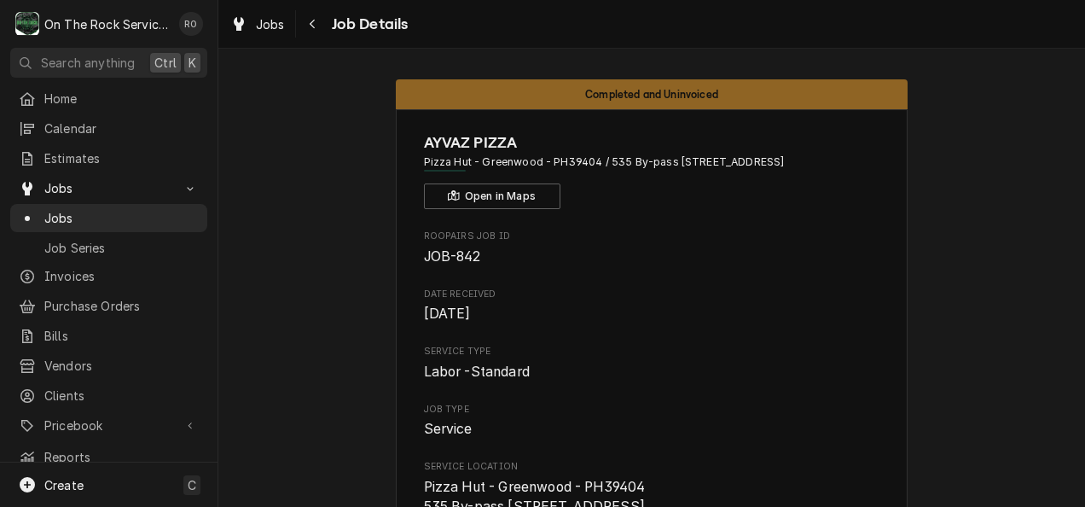
scroll to position [713, 0]
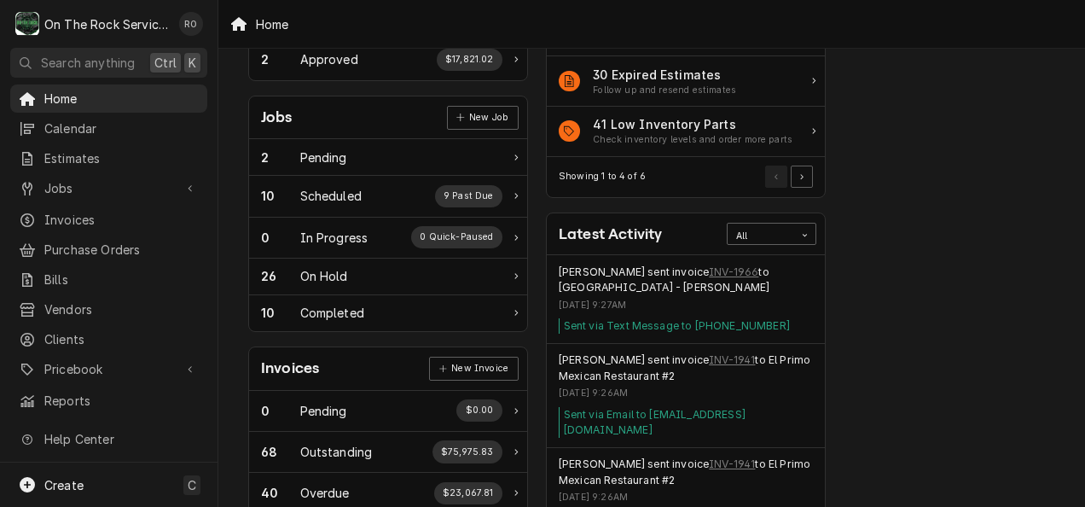
scroll to position [218, 0]
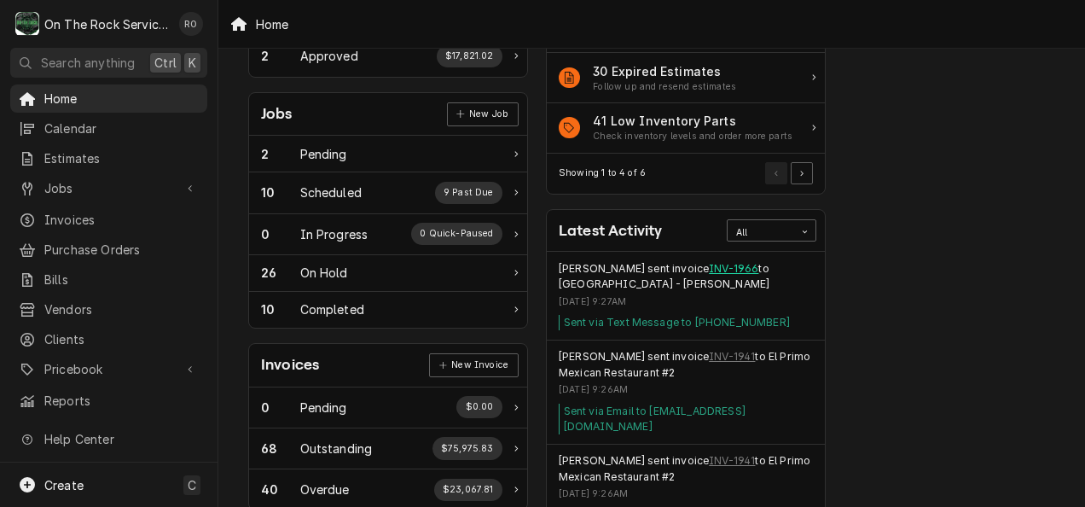
click at [726, 264] on link "INV-1966" at bounding box center [733, 268] width 49 height 15
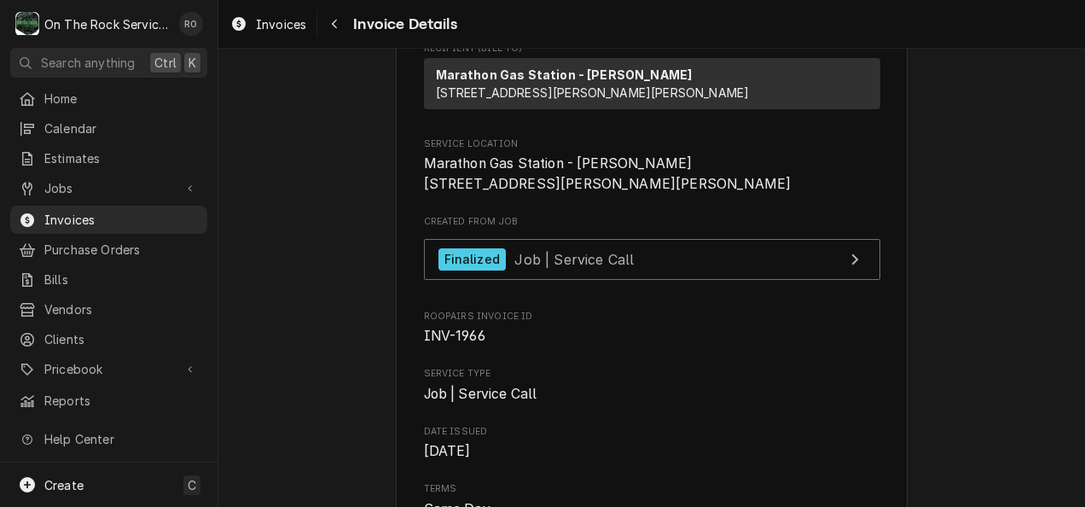
scroll to position [220, 0]
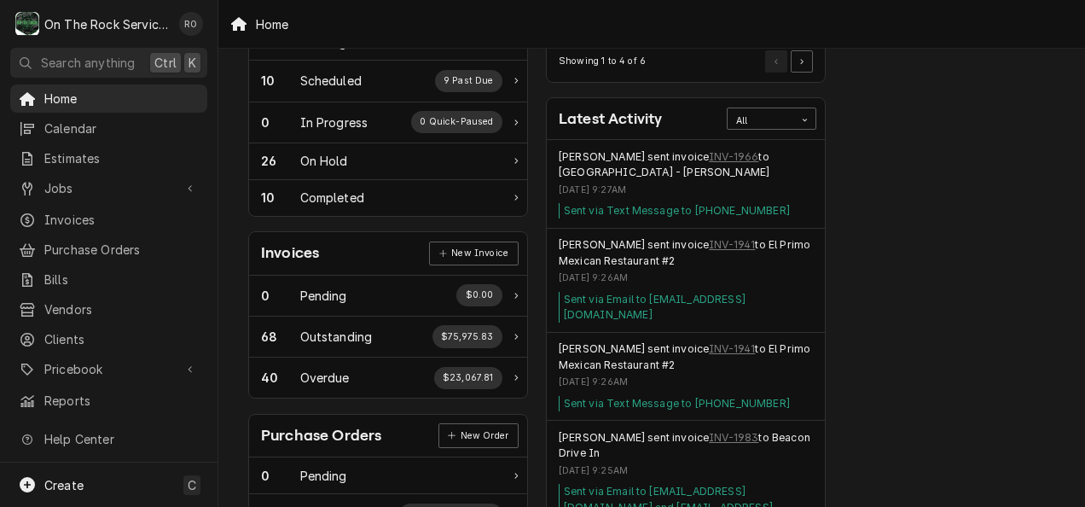
scroll to position [331, 0]
click at [710, 236] on link "INV-1941" at bounding box center [732, 243] width 46 height 15
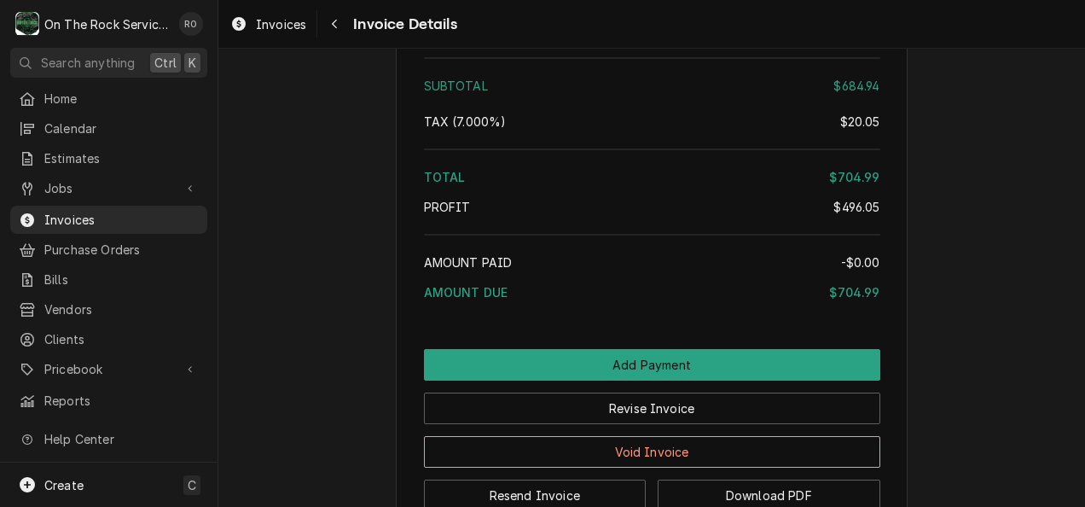
scroll to position [2625, 0]
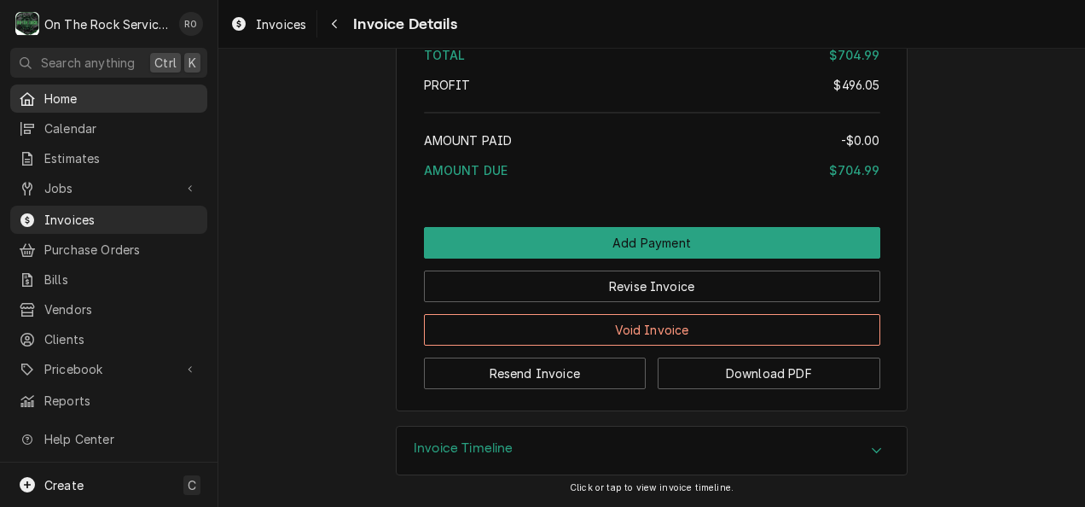
click at [92, 99] on span "Home" at bounding box center [121, 99] width 154 height 18
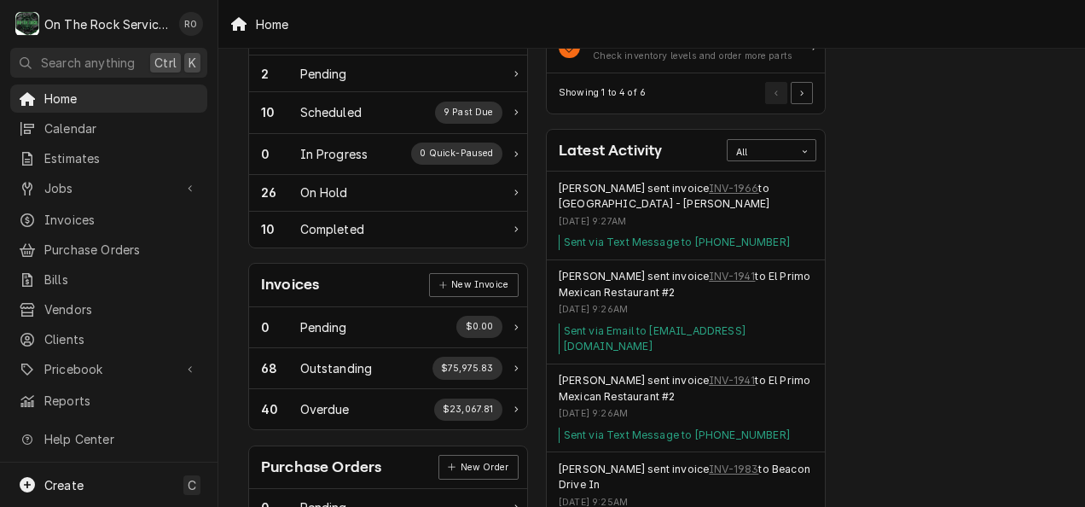
scroll to position [693, 0]
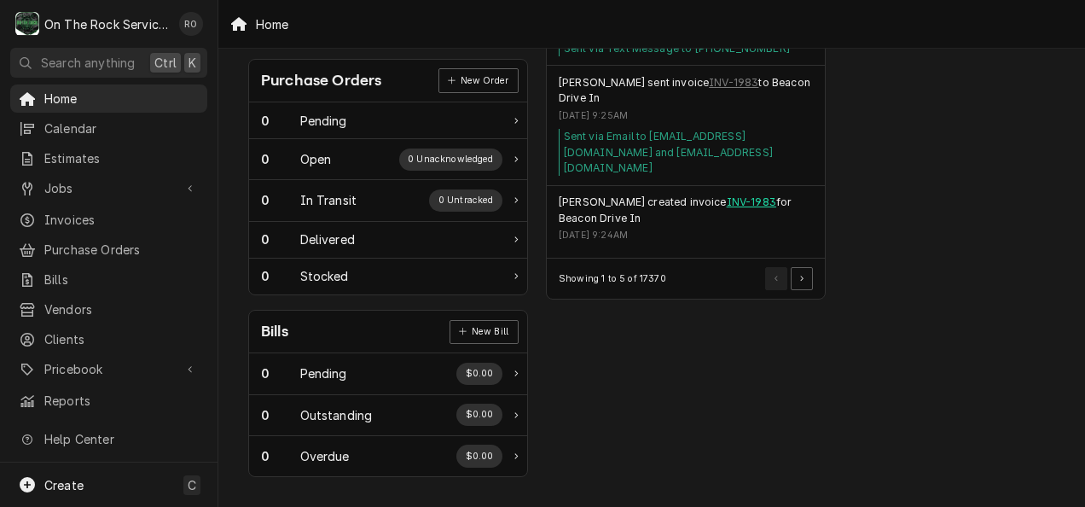
click at [730, 195] on link "INV-1983" at bounding box center [751, 202] width 49 height 15
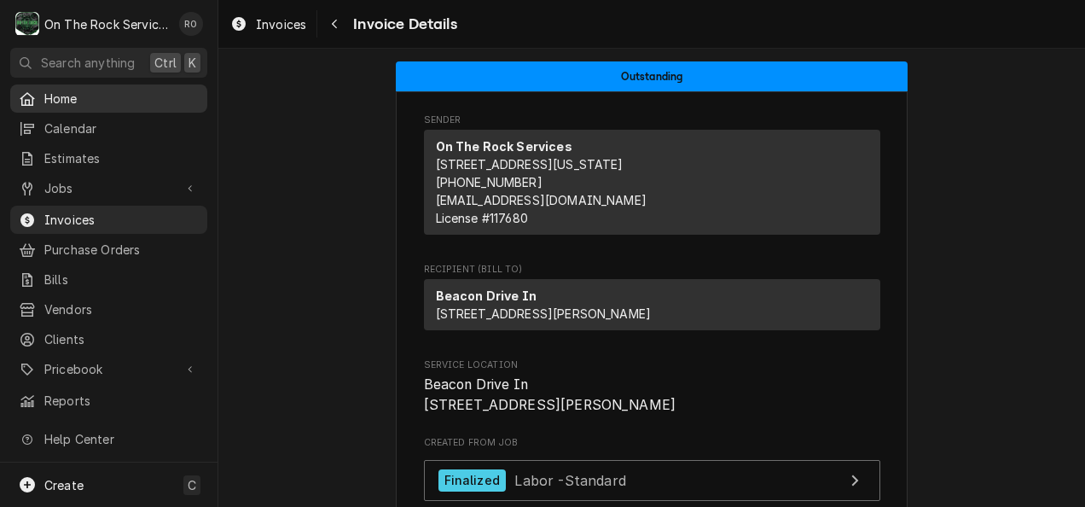
click at [67, 104] on div "Home" at bounding box center [109, 98] width 190 height 21
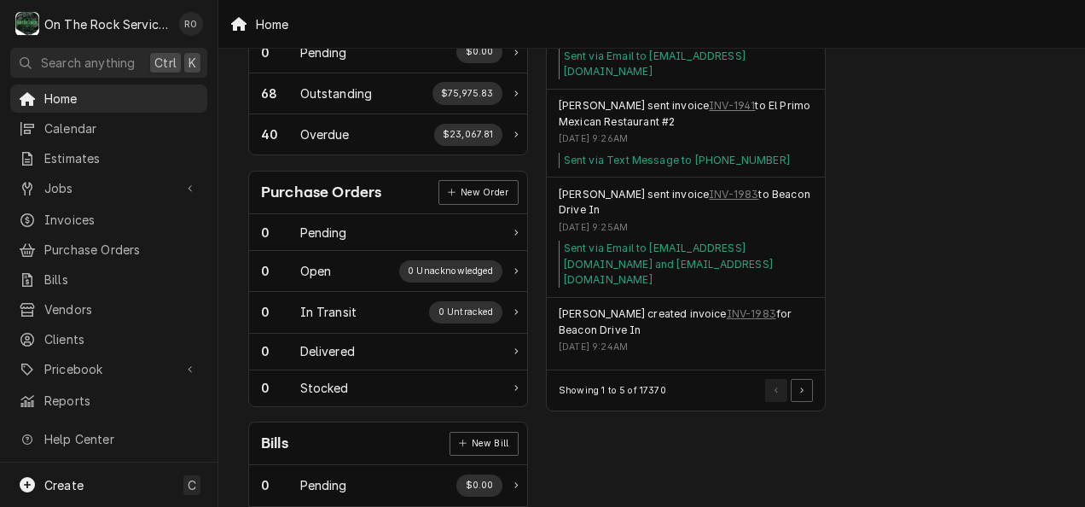
scroll to position [693, 0]
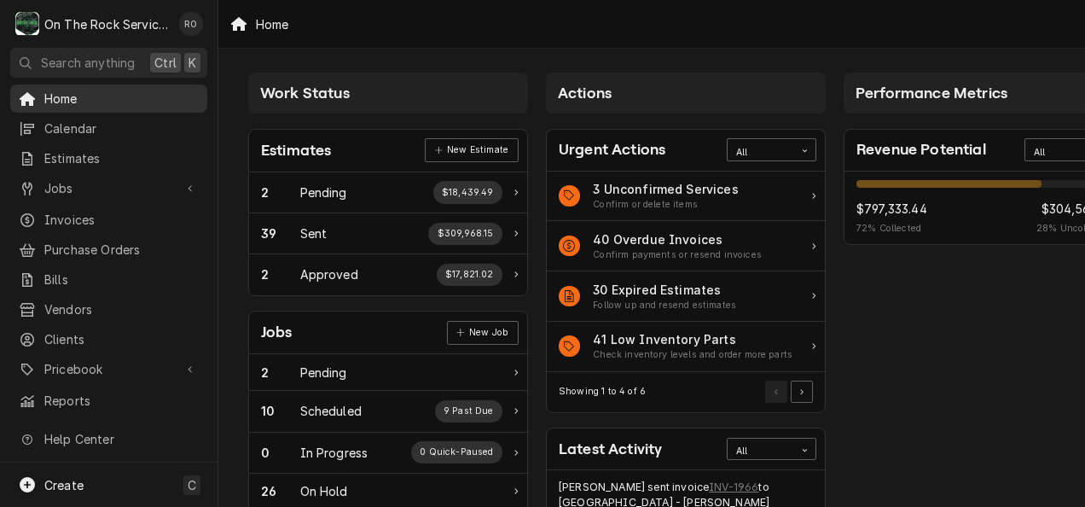
click at [84, 92] on span "Home" at bounding box center [121, 99] width 154 height 18
click at [80, 188] on span "Jobs" at bounding box center [108, 188] width 129 height 18
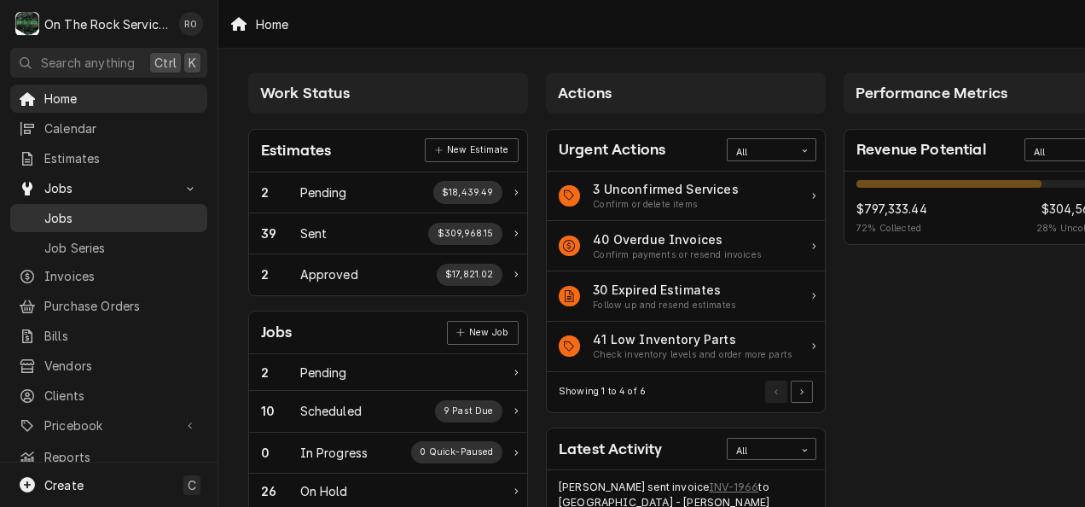
click at [78, 210] on span "Jobs" at bounding box center [121, 218] width 154 height 18
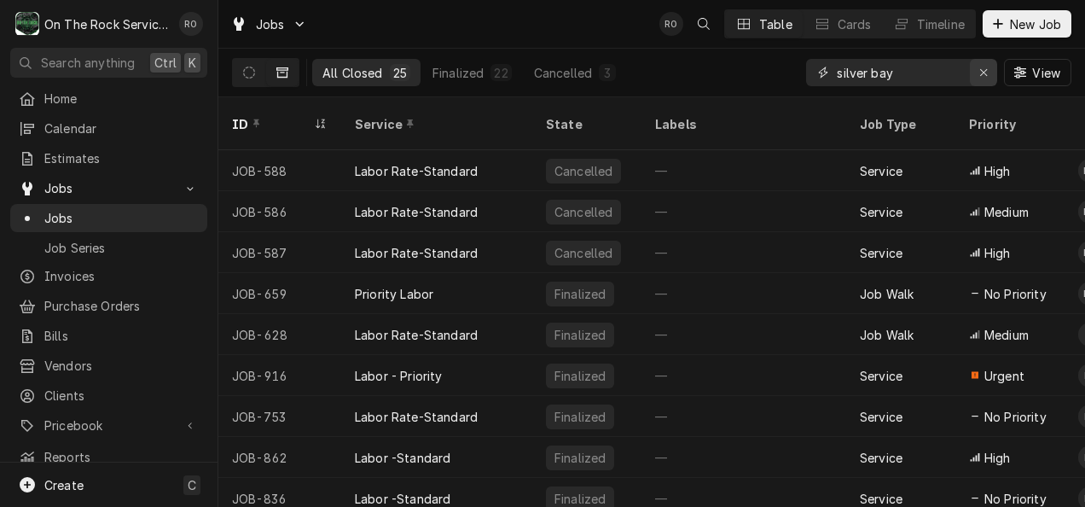
click at [980, 67] on icon "Erase input" at bounding box center [983, 73] width 9 height 12
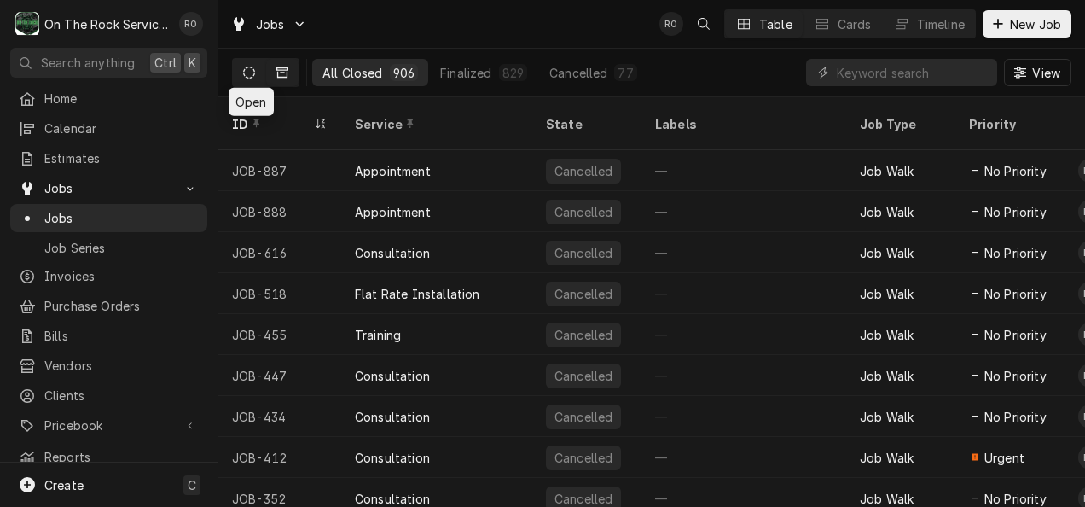
click at [246, 80] on button "Dynamic Content Wrapper" at bounding box center [249, 72] width 32 height 27
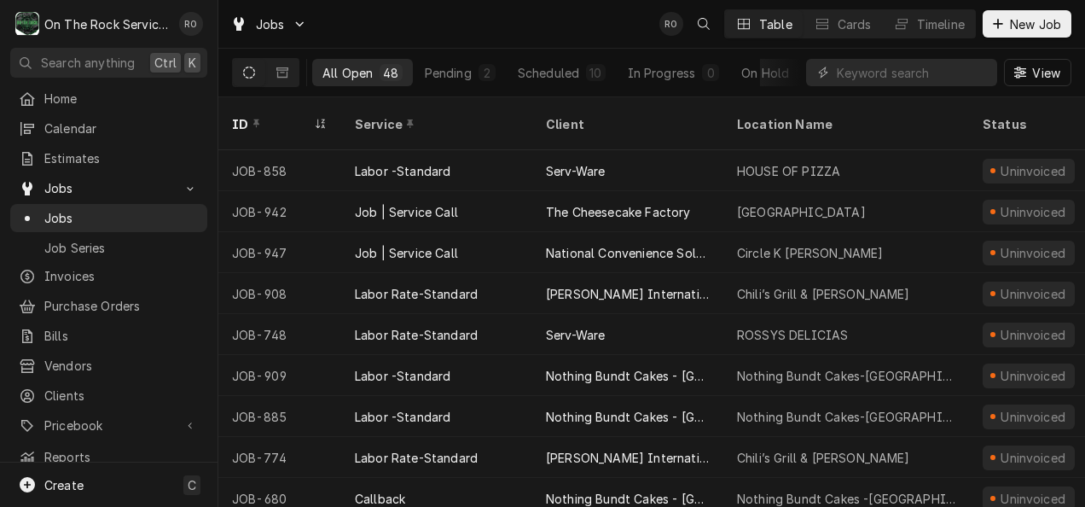
scroll to position [0, 133]
click at [743, 74] on div "Completed" at bounding box center [738, 73] width 64 height 18
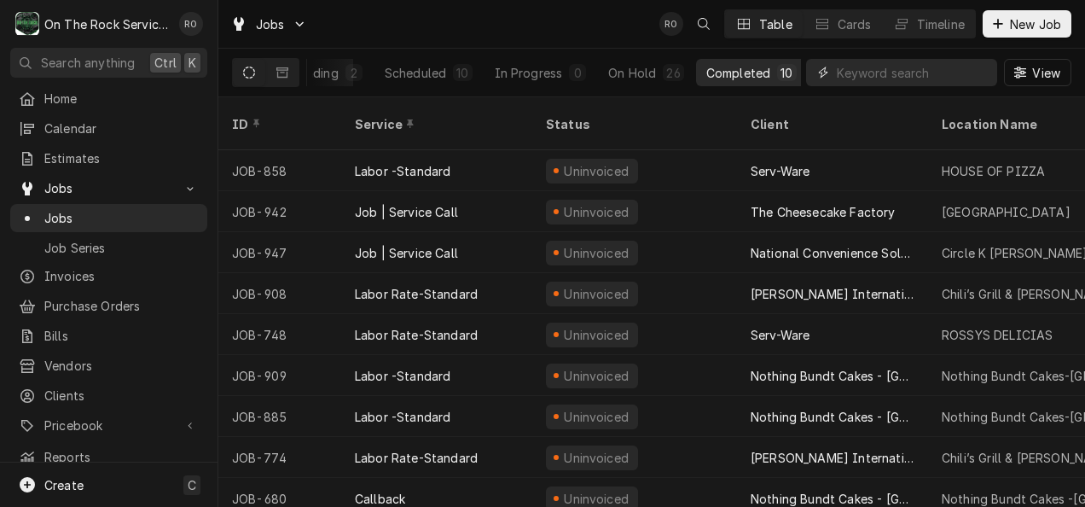
click at [852, 63] on input "Dynamic Content Wrapper" at bounding box center [913, 72] width 152 height 27
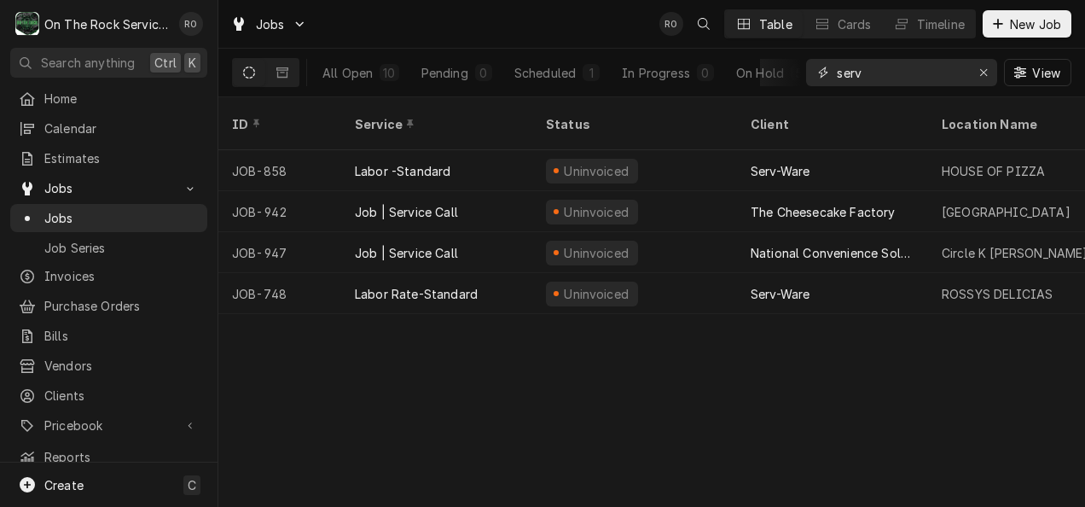
type input "serv"
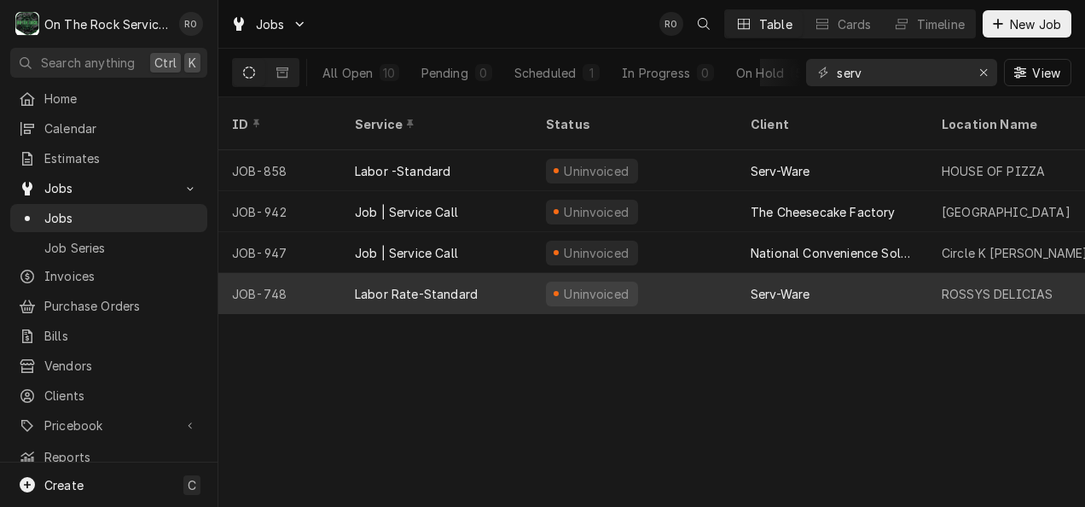
click at [443, 285] on div "Labor Rate-Standard" at bounding box center [416, 294] width 123 height 18
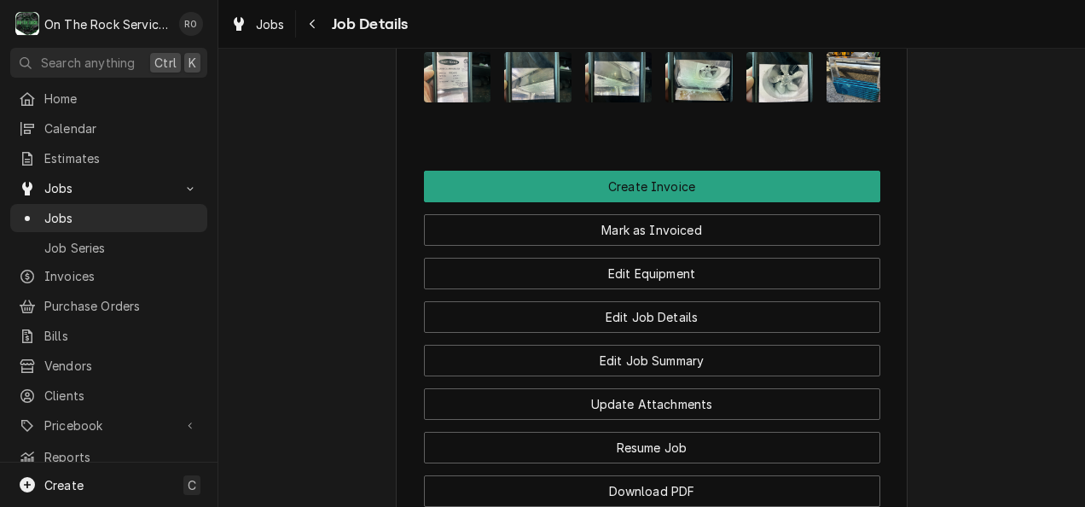
scroll to position [2122, 0]
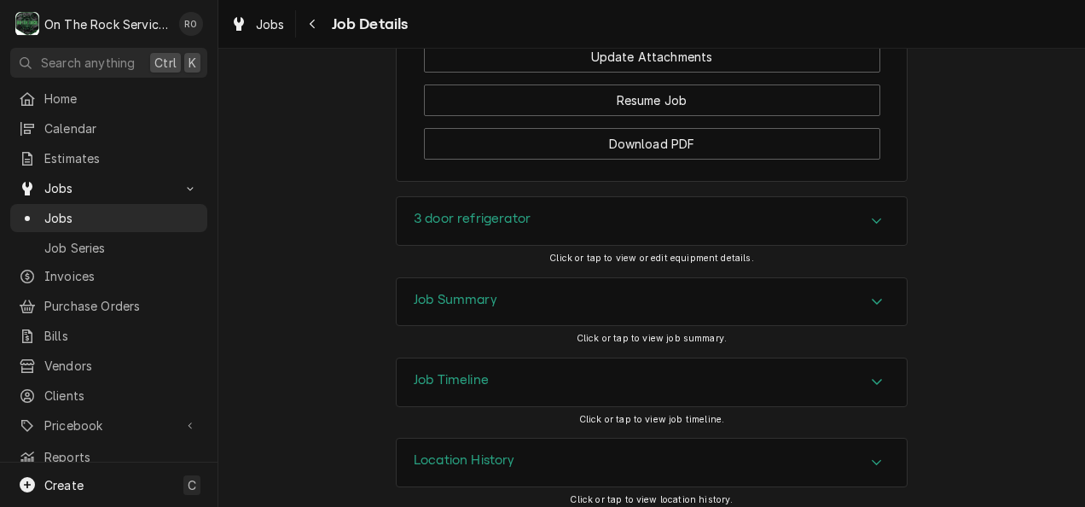
click at [853, 282] on div "Job Summary" at bounding box center [652, 302] width 510 height 48
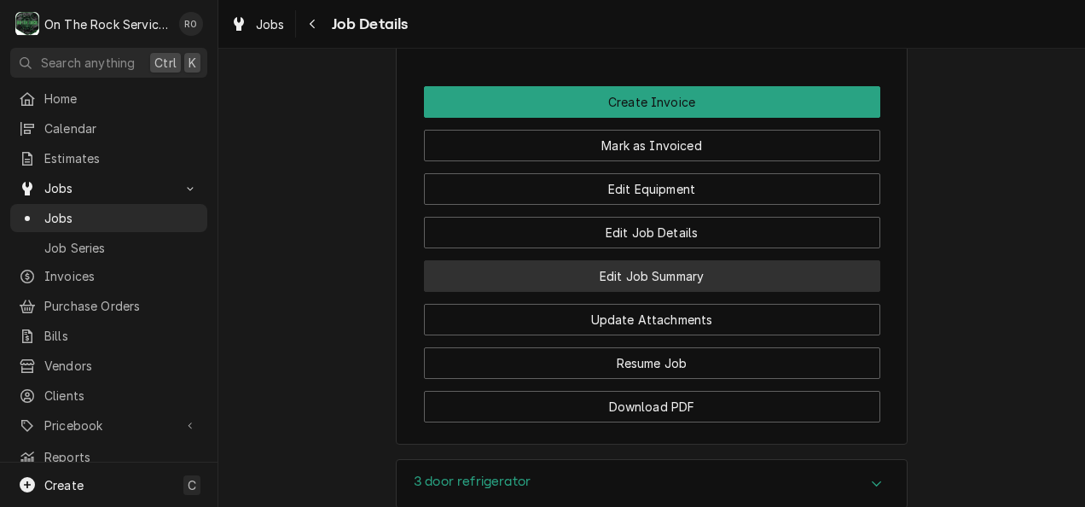
scroll to position [1860, 0]
click at [715, 260] on button "Edit Job Summary" at bounding box center [652, 275] width 456 height 32
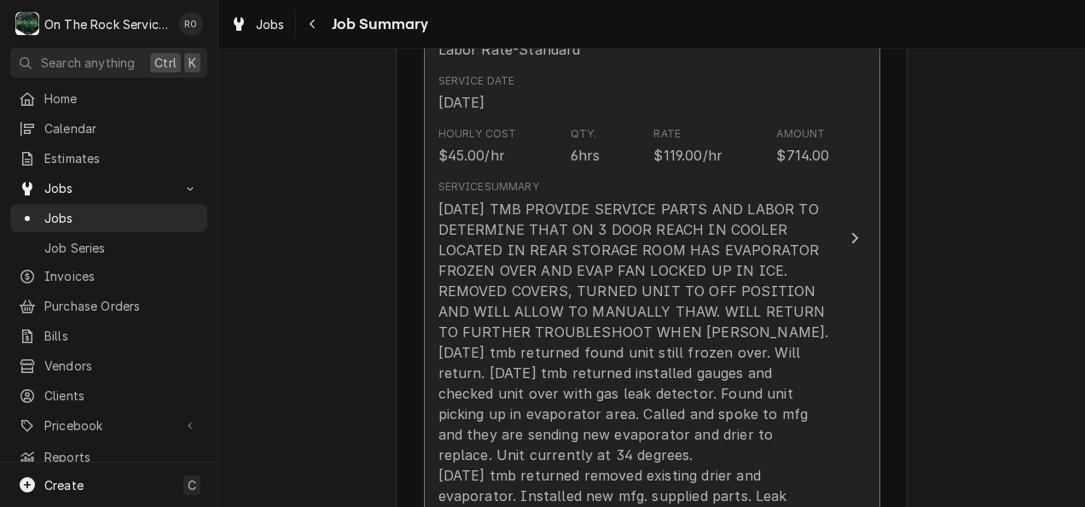
click at [758, 269] on div "[DATE] TMB PROVIDE SERVICE PARTS AND LABOR TO DETERMINE THAT ON 3 DOOR REACH IN…" at bounding box center [635, 383] width 392 height 369
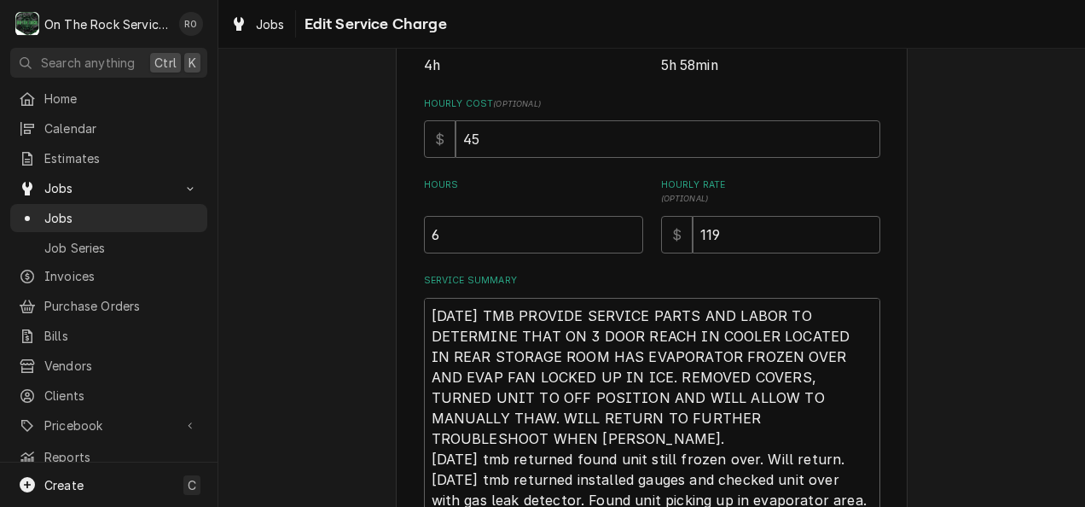
scroll to position [420, 0]
drag, startPoint x: 411, startPoint y: 224, endPoint x: 358, endPoint y: 213, distance: 53.9
click at [358, 213] on div "Use the fields below to edit this service charge This line item does not exist …" at bounding box center [651, 207] width 867 height 1120
type textarea "x"
type input "4"
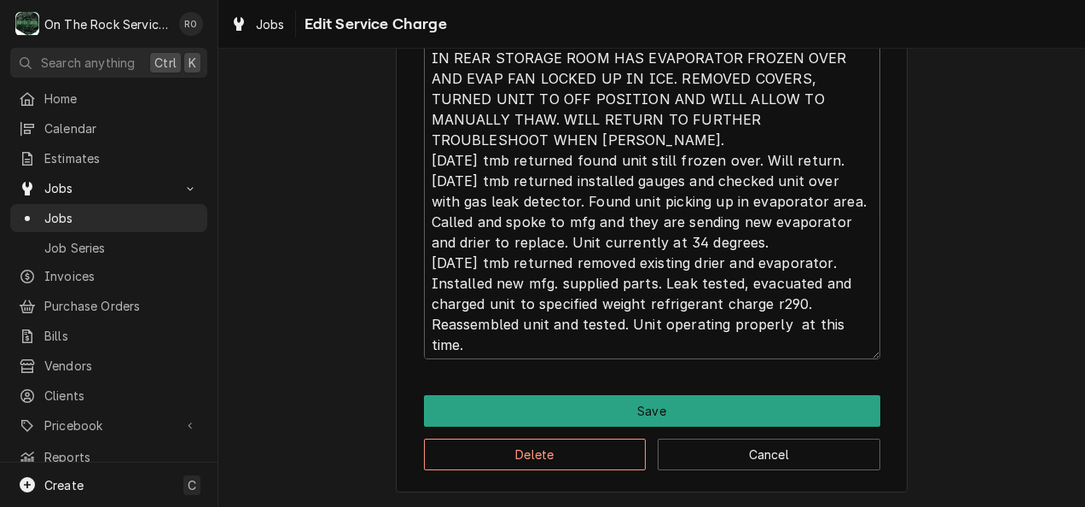
scroll to position [41, 0]
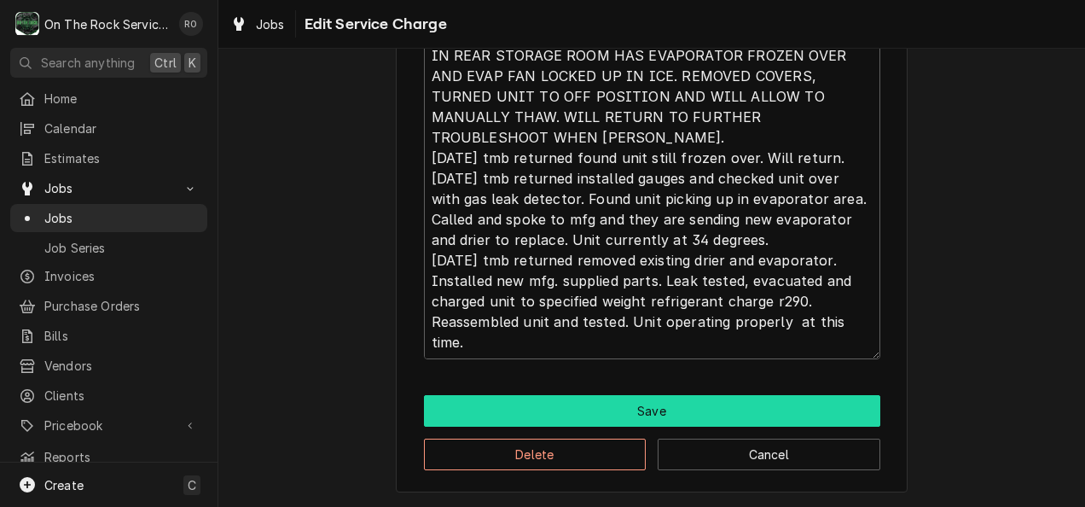
click at [679, 408] on button "Save" at bounding box center [652, 411] width 456 height 32
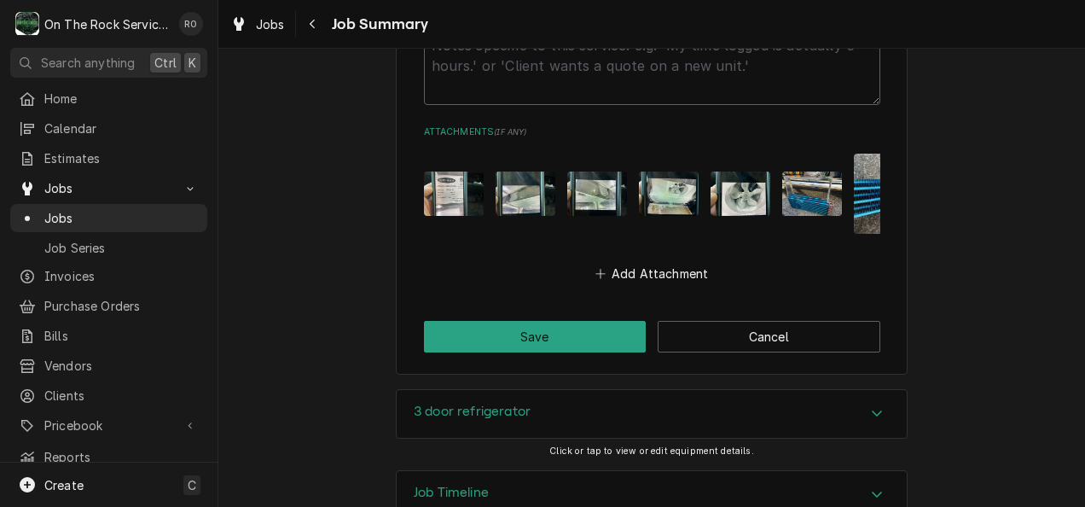
scroll to position [2585, 0]
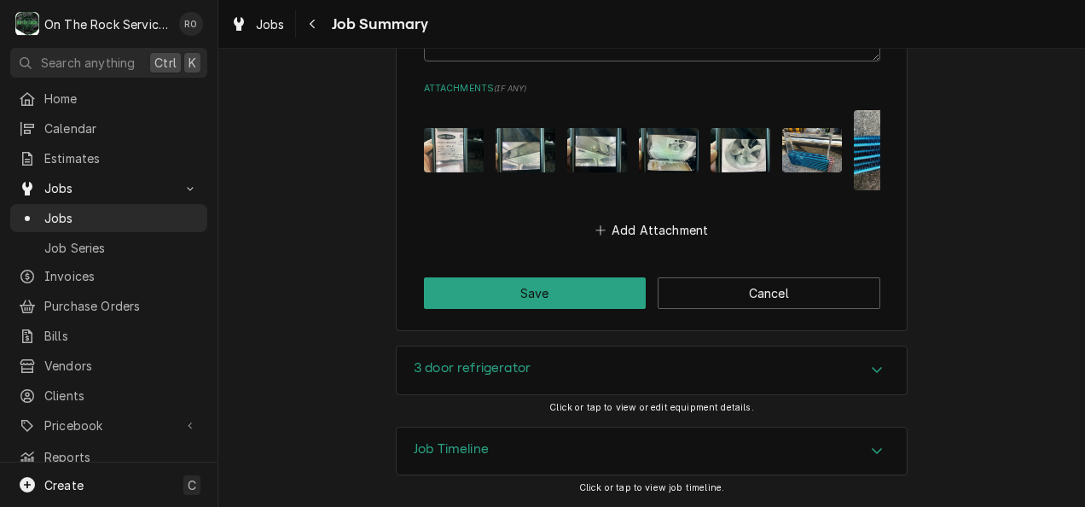
click at [444, 144] on img "Attachments" at bounding box center [454, 150] width 60 height 45
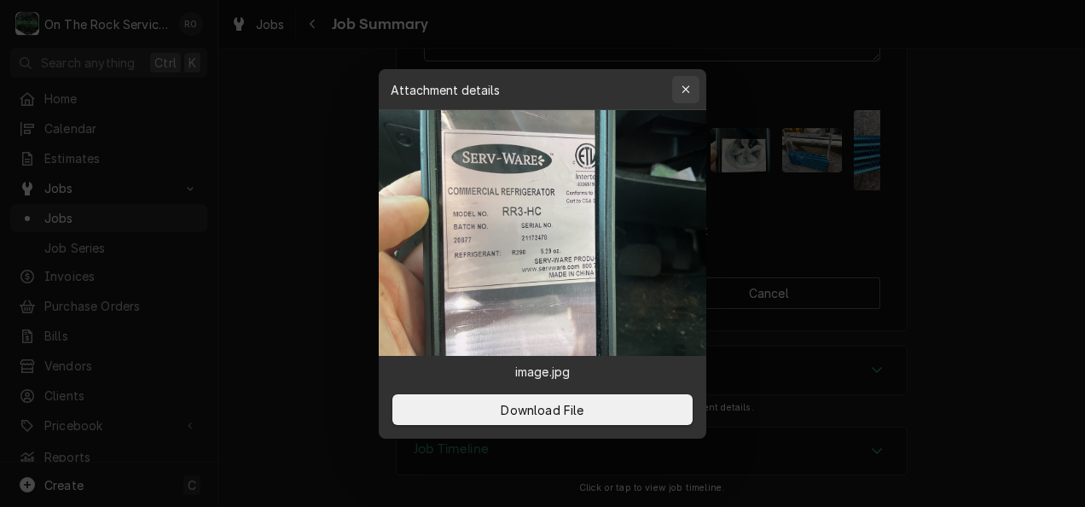
click at [688, 84] on icon "button" at bounding box center [686, 90] width 9 height 12
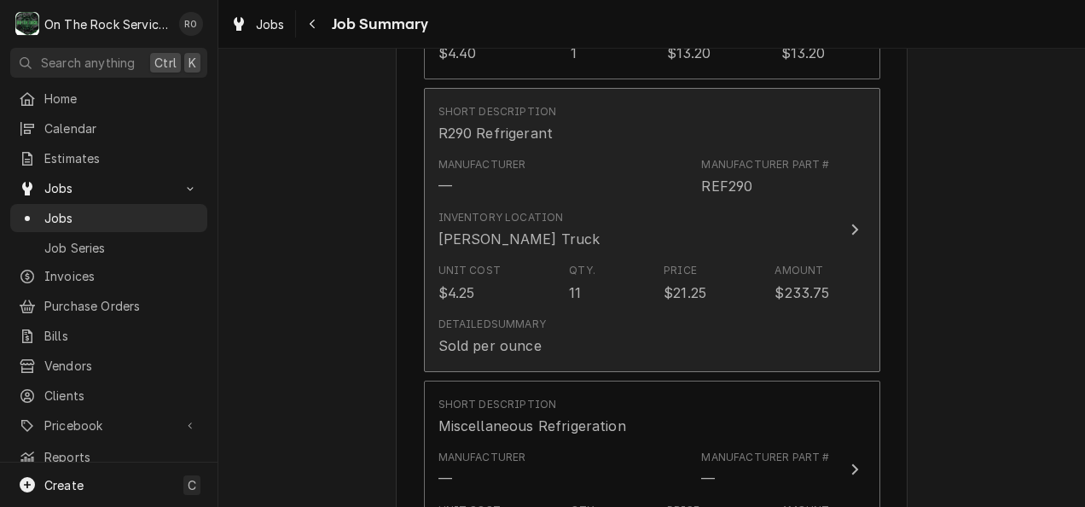
click at [695, 247] on div "Inventory Location Todd's Truck" at bounding box center [635, 229] width 392 height 53
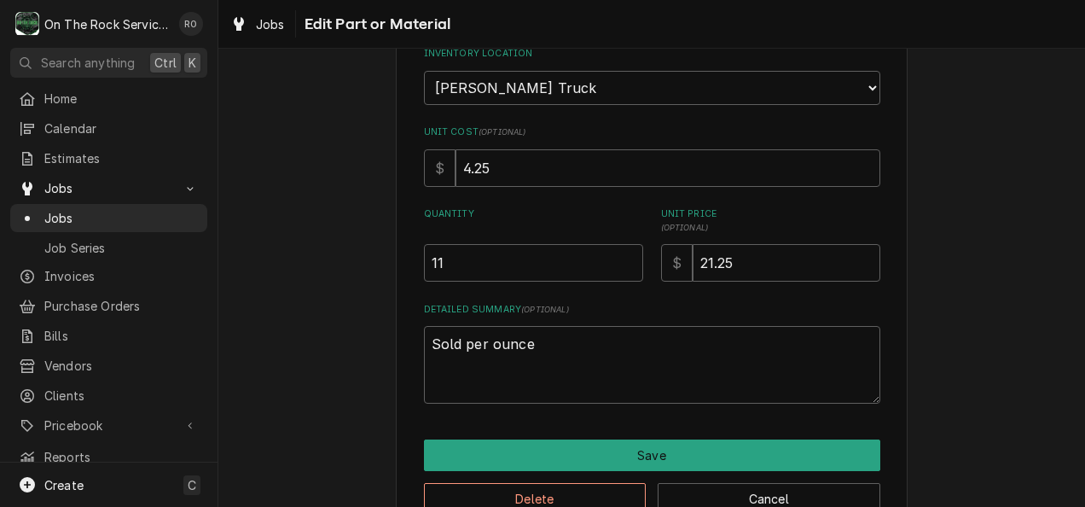
scroll to position [264, 0]
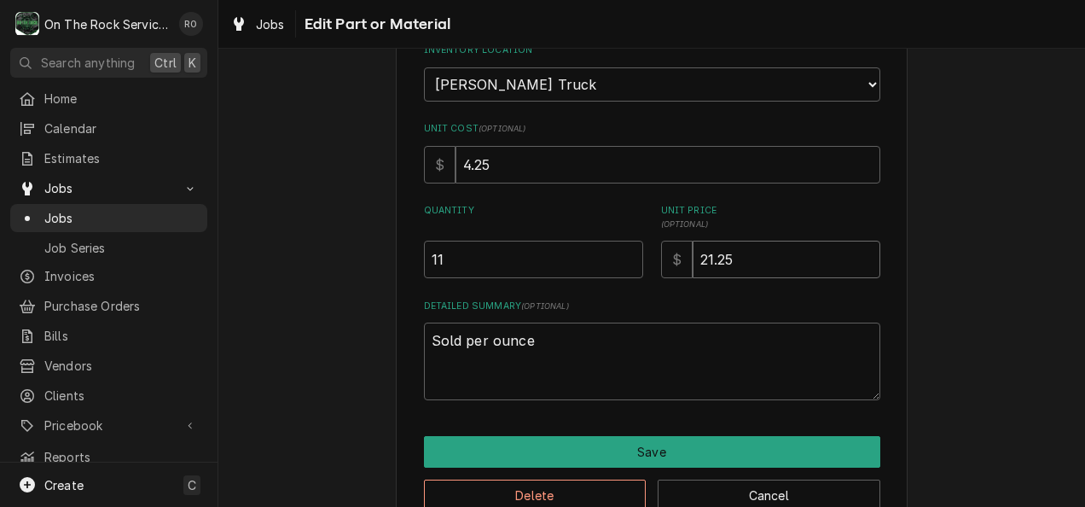
drag, startPoint x: 743, startPoint y: 253, endPoint x: 540, endPoint y: 224, distance: 205.1
click at [540, 224] on div "Quantity 11 Unit Price ( optional ) $ 21.25" at bounding box center [652, 241] width 456 height 74
type textarea "x"
type input "5"
click at [976, 386] on div "Use the fields below to edit this part or material: Short Description R290 Refr…" at bounding box center [651, 175] width 867 height 746
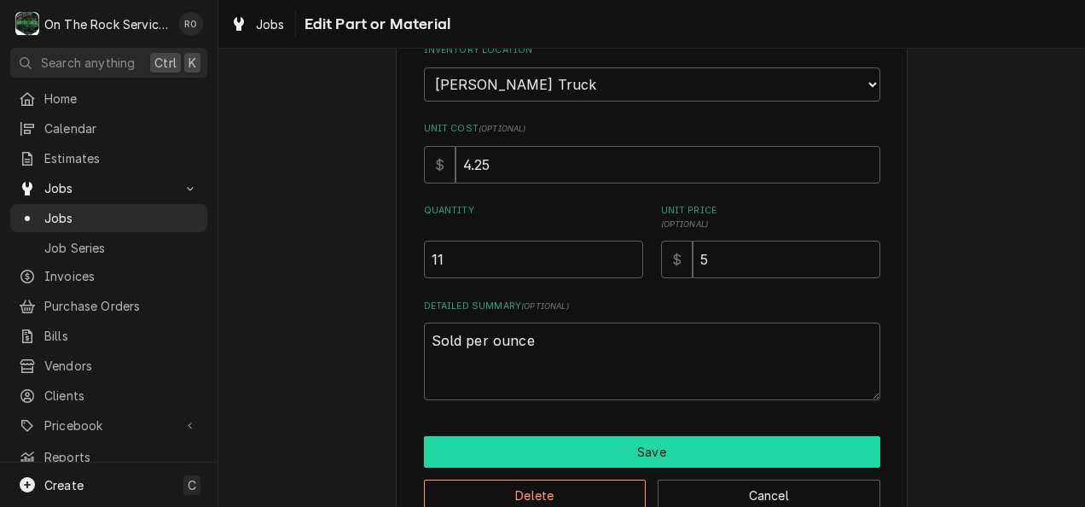
click at [843, 447] on button "Save" at bounding box center [652, 452] width 456 height 32
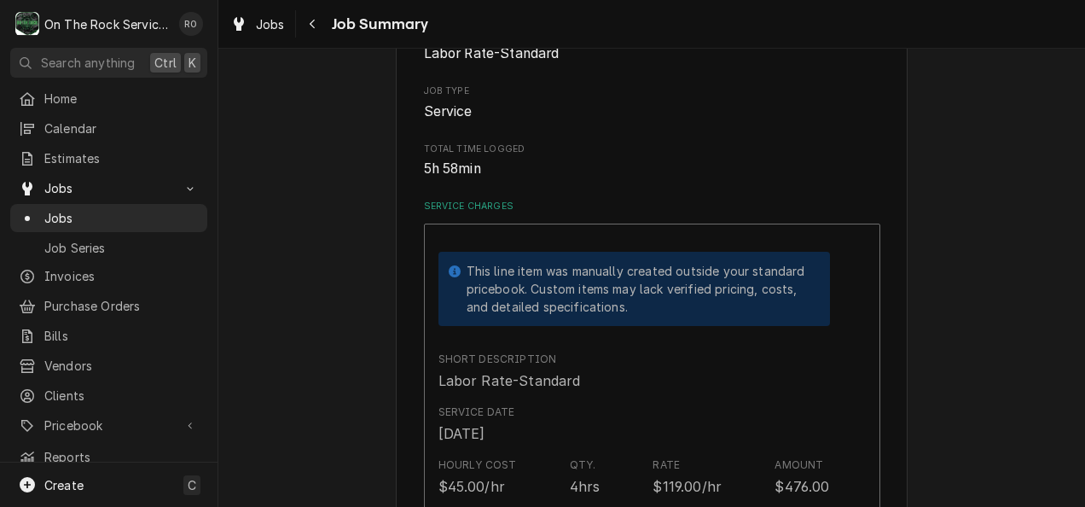
scroll to position [1478, 0]
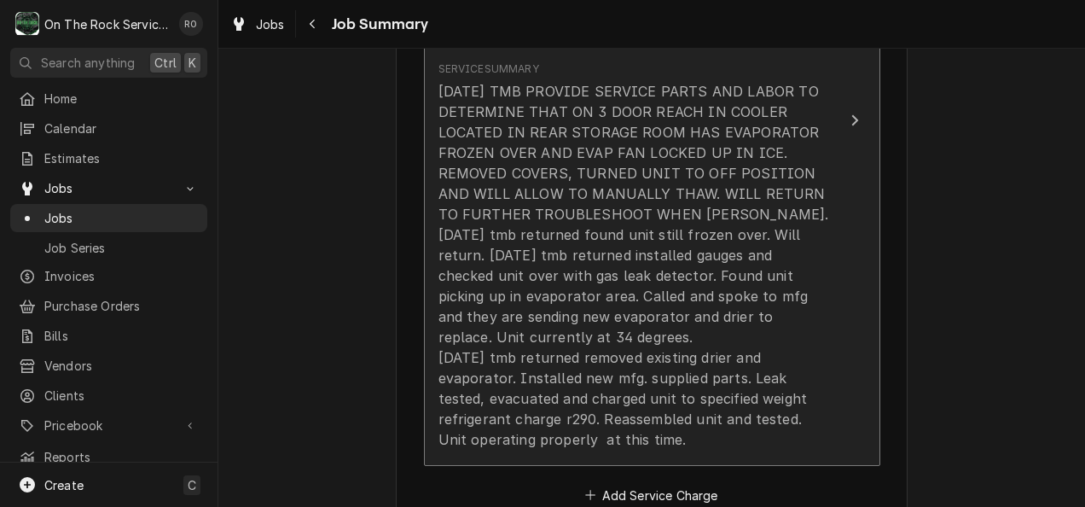
click at [642, 171] on div "6/19/25 TMB PROVIDE SERVICE PARTS AND LABOR TO DETERMINE THAT ON 3 DOOR REACH I…" at bounding box center [635, 265] width 392 height 369
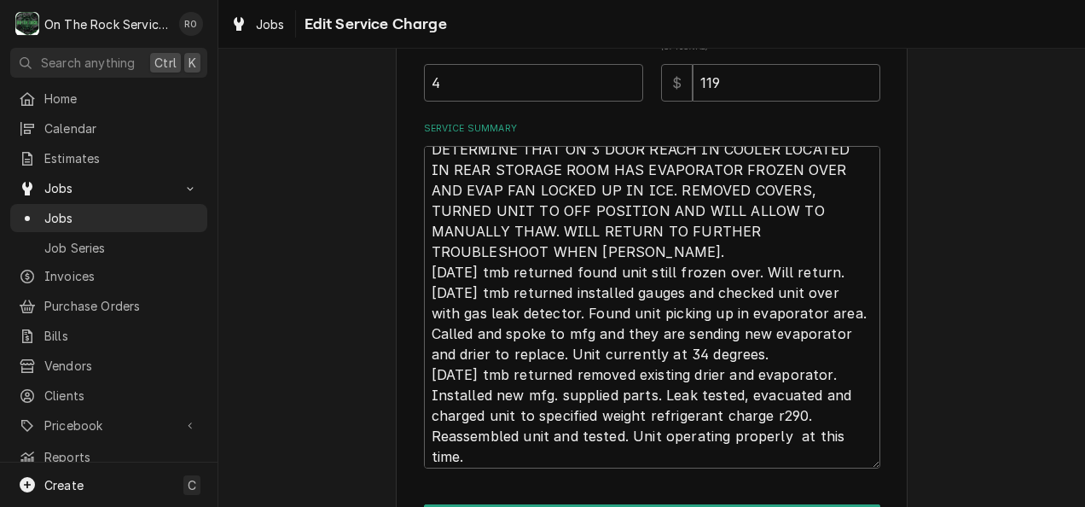
scroll to position [41, 0]
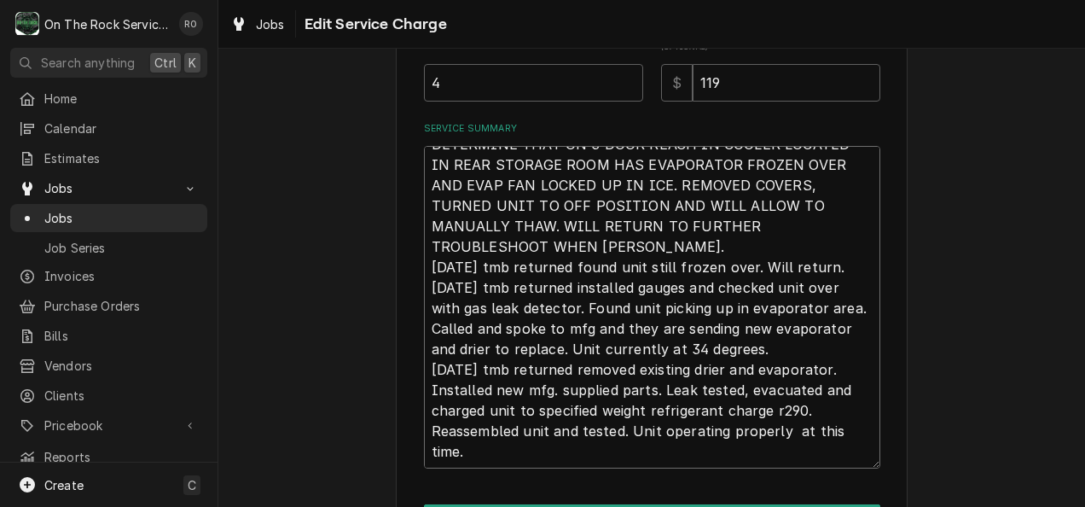
click at [558, 346] on textarea "6/19/25 TMB PROVIDE SERVICE PARTS AND LABOR TO DETERMINE THAT ON 3 DOOR REACH I…" at bounding box center [652, 307] width 456 height 323
type textarea "x"
type textarea "6/19/25 TMB PROVIDE SERVICE PARTS AND LABOR TO DETERMINE THAT ON 3 DOOR REACH I…"
type textarea "x"
type textarea "6/19/25 TMB PROVIDE SERVICE PARTS AND LABOR TO DETERMINE THAT ON 3 DOOR REACH I…"
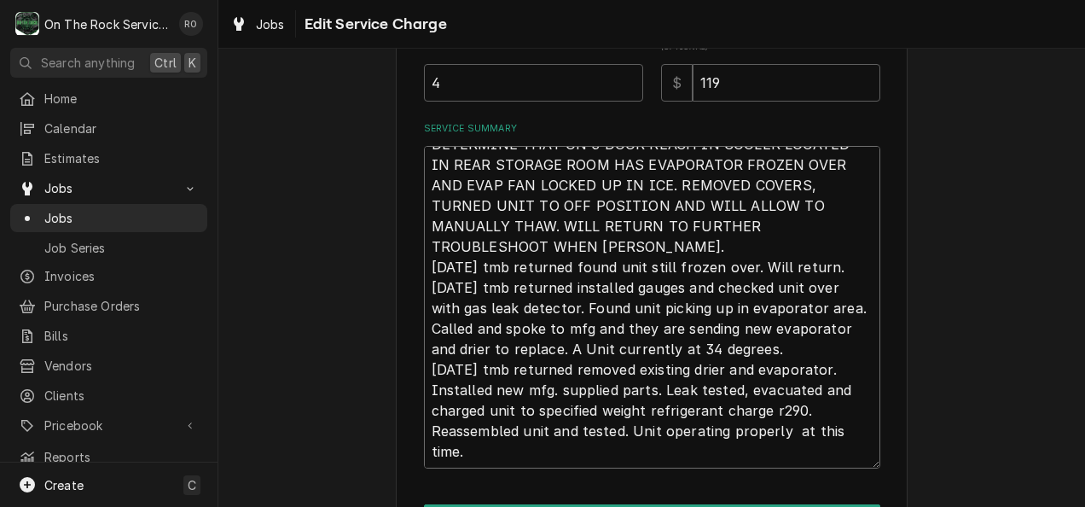
type textarea "x"
type textarea "6/19/25 TMB PROVIDE SERVICE PARTS AND LABOR TO DETERMINE THAT ON 3 DOOR REACH I…"
type textarea "x"
type textarea "6/19/25 TMB PROVIDE SERVICE PARTS AND LABOR TO DETERMINE THAT ON 3 DOOR REACH I…"
type textarea "x"
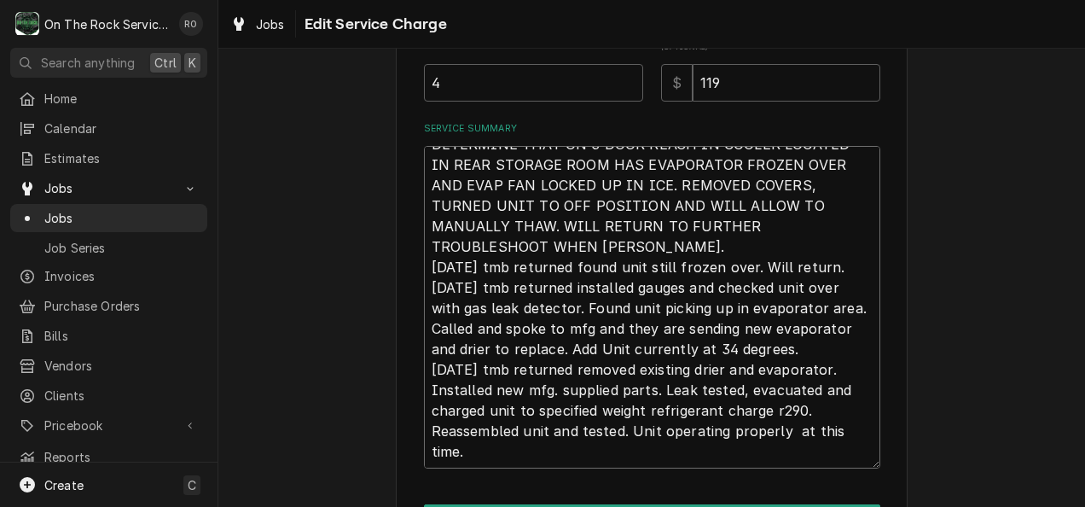
type textarea "6/19/25 TMB PROVIDE SERVICE PARTS AND LABOR TO DETERMINE THAT ON 3 DOOR REACH I…"
type textarea "x"
type textarea "6/19/25 TMB PROVIDE SERVICE PARTS AND LABOR TO DETERMINE THAT ON 3 DOOR REACH I…"
type textarea "x"
type textarea "6/19/25 TMB PROVIDE SERVICE PARTS AND LABOR TO DETERMINE THAT ON 3 DOOR REACH I…"
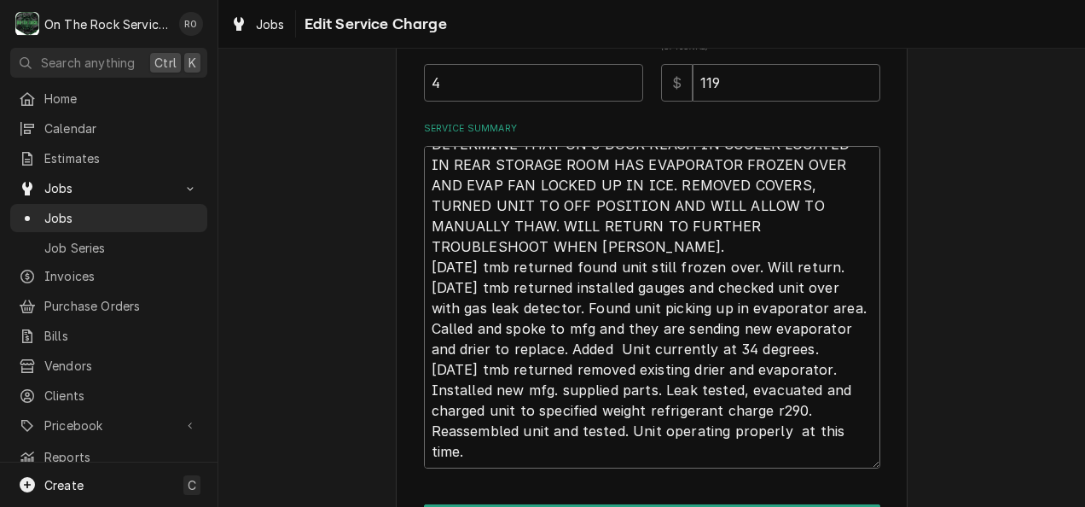
type textarea "x"
type textarea "6/19/25 TMB PROVIDE SERVICE PARTS AND LABOR TO DETERMINE THAT ON 3 DOOR REACH I…"
type textarea "x"
type textarea "6/19/25 TMB PROVIDE SERVICE PARTS AND LABOR TO DETERMINE THAT ON 3 DOOR REACH I…"
type textarea "x"
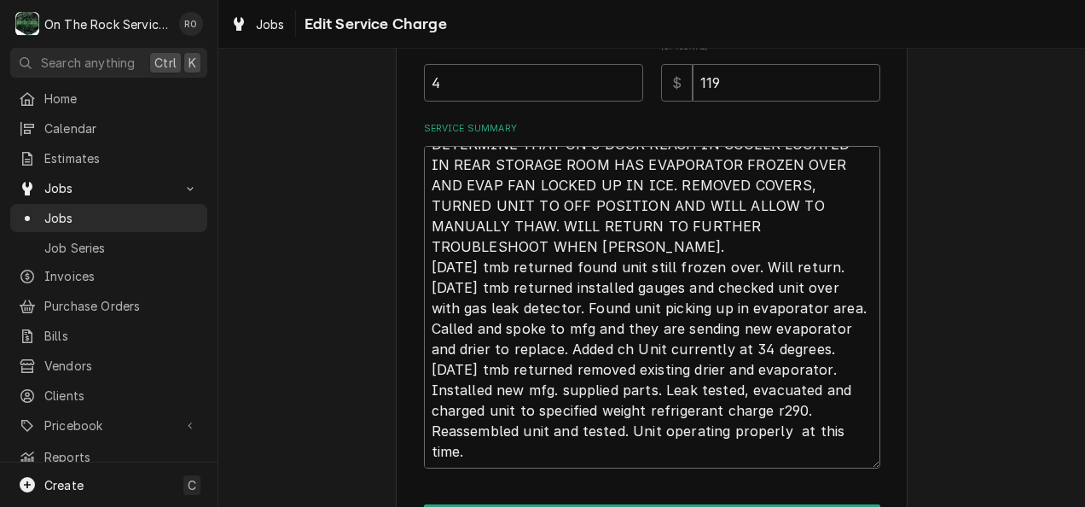
type textarea "6/19/25 TMB PROVIDE SERVICE PARTS AND LABOR TO DETERMINE THAT ON 3 DOOR REACH I…"
type textarea "x"
type textarea "6/19/25 TMB PROVIDE SERVICE PARTS AND LABOR TO DETERMINE THAT ON 3 DOOR REACH I…"
type textarea "x"
type textarea "6/19/25 TMB PROVIDE SERVICE PARTS AND LABOR TO DETERMINE THAT ON 3 DOOR REACH I…"
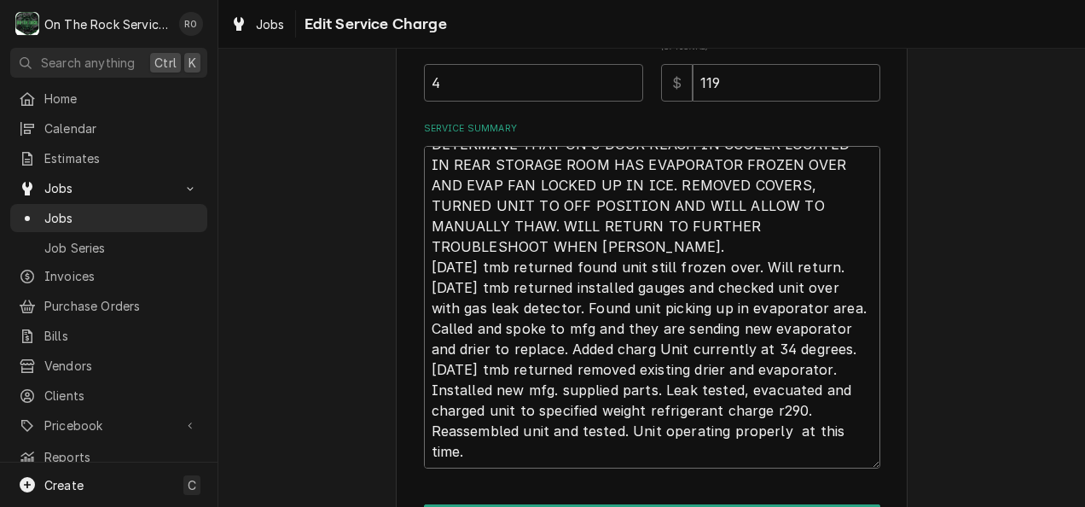
type textarea "x"
type textarea "6/19/25 TMB PROVIDE SERVICE PARTS AND LABOR TO DETERMINE THAT ON 3 DOOR REACH I…"
type textarea "x"
type textarea "6/19/25 TMB PROVIDE SERVICE PARTS AND LABOR TO DETERMINE THAT ON 3 DOOR REACH I…"
type textarea "x"
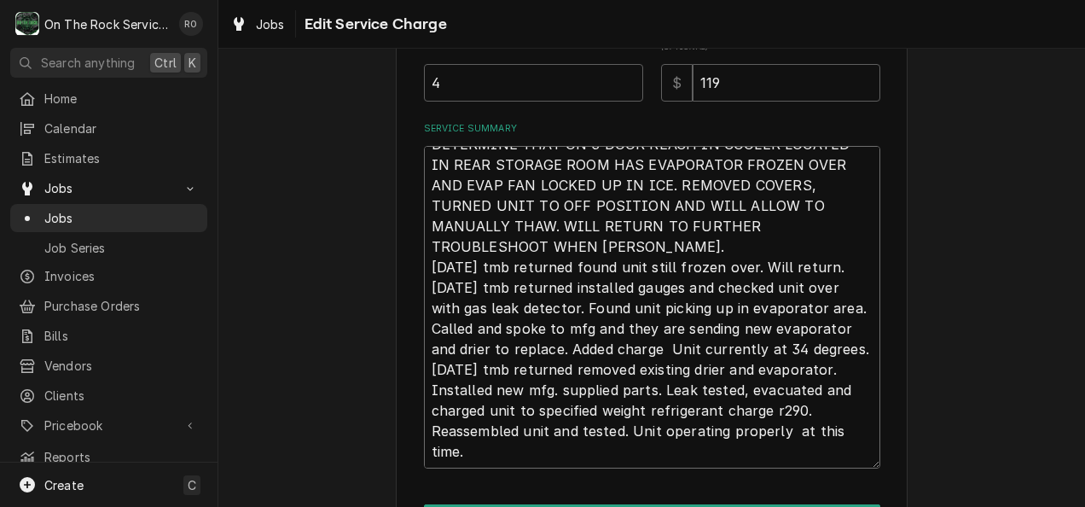
type textarea "6/19/25 TMB PROVIDE SERVICE PARTS AND LABOR TO DETERMINE THAT ON 3 DOOR REACH I…"
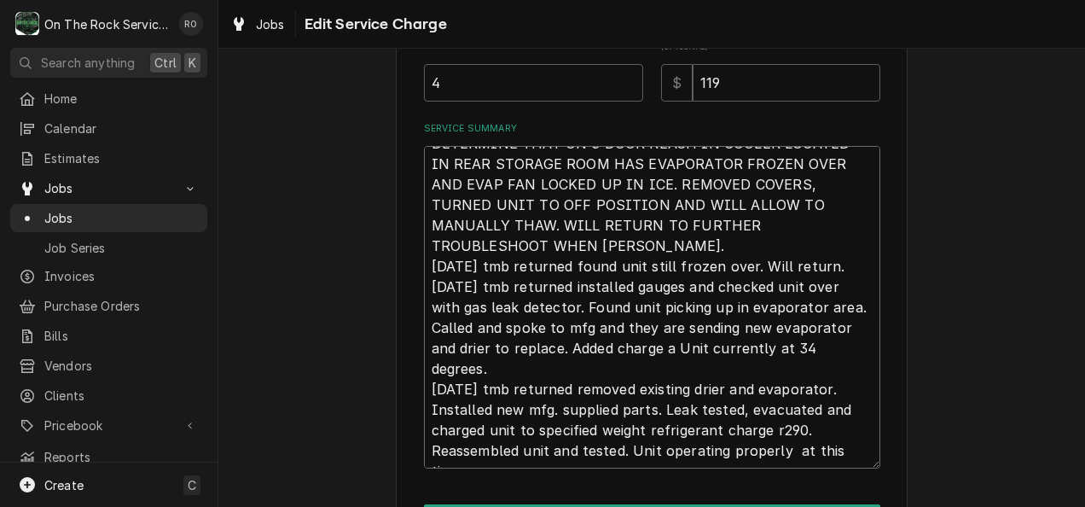
type textarea "x"
type textarea "6/19/25 TMB PROVIDE SERVICE PARTS AND LABOR TO DETERMINE THAT ON 3 DOOR REACH I…"
type textarea "x"
type textarea "6/19/25 TMB PROVIDE SERVICE PARTS AND LABOR TO DETERMINE THAT ON 3 DOOR REACH I…"
type textarea "x"
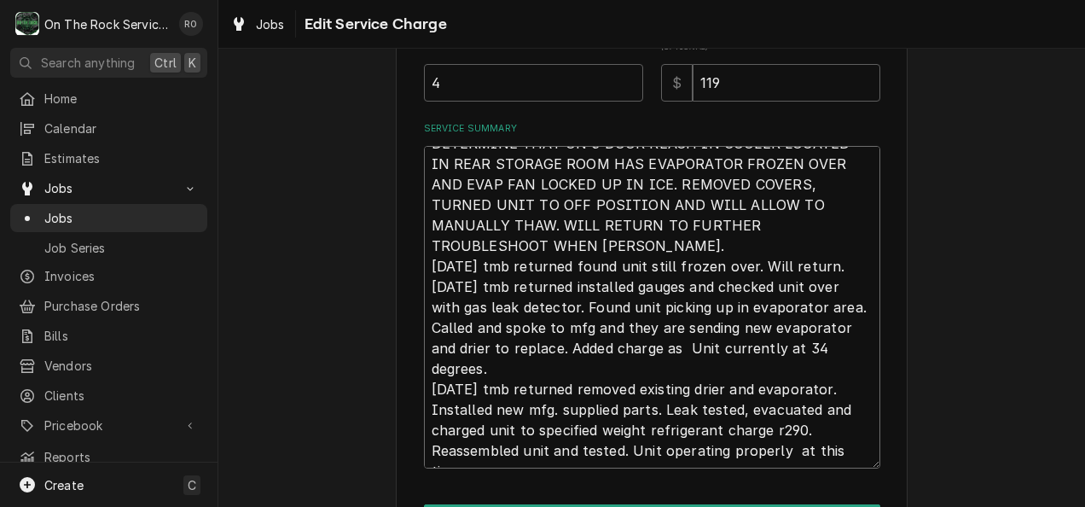
type textarea "6/19/25 TMB PROVIDE SERVICE PARTS AND LABOR TO DETERMINE THAT ON 3 DOOR REACH I…"
type textarea "x"
type textarea "6/19/25 TMB PROVIDE SERVICE PARTS AND LABOR TO DETERMINE THAT ON 3 DOOR REACH I…"
type textarea "x"
type textarea "6/19/25 TMB PROVIDE SERVICE PARTS AND LABOR TO DETERMINE THAT ON 3 DOOR REACH I…"
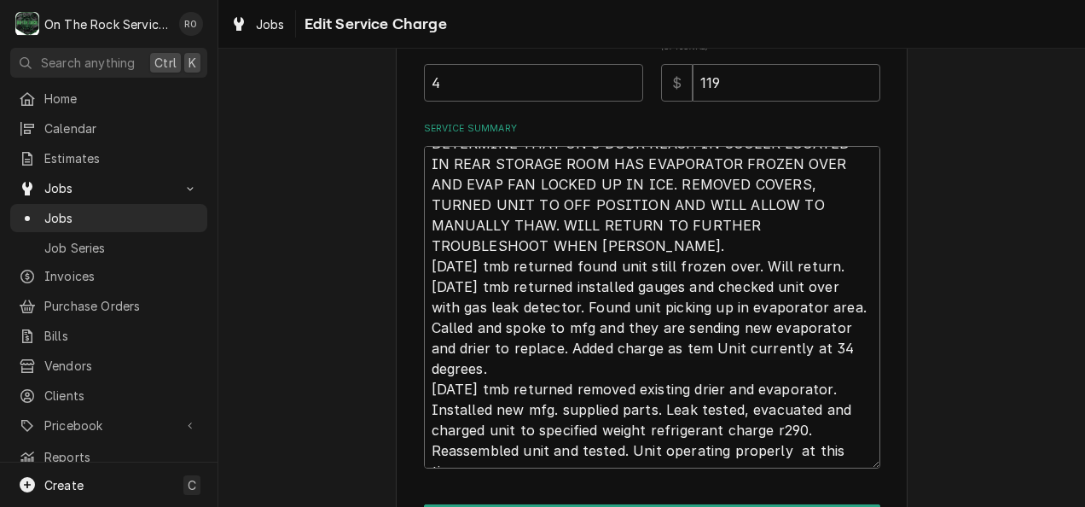
type textarea "x"
type textarea "6/19/25 TMB PROVIDE SERVICE PARTS AND LABOR TO DETERMINE THAT ON 3 DOOR REACH I…"
type textarea "x"
type textarea "6/19/25 TMB PROVIDE SERVICE PARTS AND LABOR TO DETERMINE THAT ON 3 DOOR REACH I…"
type textarea "x"
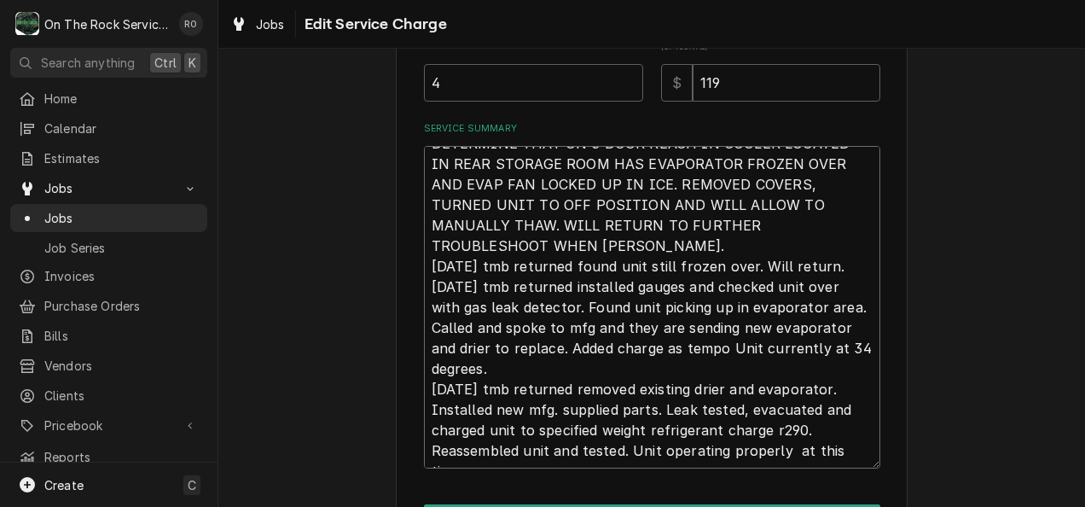
type textarea "6/19/25 TMB PROVIDE SERVICE PARTS AND LABOR TO DETERMINE THAT ON 3 DOOR REACH I…"
type textarea "x"
type textarea "6/19/25 TMB PROVIDE SERVICE PARTS AND LABOR TO DETERMINE THAT ON 3 DOOR REACH I…"
type textarea "x"
type textarea "6/19/25 TMB PROVIDE SERVICE PARTS AND LABOR TO DETERMINE THAT ON 3 DOOR REACH I…"
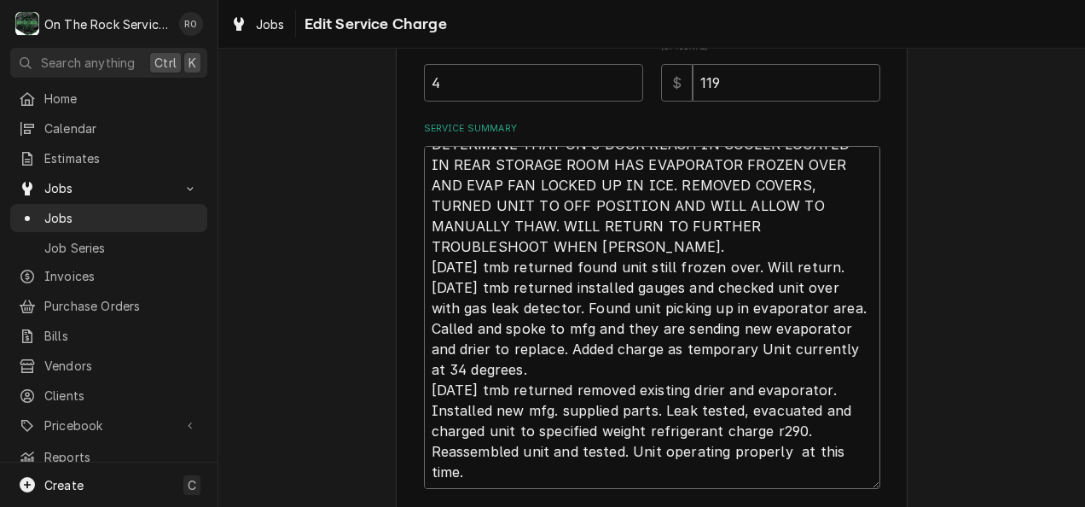
type textarea "x"
type textarea "6/19/25 TMB PROVIDE SERVICE PARTS AND LABOR TO DETERMINE THAT ON 3 DOOR REACH I…"
type textarea "x"
type textarea "6/19/25 TMB PROVIDE SERVICE PARTS AND LABOR TO DETERMINE THAT ON 3 DOOR REACH I…"
type textarea "x"
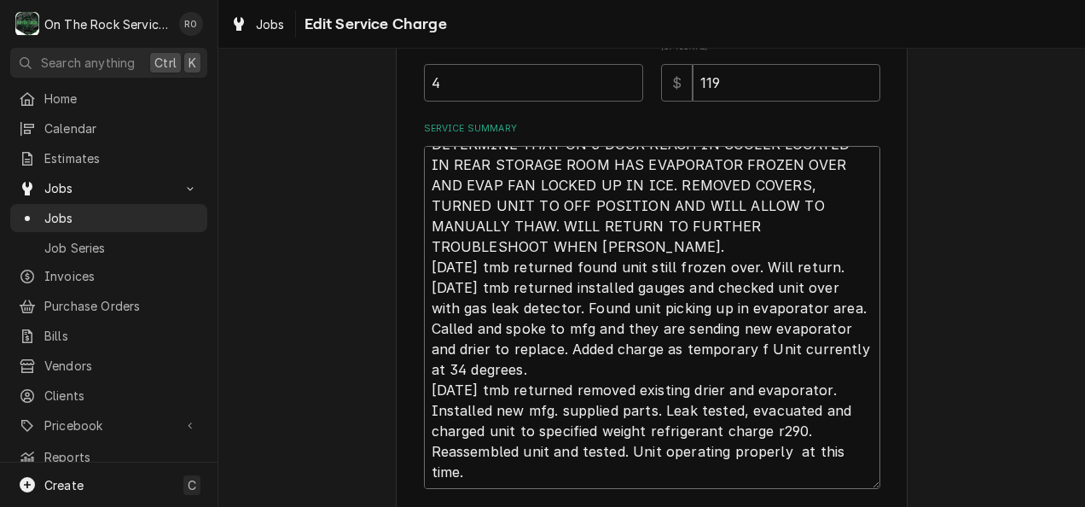
type textarea "6/19/25 TMB PROVIDE SERVICE PARTS AND LABOR TO DETERMINE THAT ON 3 DOOR REACH I…"
type textarea "x"
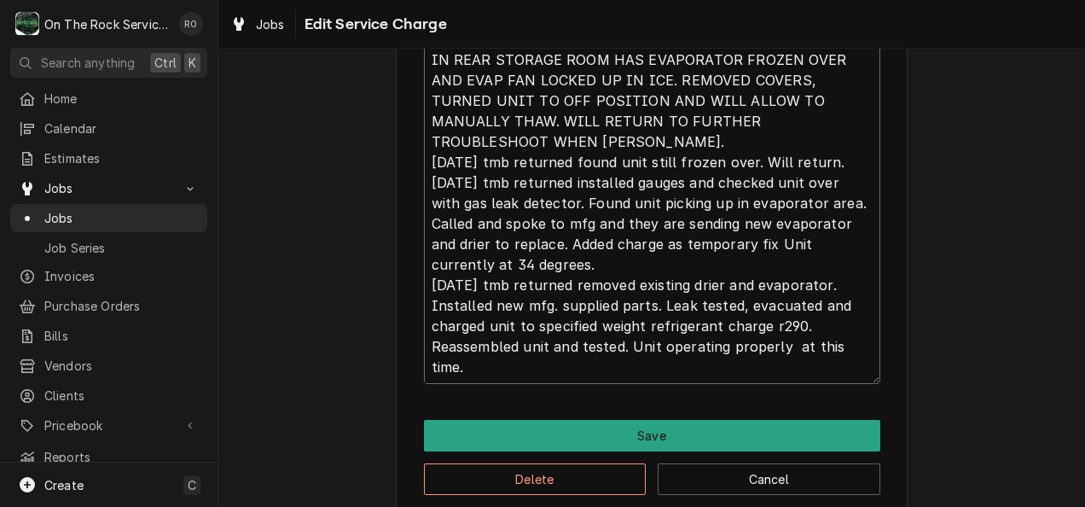
scroll to position [701, 0]
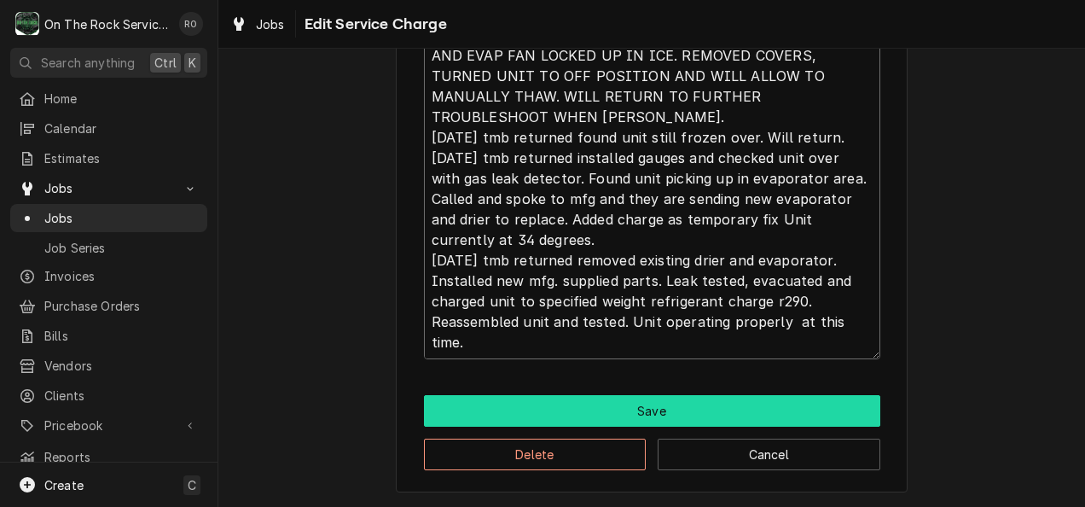
type textarea "6/19/25 TMB PROVIDE SERVICE PARTS AND LABOR TO DETERMINE THAT ON 3 DOOR REACH I…"
click at [708, 414] on button "Save" at bounding box center [652, 411] width 456 height 32
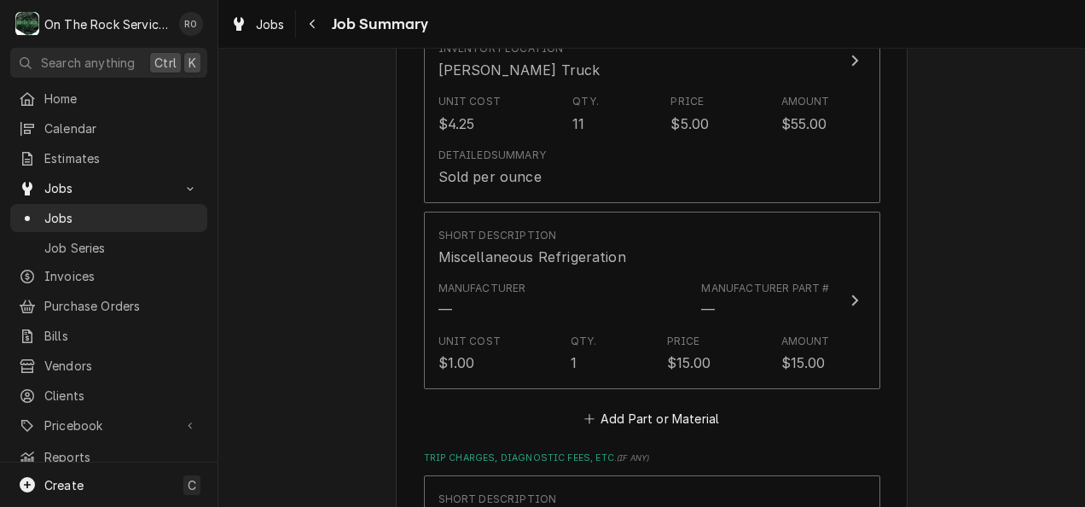
scroll to position [1625, 0]
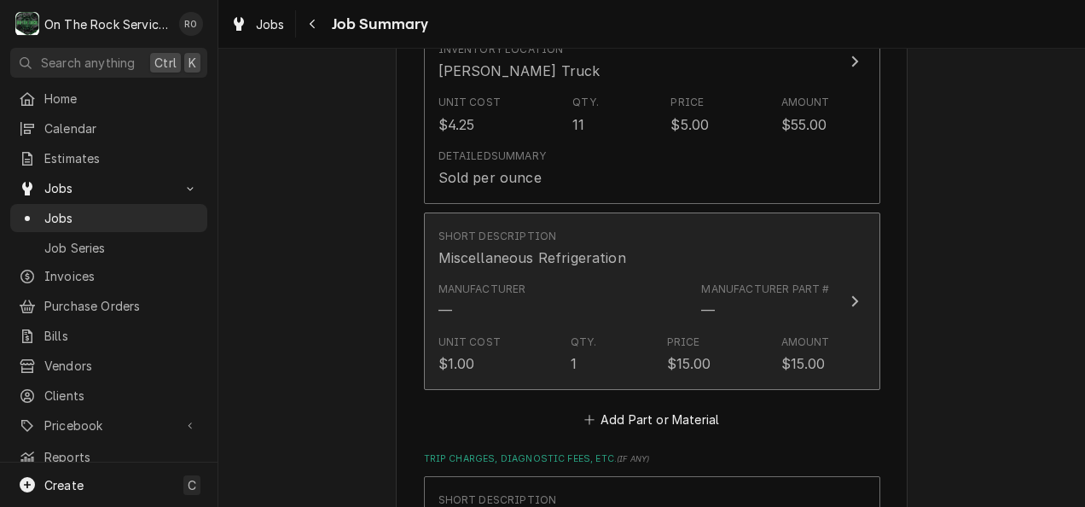
click at [713, 328] on div "Unit Cost $1.00 Qty. 1 Price $15.00 Amount $15.00" at bounding box center [635, 354] width 392 height 53
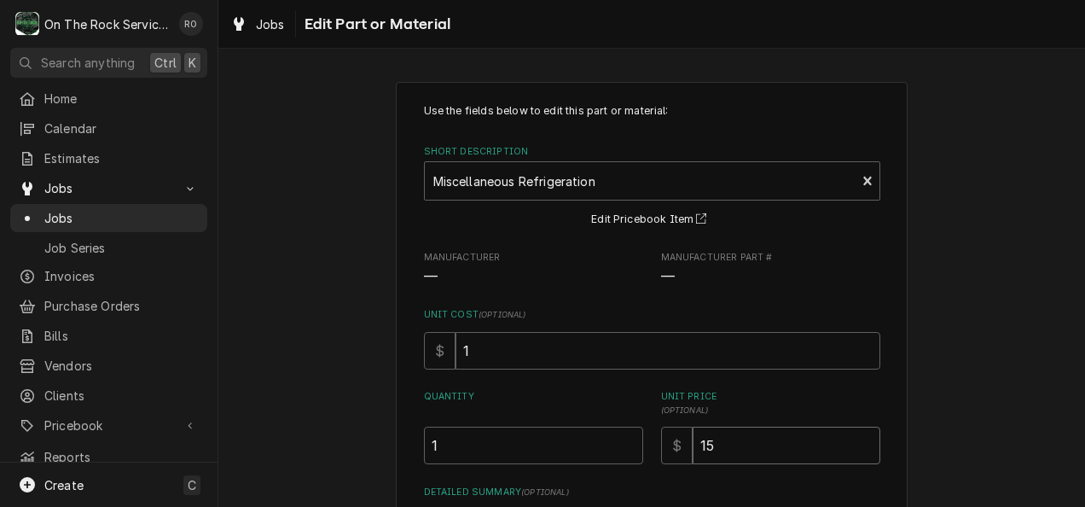
click at [698, 441] on input "15" at bounding box center [787, 446] width 188 height 38
type textarea "x"
type input "5"
type textarea "x"
type input "65"
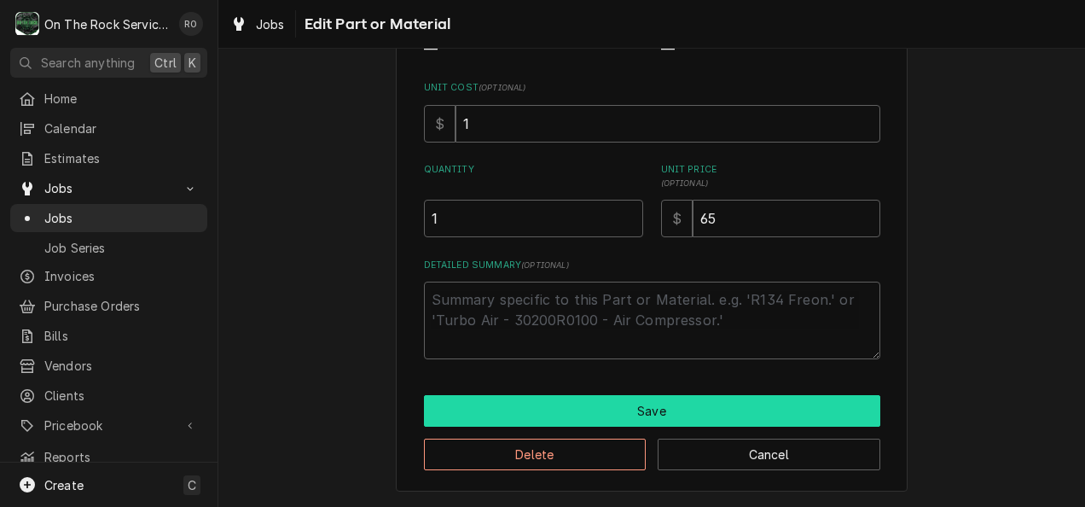
click at [753, 413] on button "Save" at bounding box center [652, 411] width 456 height 32
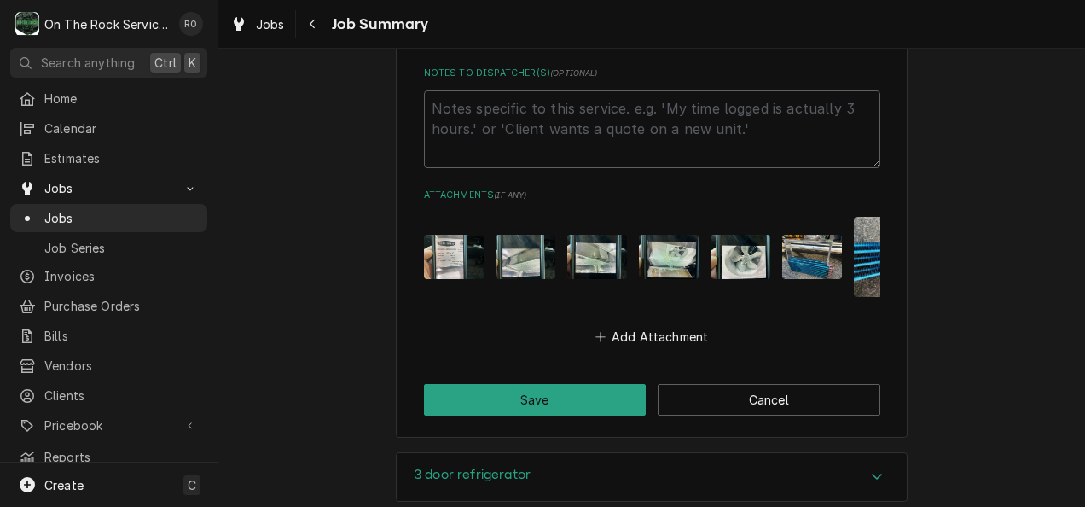
scroll to position [2590, 0]
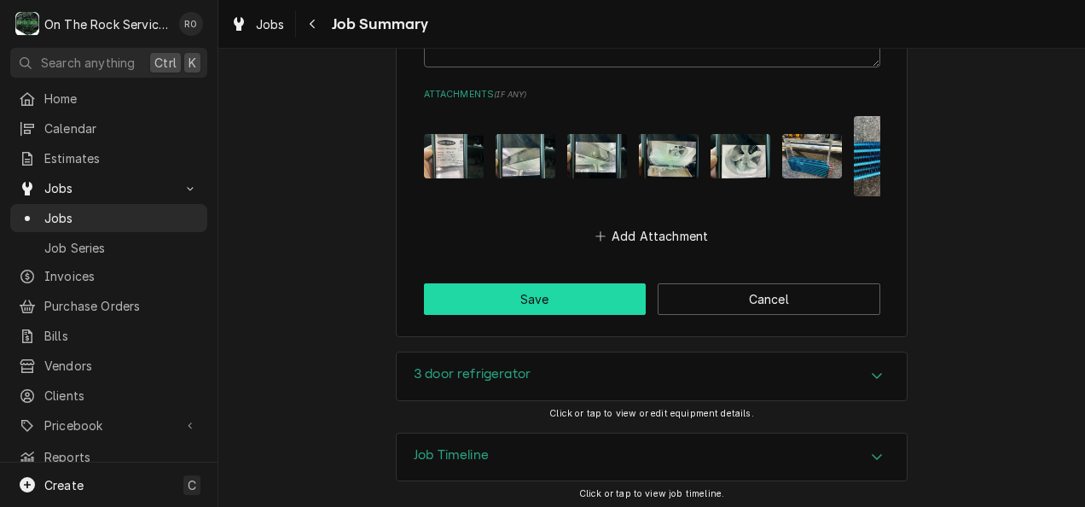
click at [574, 299] on button "Save" at bounding box center [535, 299] width 223 height 32
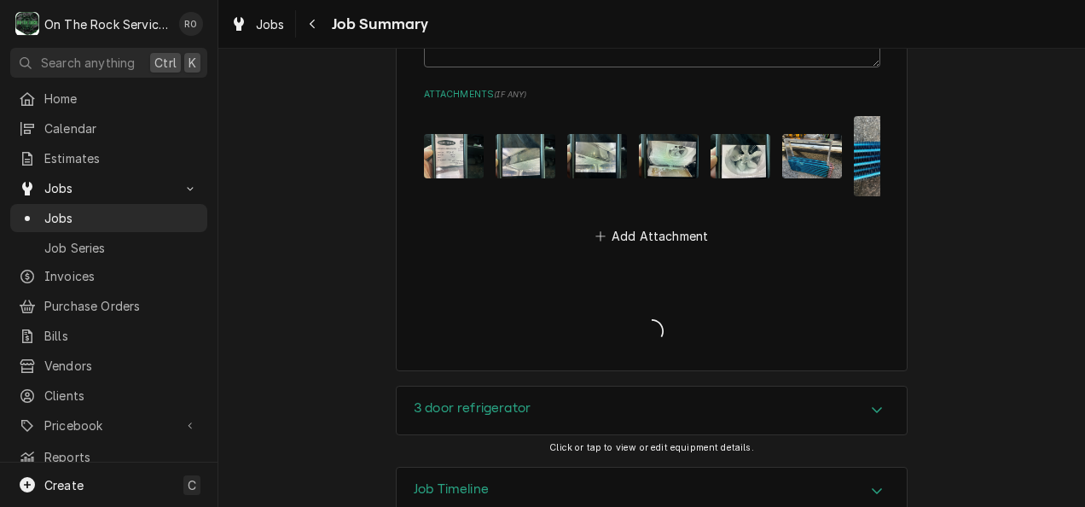
type textarea "x"
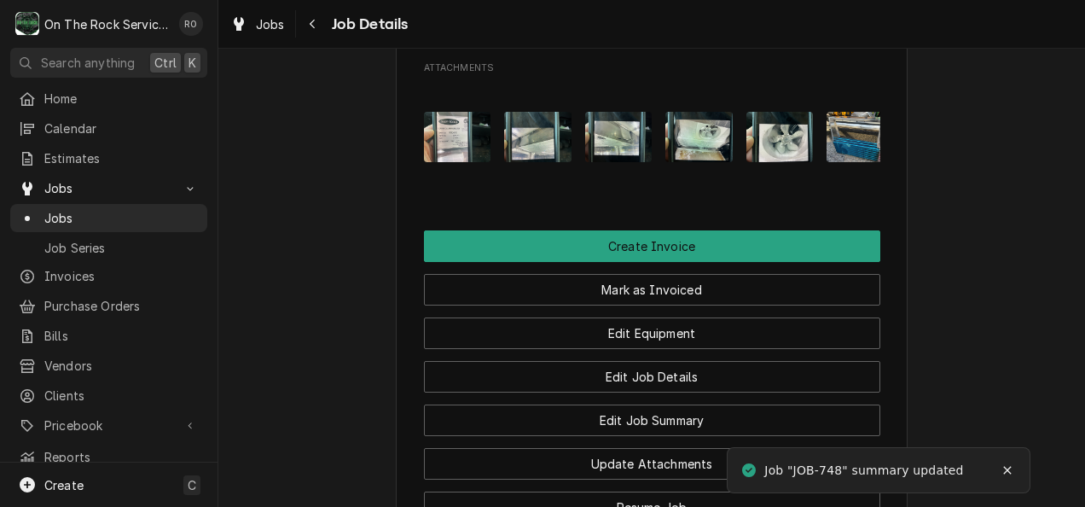
scroll to position [1718, 0]
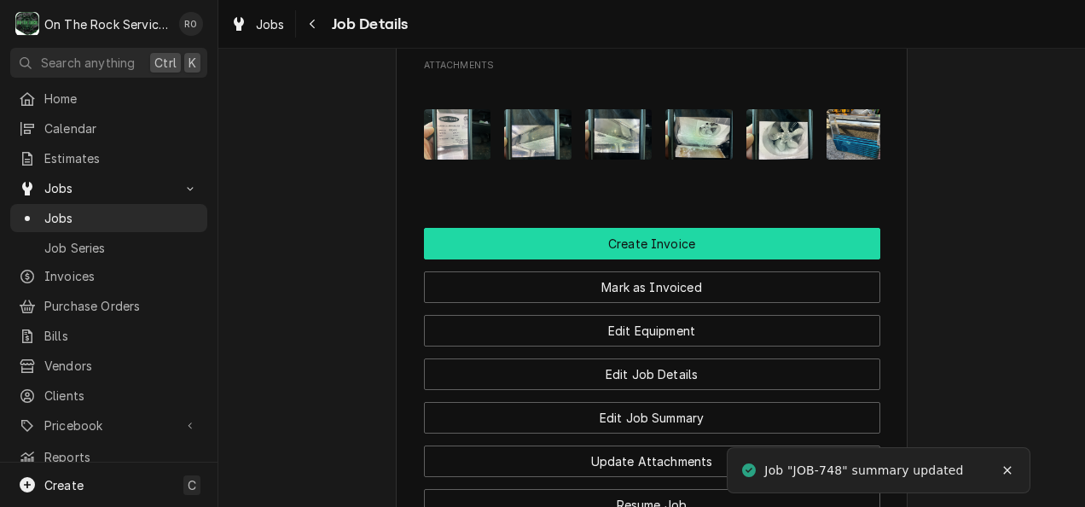
click at [655, 237] on button "Create Invoice" at bounding box center [652, 244] width 456 height 32
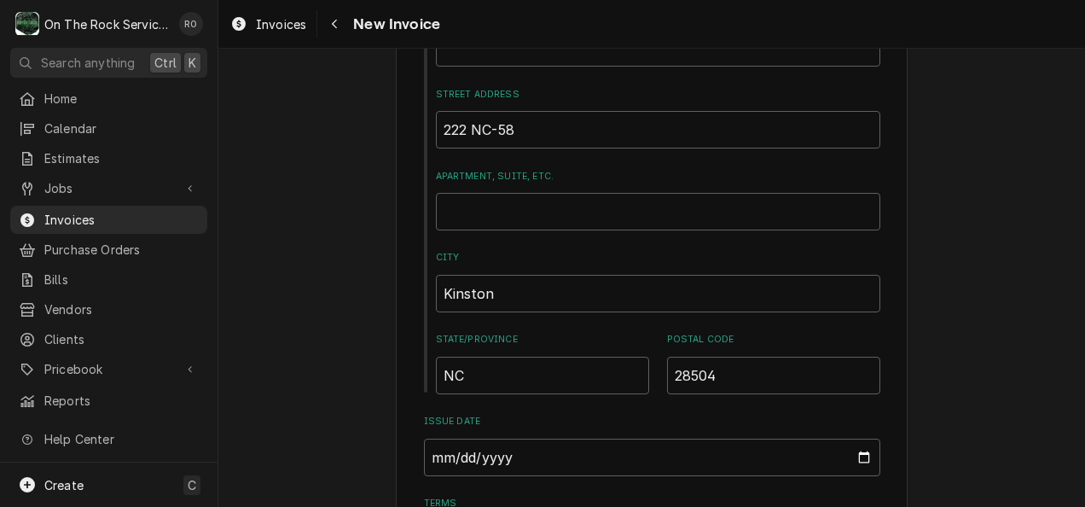
scroll to position [985, 0]
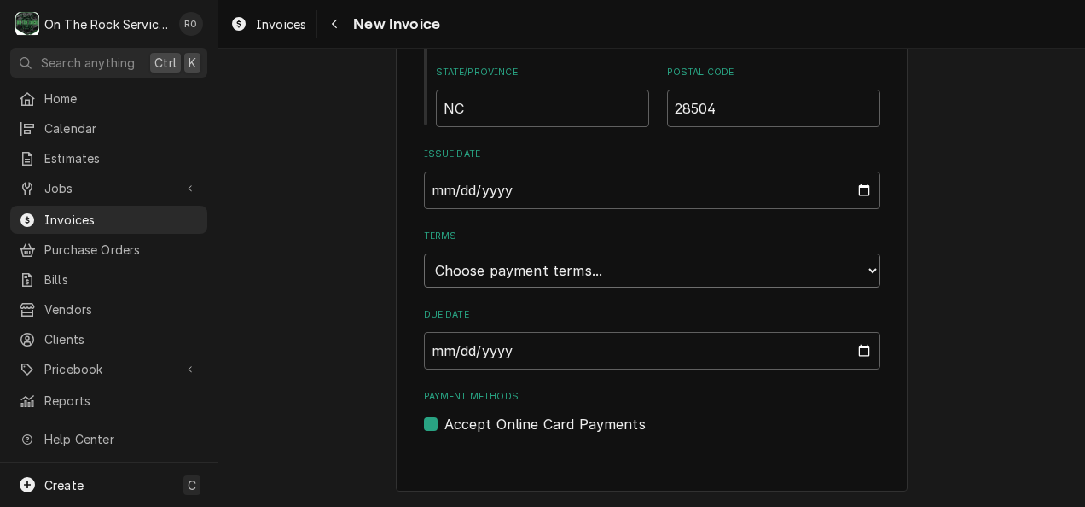
click at [863, 265] on select "Choose payment terms... Same Day Net 7 Net 14 Net 21 Net 30 Net 45 Net 60 Net 90" at bounding box center [652, 270] width 456 height 34
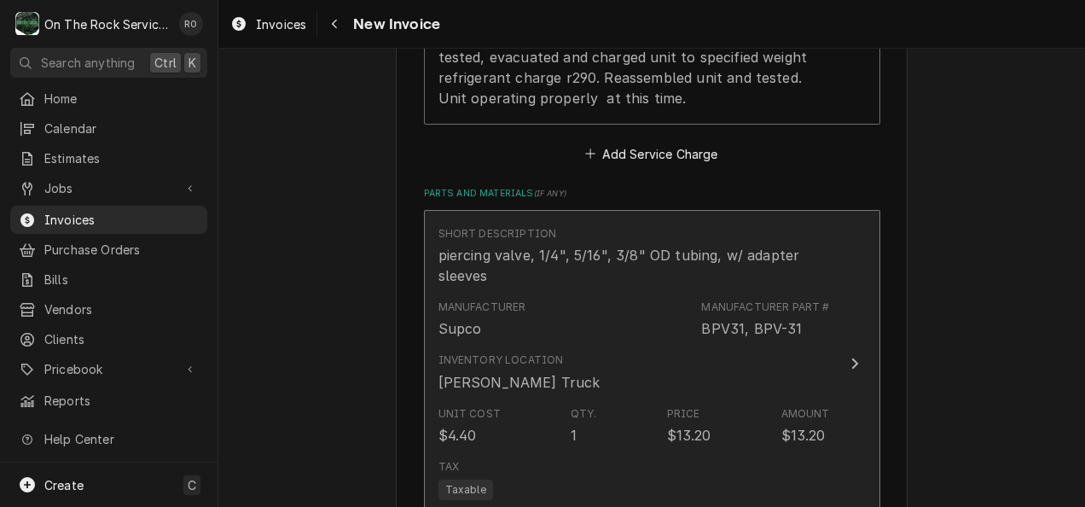
click at [727, 417] on div "Unit Cost $4.40 Qty. 1 Price $13.20 Amount $13.20" at bounding box center [635, 425] width 392 height 53
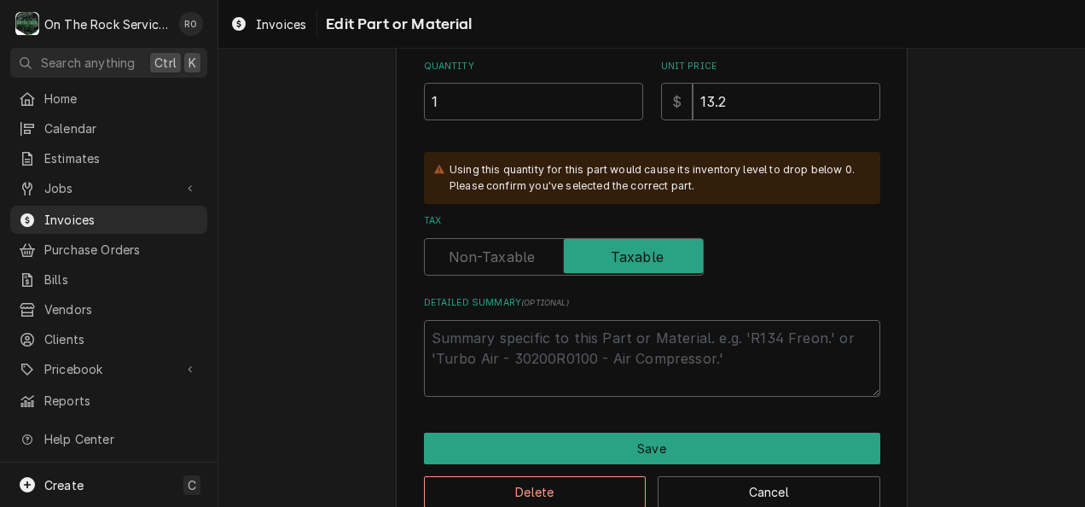
scroll to position [446, 0]
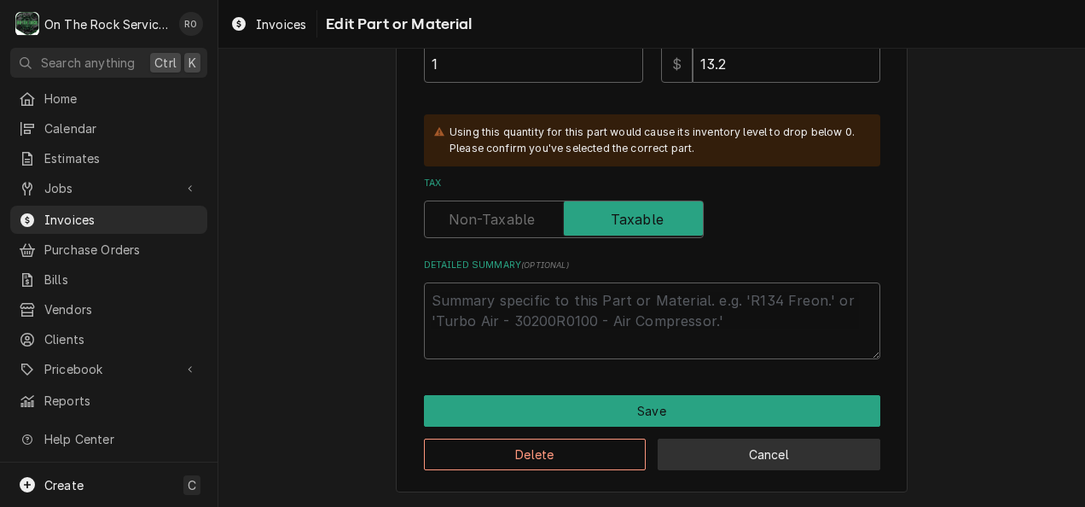
click at [739, 450] on button "Cancel" at bounding box center [769, 455] width 223 height 32
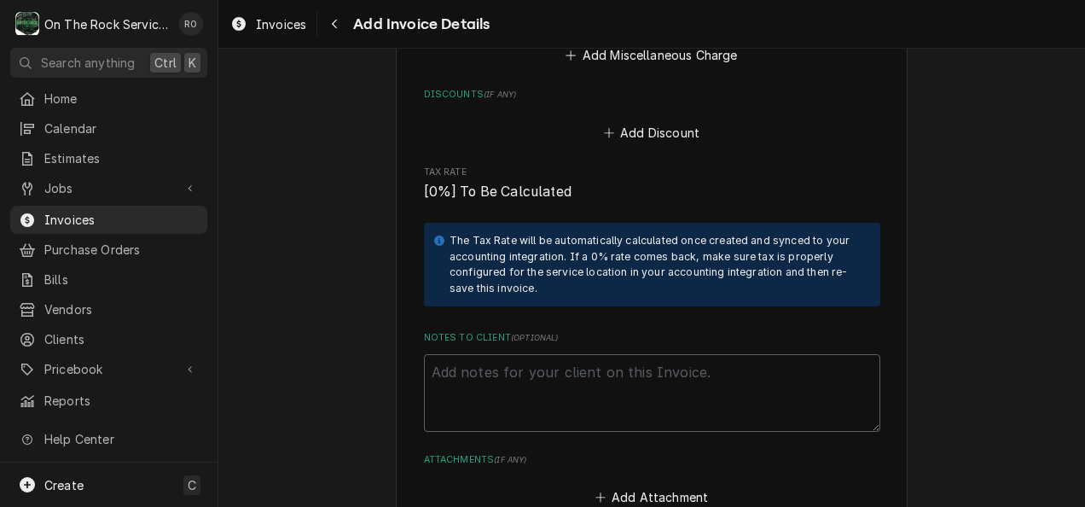
scroll to position [4032, 0]
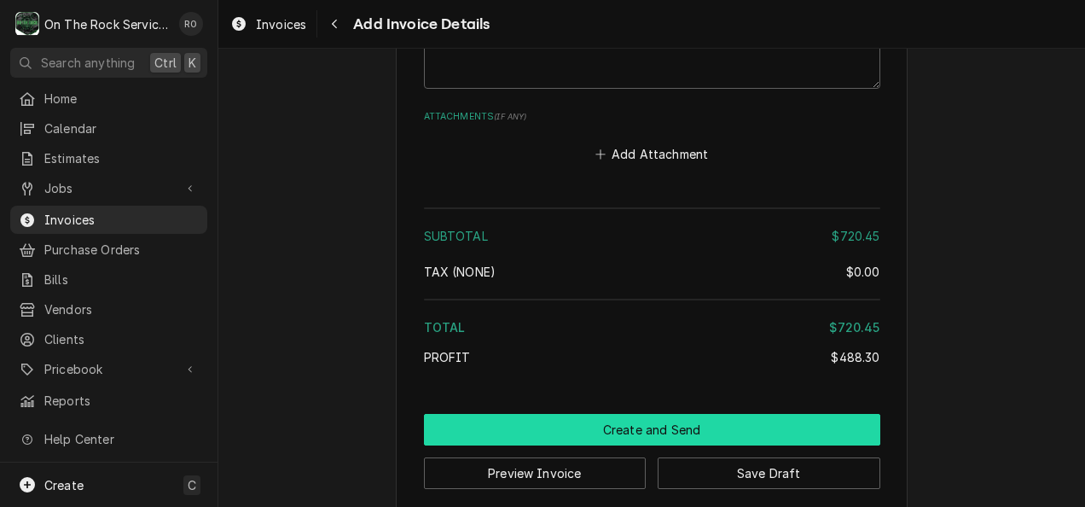
click at [737, 414] on button "Create and Send" at bounding box center [652, 430] width 456 height 32
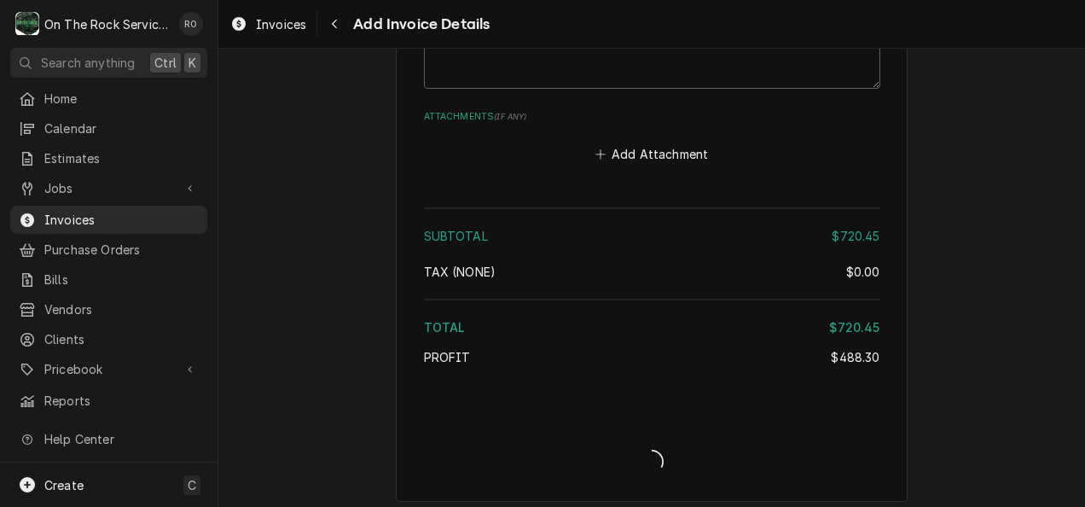
scroll to position [4021, 0]
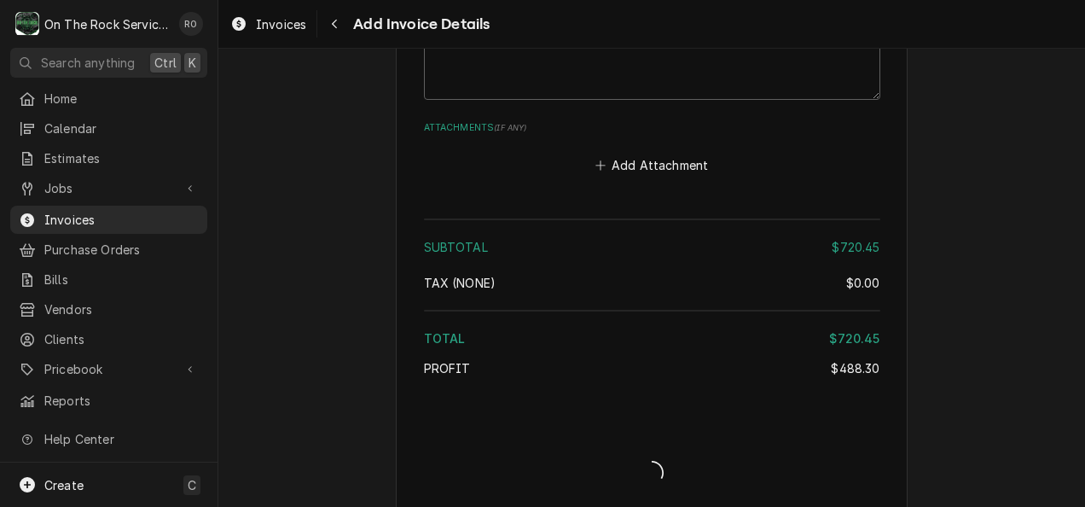
type textarea "x"
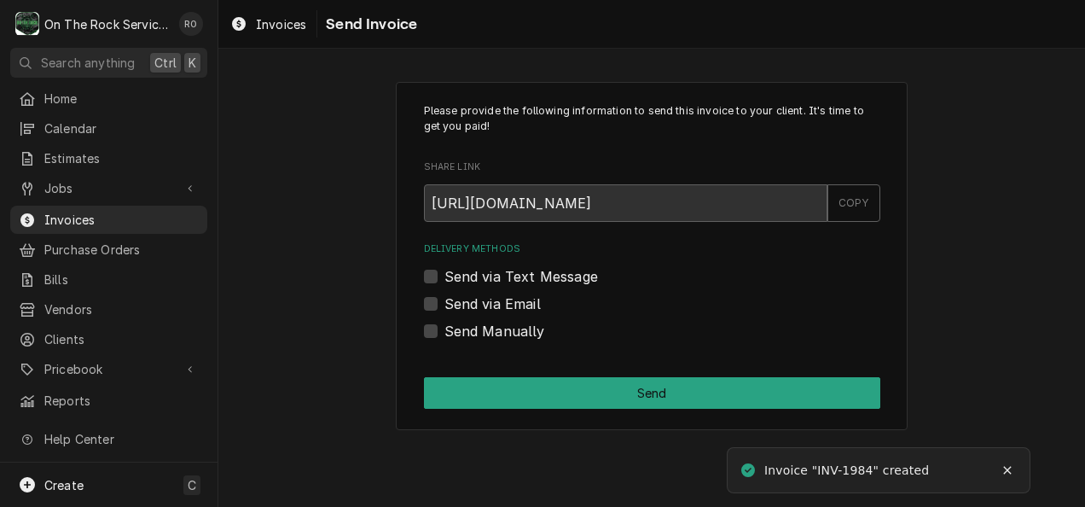
click at [445, 328] on label "Send Manually" at bounding box center [495, 331] width 101 height 20
click at [445, 328] on input "Send Manually" at bounding box center [673, 340] width 456 height 38
checkbox input "true"
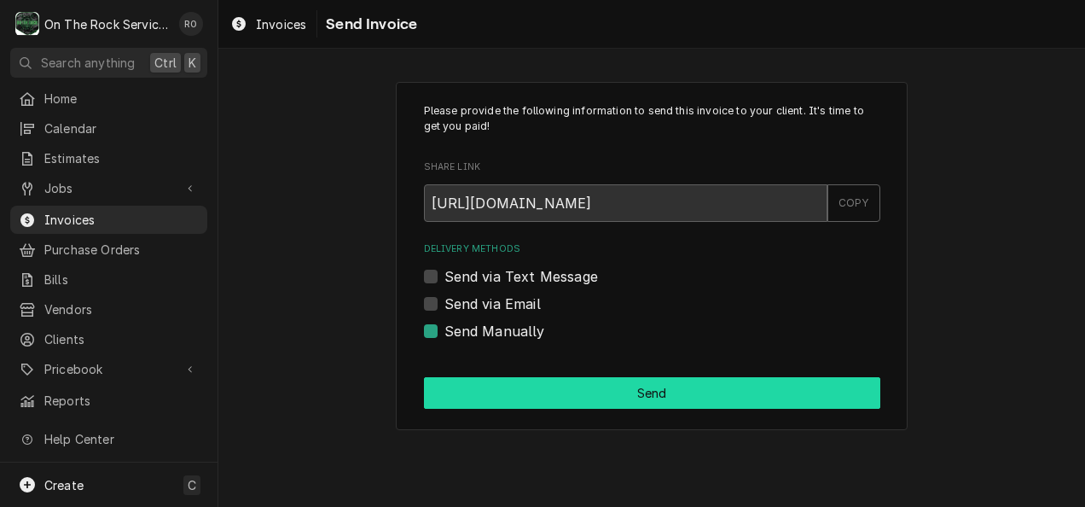
click at [533, 389] on button "Send" at bounding box center [652, 393] width 456 height 32
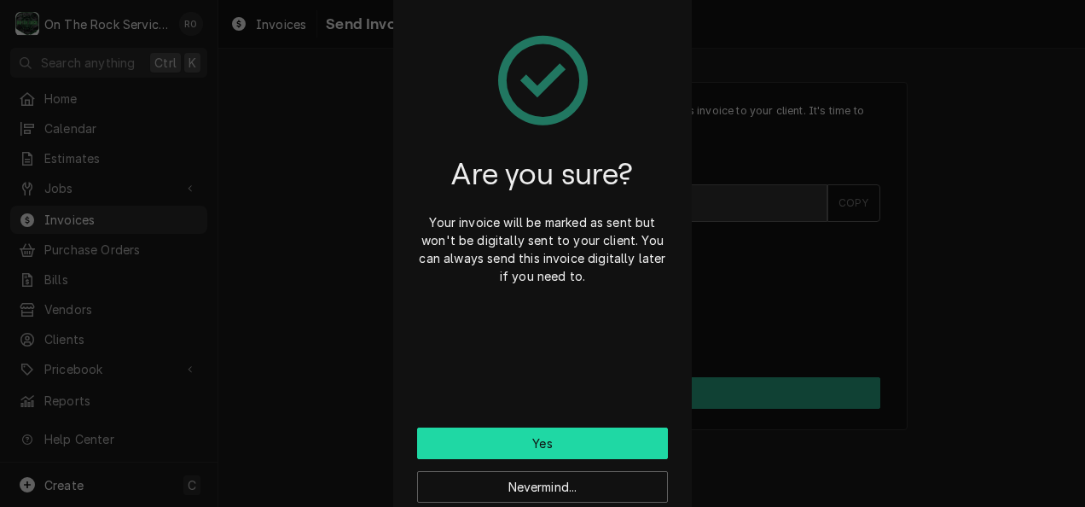
click at [621, 433] on button "Yes" at bounding box center [542, 443] width 251 height 32
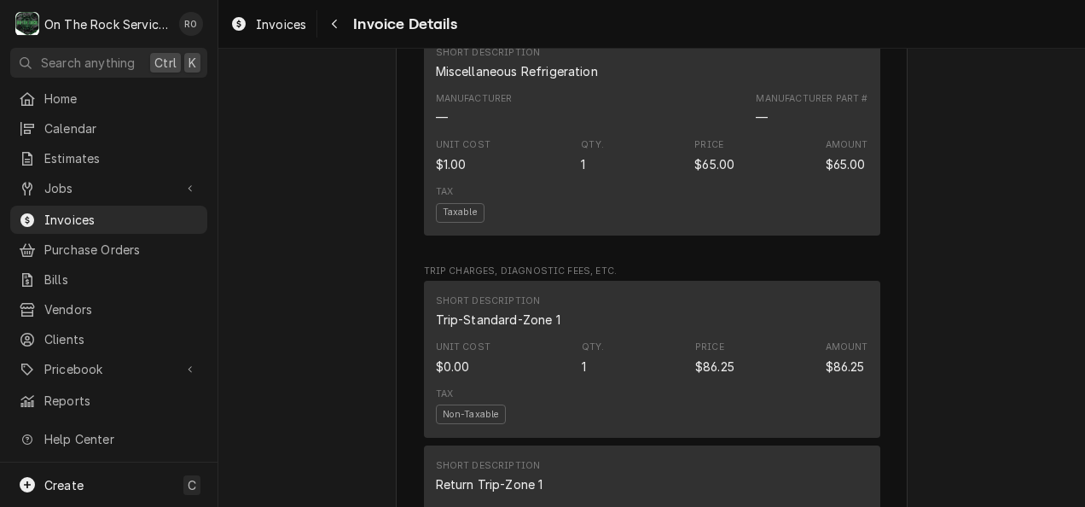
scroll to position [2098, 0]
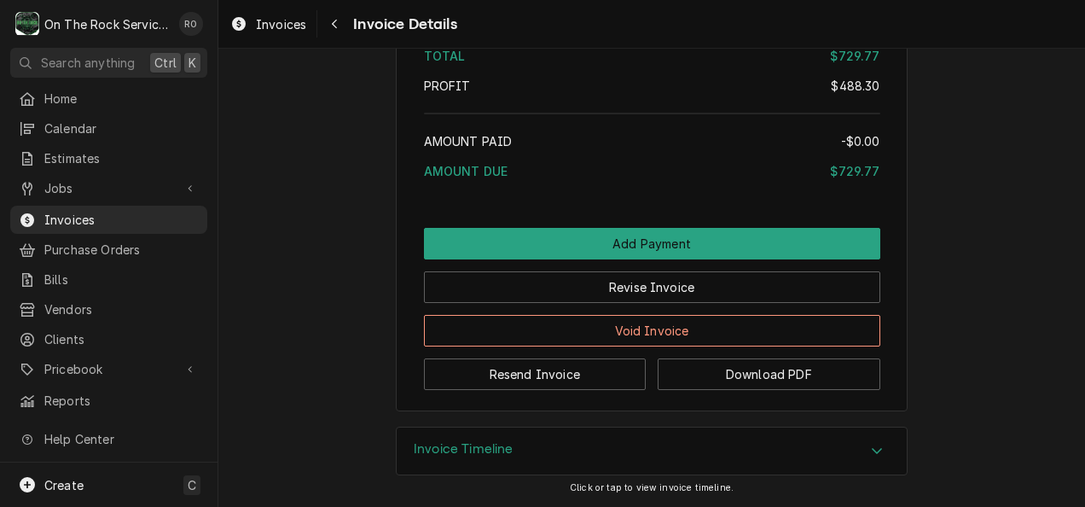
scroll to position [3073, 0]
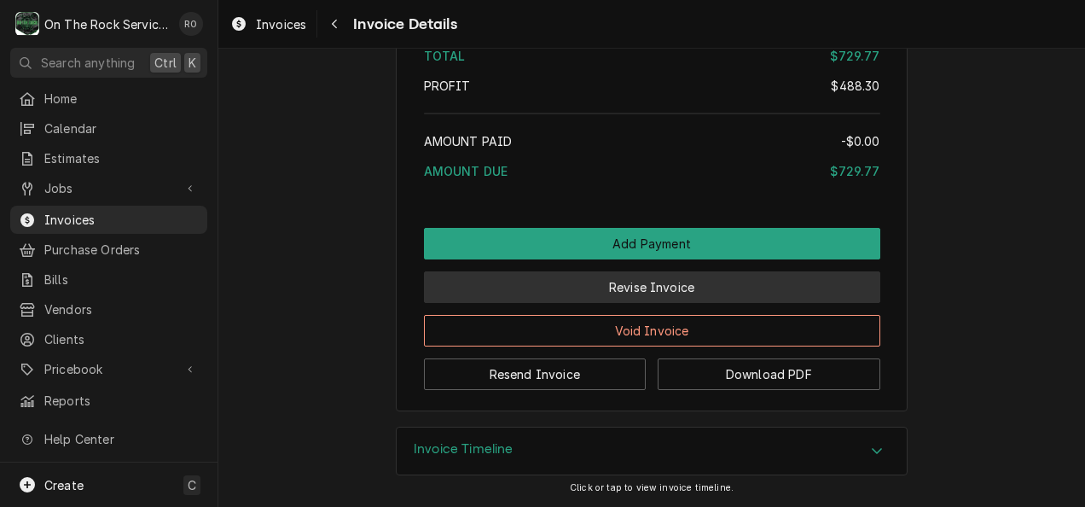
click at [631, 303] on button "Revise Invoice" at bounding box center [652, 287] width 456 height 32
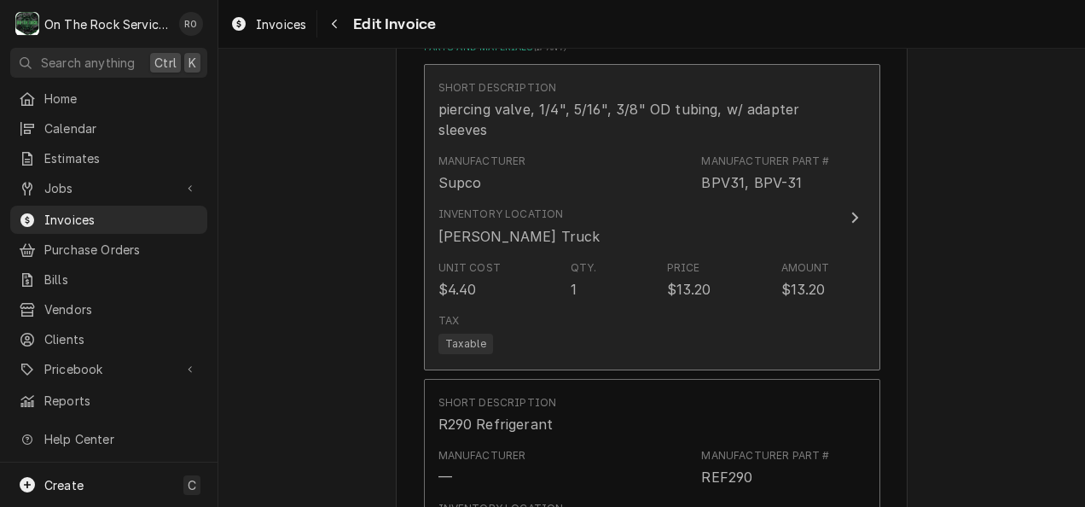
click at [794, 260] on div "Amount" at bounding box center [806, 267] width 49 height 15
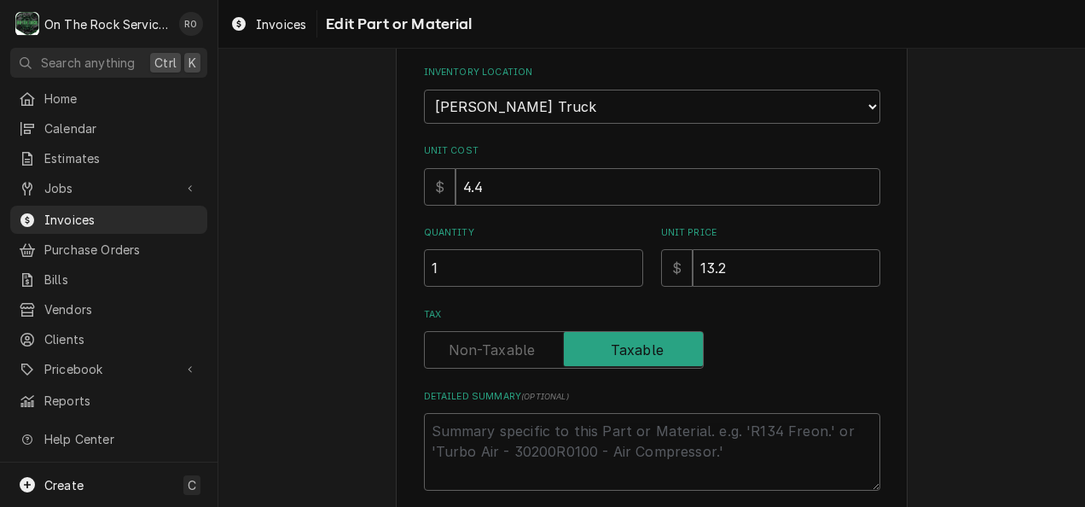
type textarea "x"
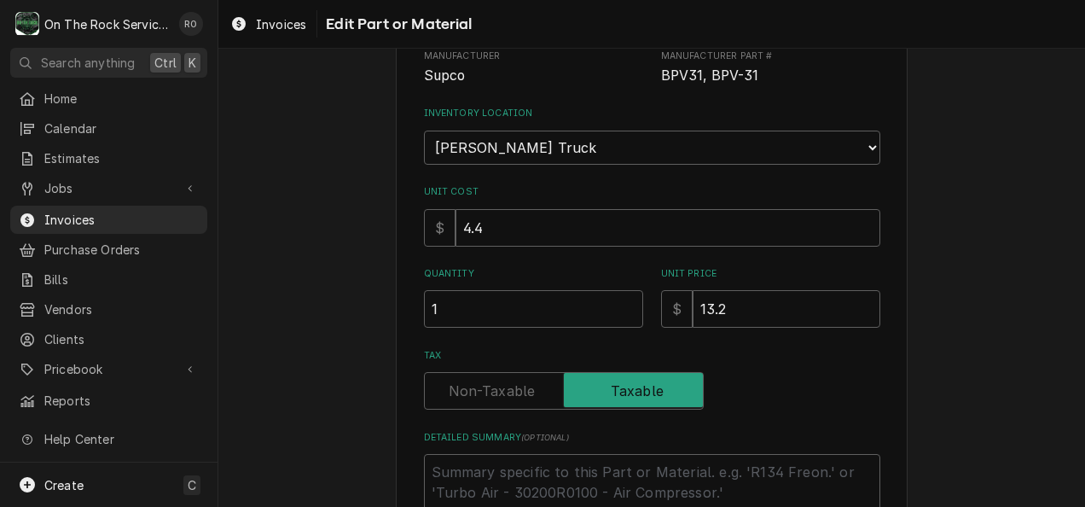
scroll to position [205, 0]
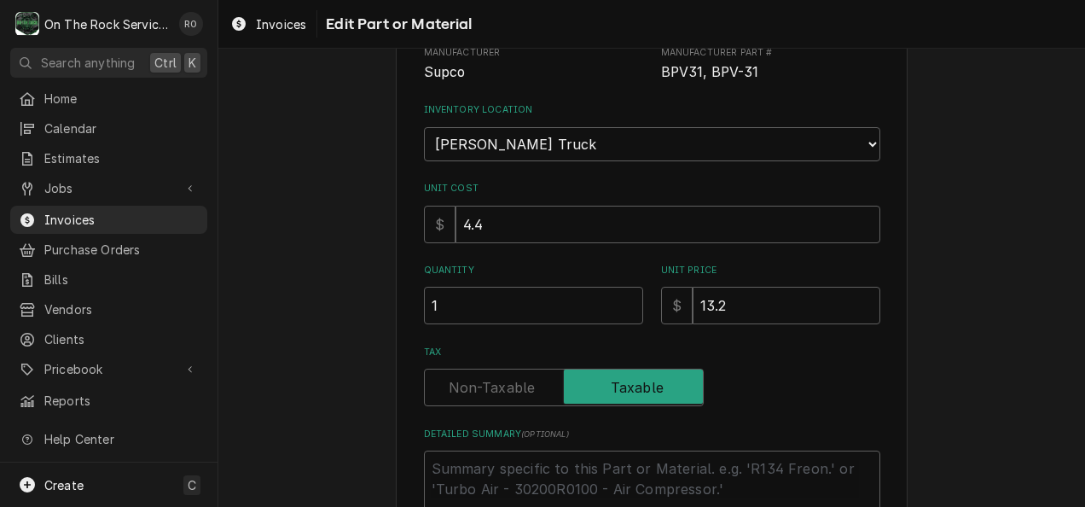
click at [516, 392] on label "Tax" at bounding box center [564, 388] width 280 height 38
click at [516, 392] on input "Tax" at bounding box center [564, 388] width 264 height 38
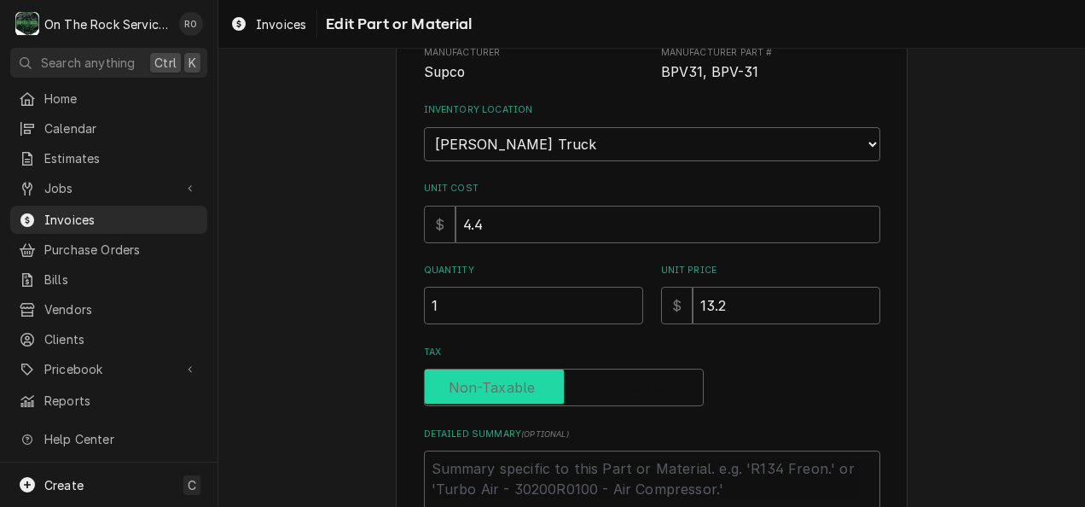
checkbox input "false"
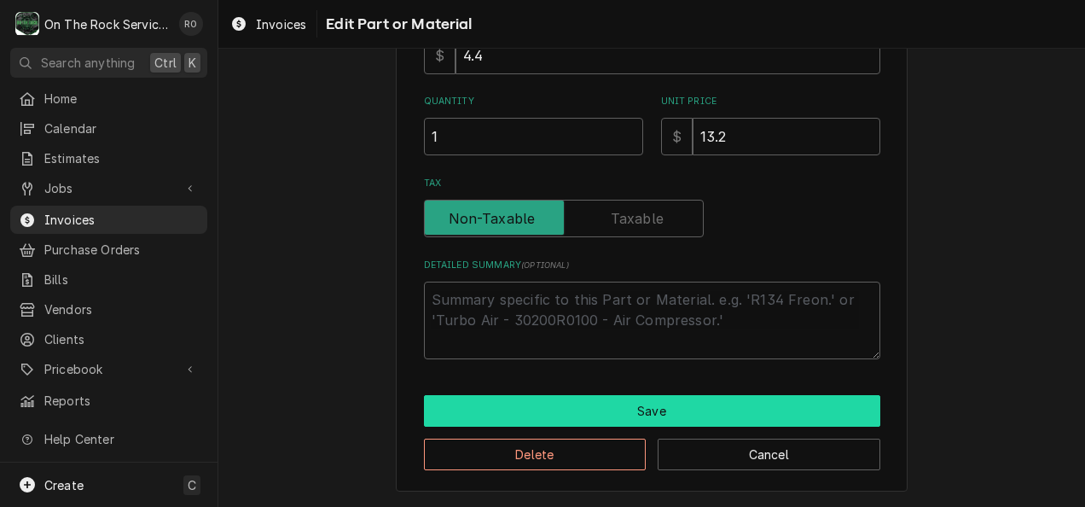
click at [516, 396] on button "Save" at bounding box center [652, 411] width 456 height 32
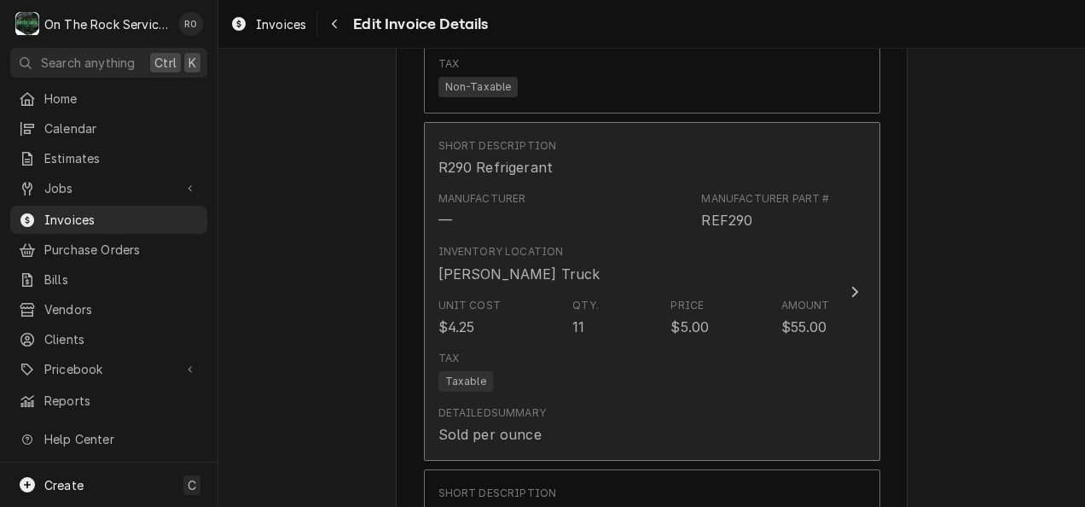
click at [516, 405] on div "Detailed Summary" at bounding box center [493, 412] width 108 height 15
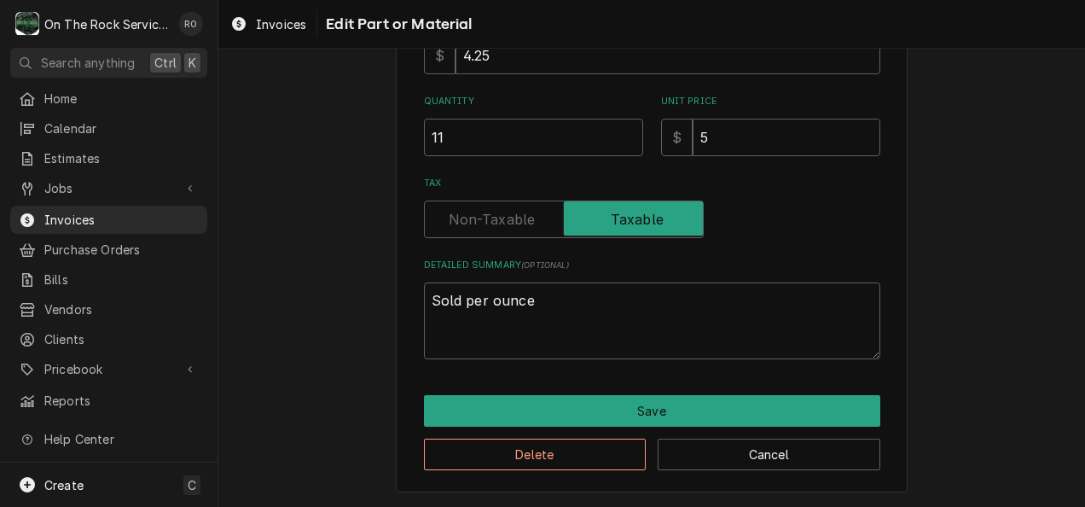
scroll to position [242, 0]
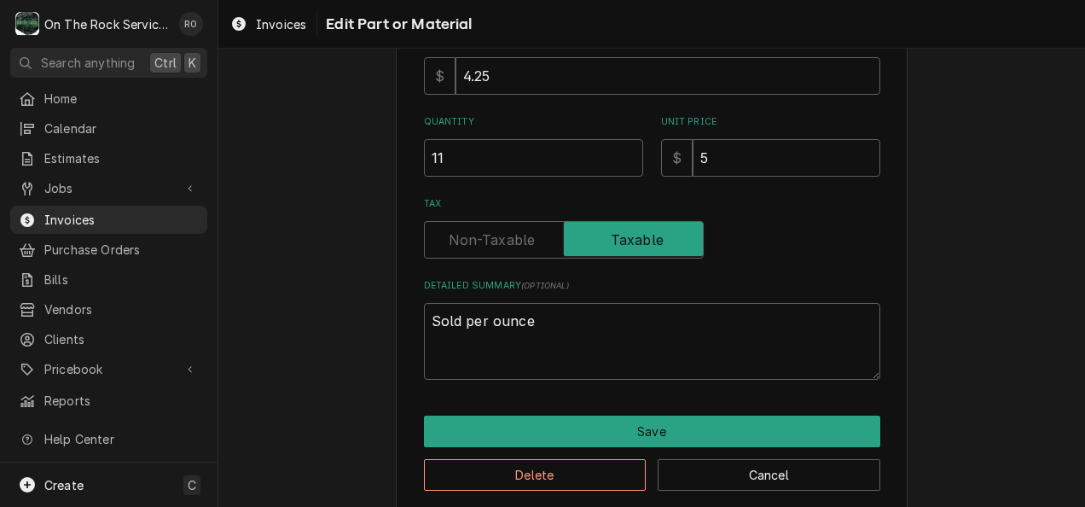
type textarea "x"
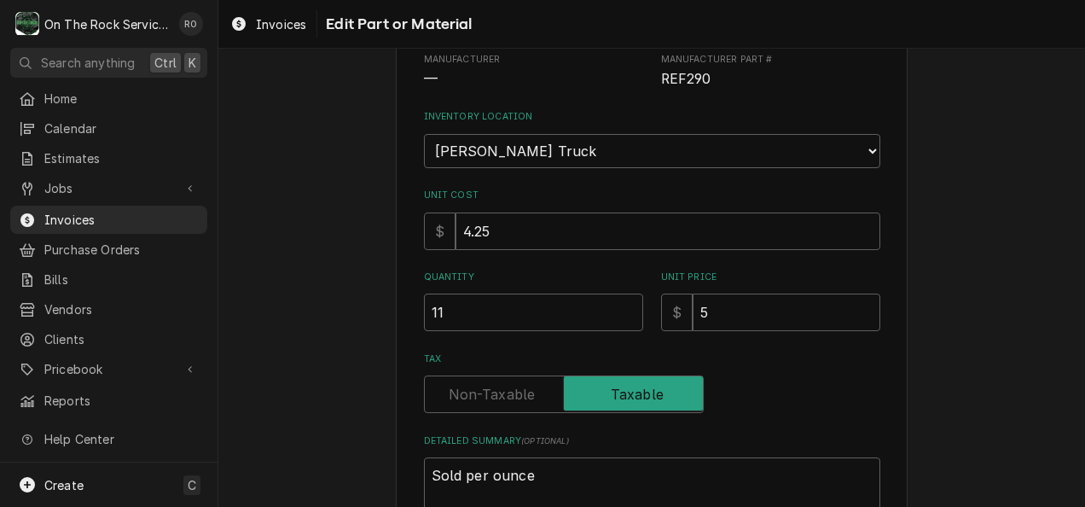
click at [509, 386] on label "Tax" at bounding box center [564, 394] width 280 height 38
click at [509, 386] on input "Tax" at bounding box center [564, 394] width 264 height 38
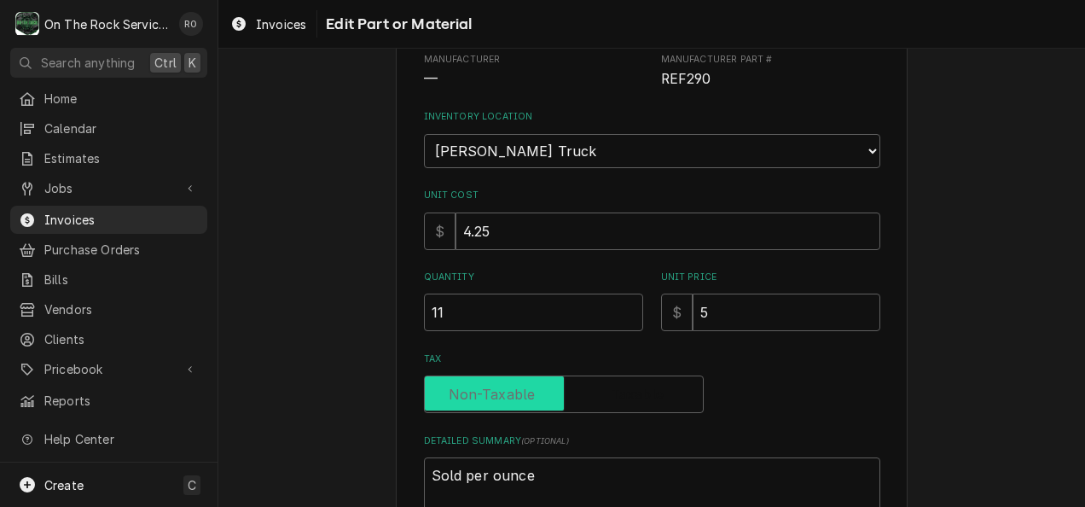
checkbox input "false"
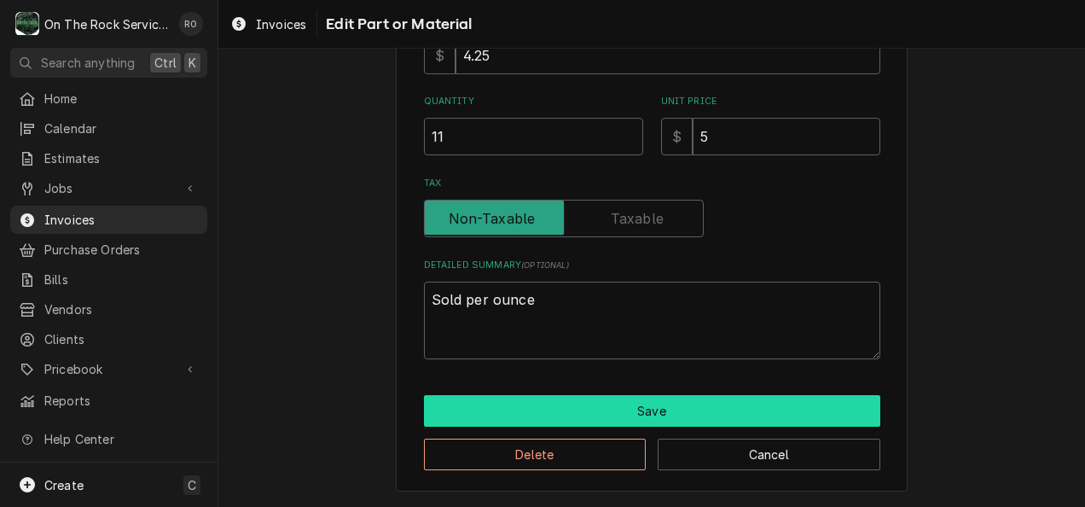
click at [509, 400] on button "Save" at bounding box center [652, 411] width 456 height 32
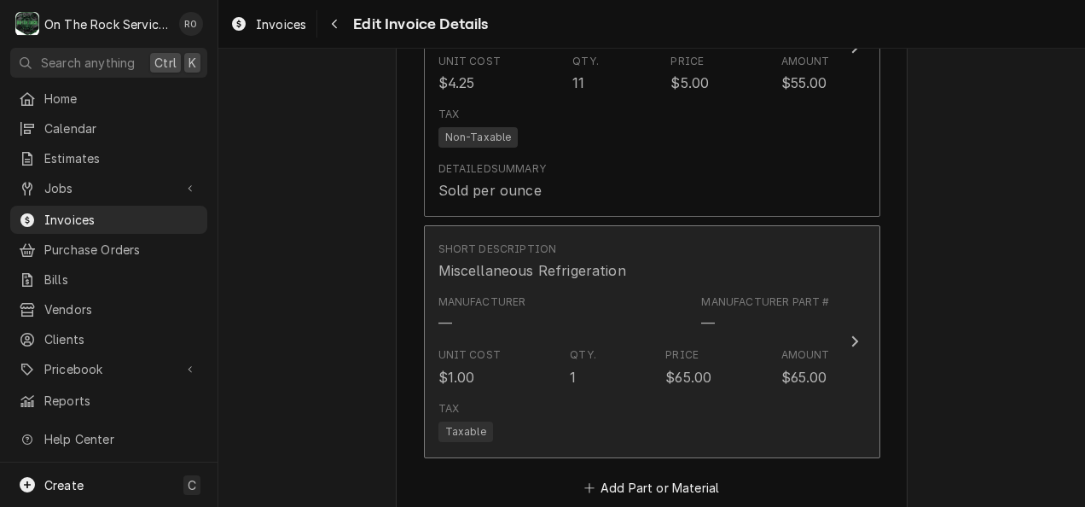
click at [521, 359] on div "Unit Cost $1.00 Qty. 1 Price $65.00 Amount $65.00" at bounding box center [635, 366] width 392 height 53
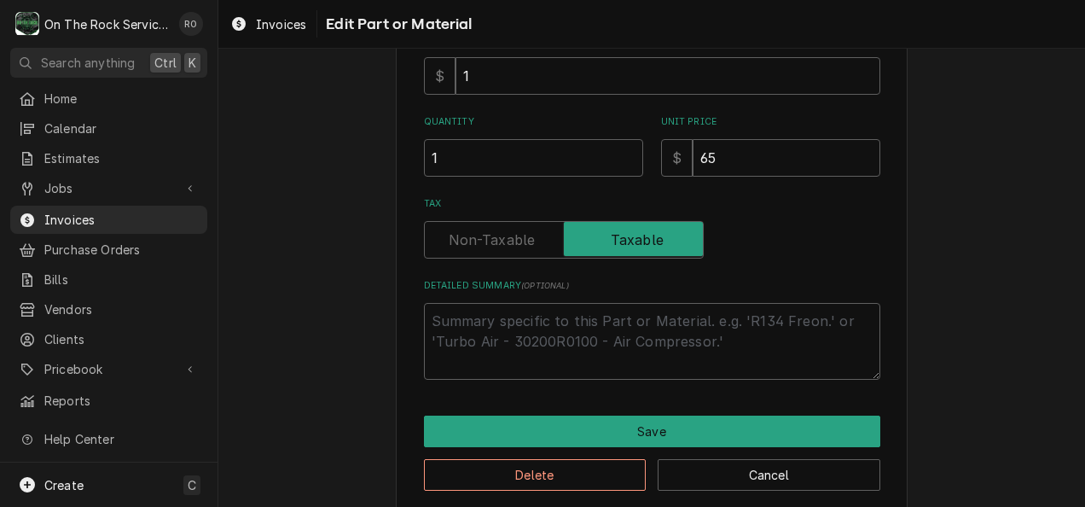
type textarea "x"
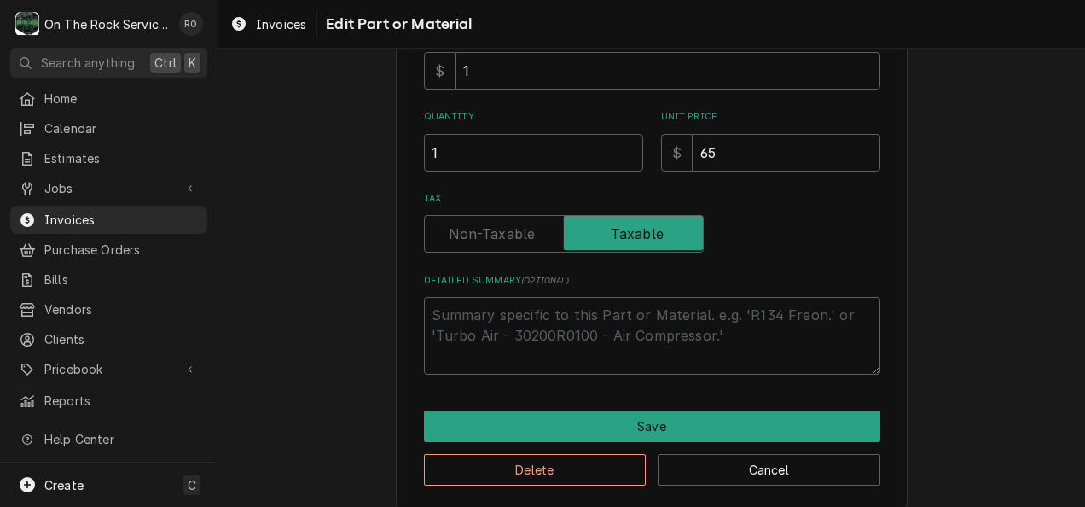
scroll to position [288, 0]
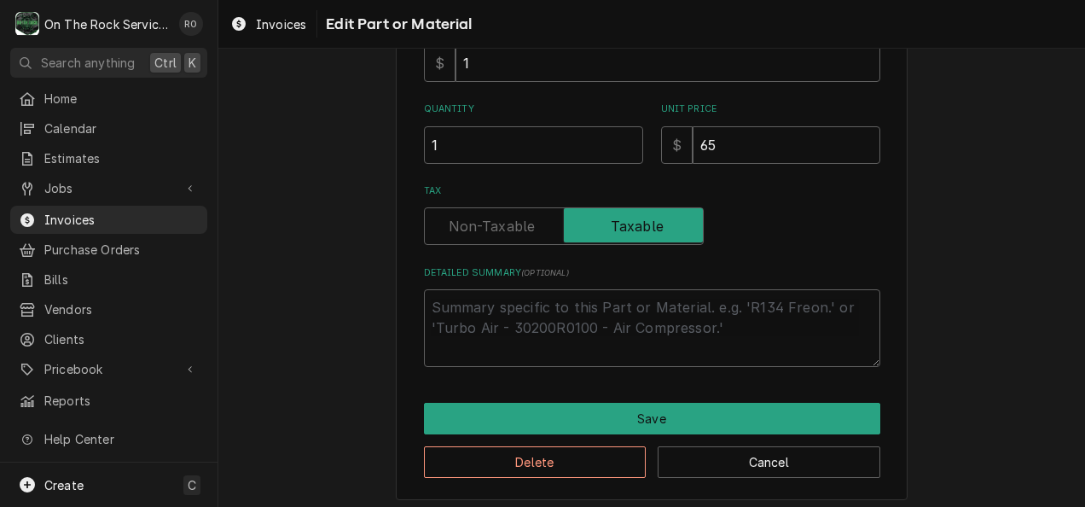
click at [474, 229] on label "Tax" at bounding box center [564, 226] width 280 height 38
click at [474, 229] on input "Tax" at bounding box center [564, 226] width 264 height 38
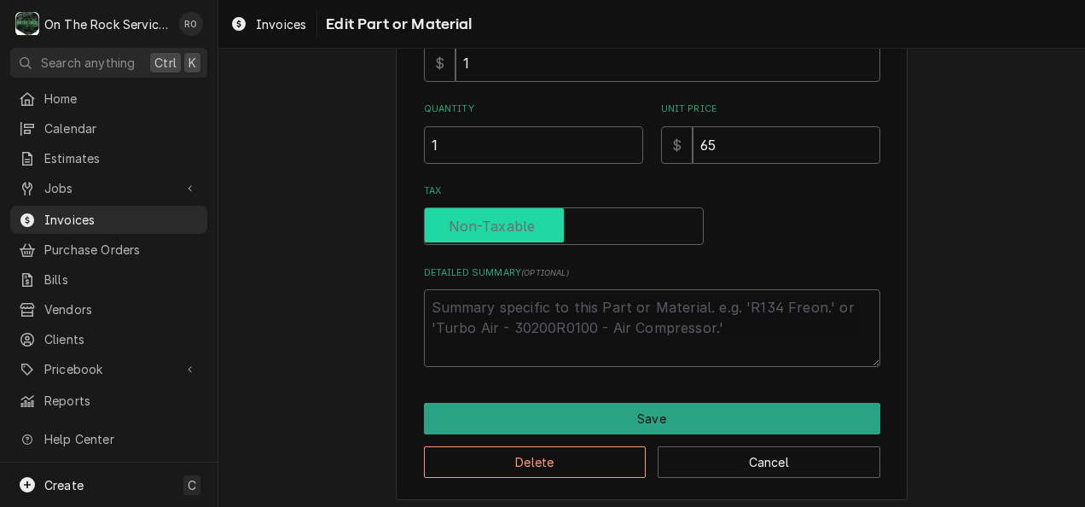
checkbox input "false"
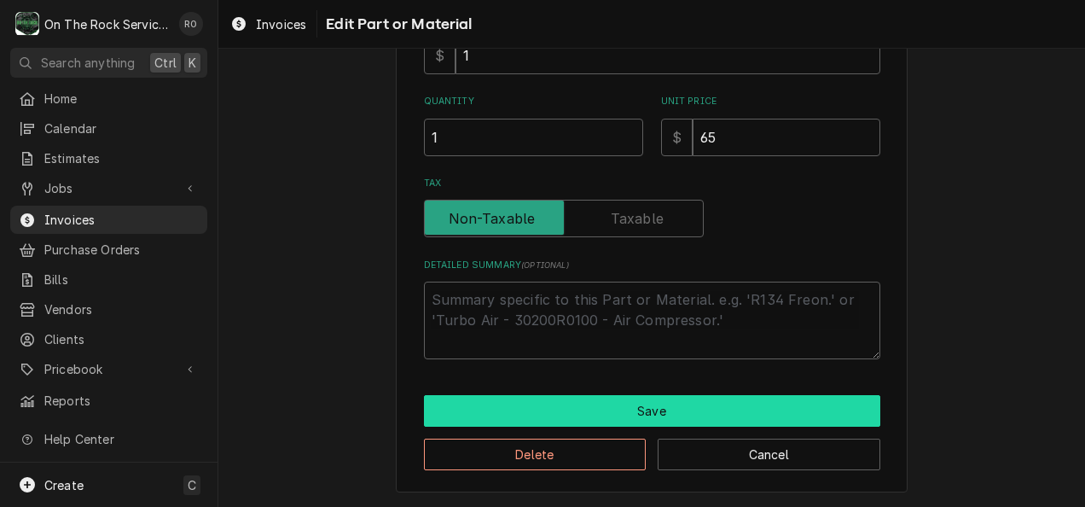
click at [524, 413] on button "Save" at bounding box center [652, 411] width 456 height 32
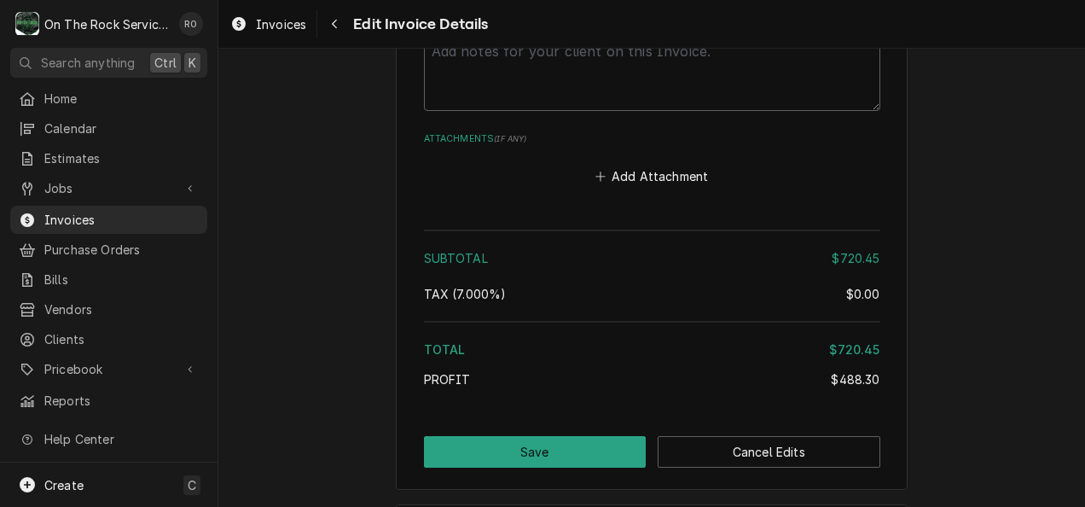
scroll to position [4068, 0]
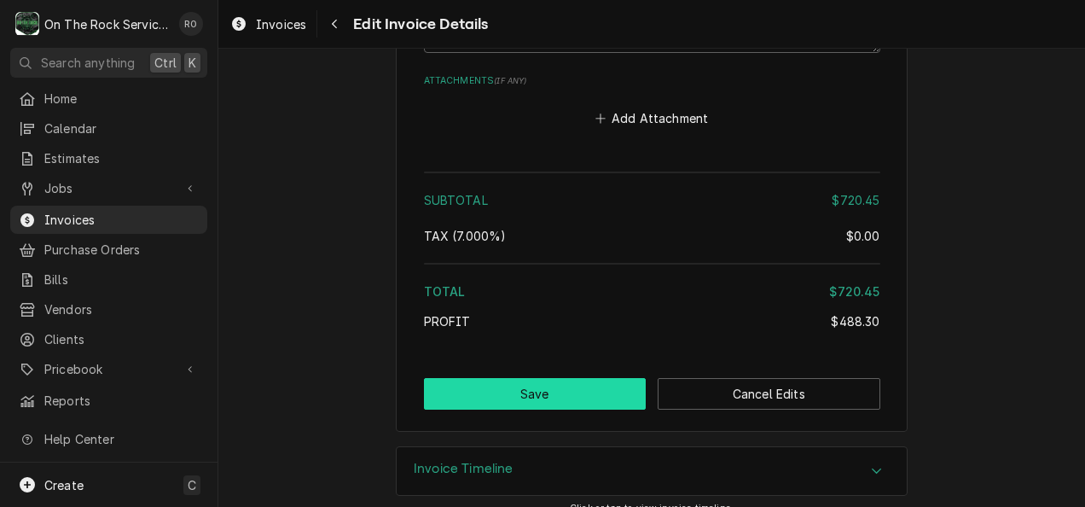
click at [588, 384] on button "Save" at bounding box center [535, 394] width 223 height 32
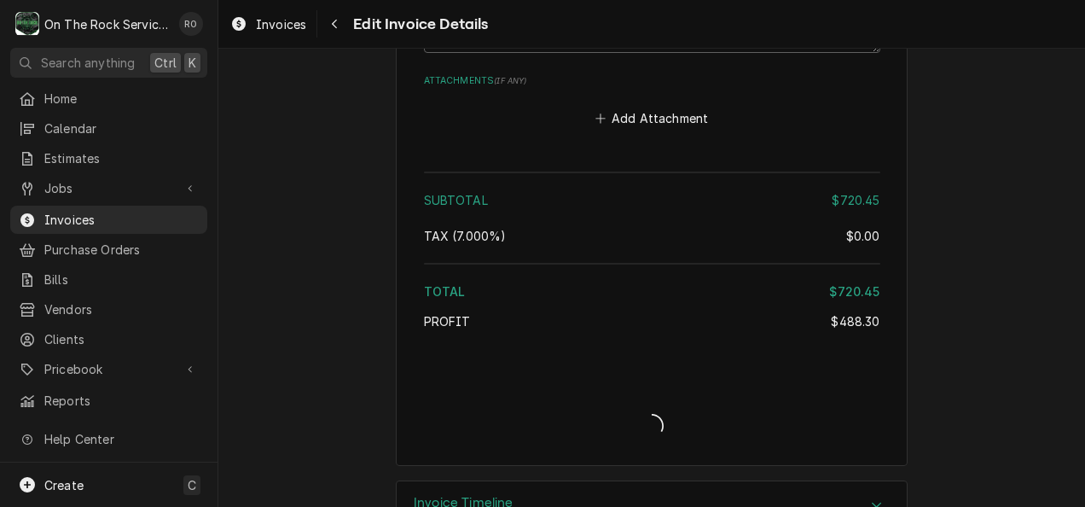
type textarea "x"
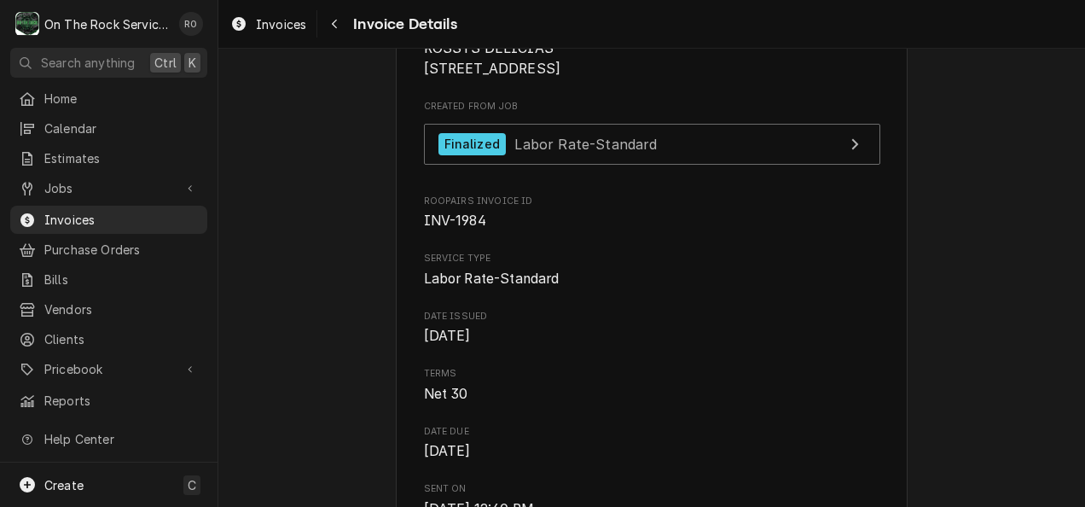
scroll to position [333, 0]
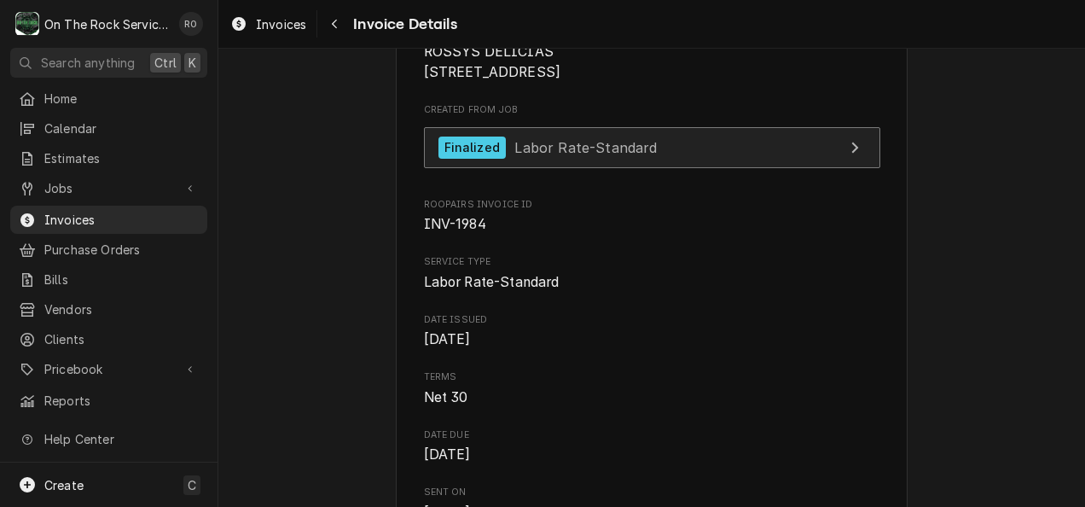
click at [638, 155] on span "Labor Rate-Standard" at bounding box center [585, 146] width 142 height 17
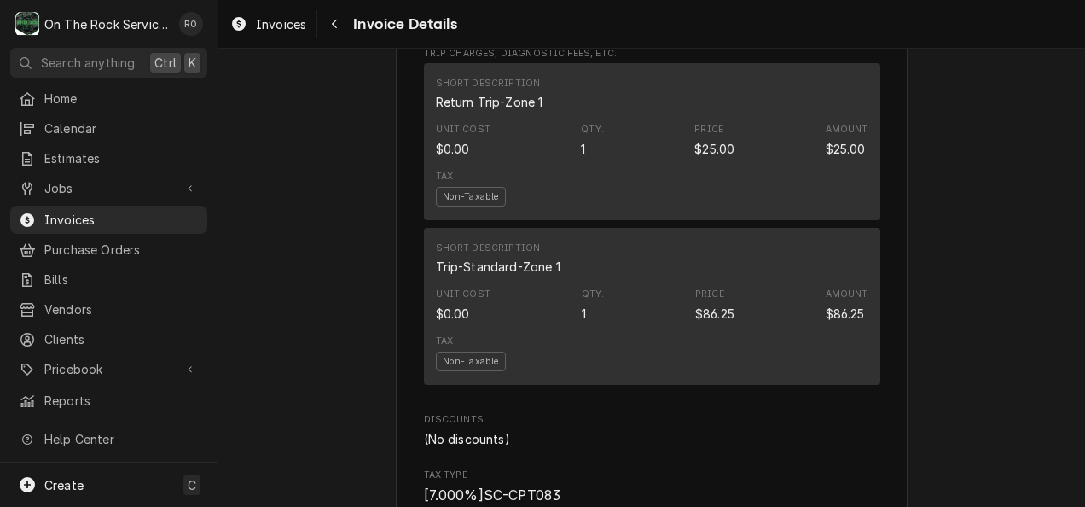
scroll to position [2311, 0]
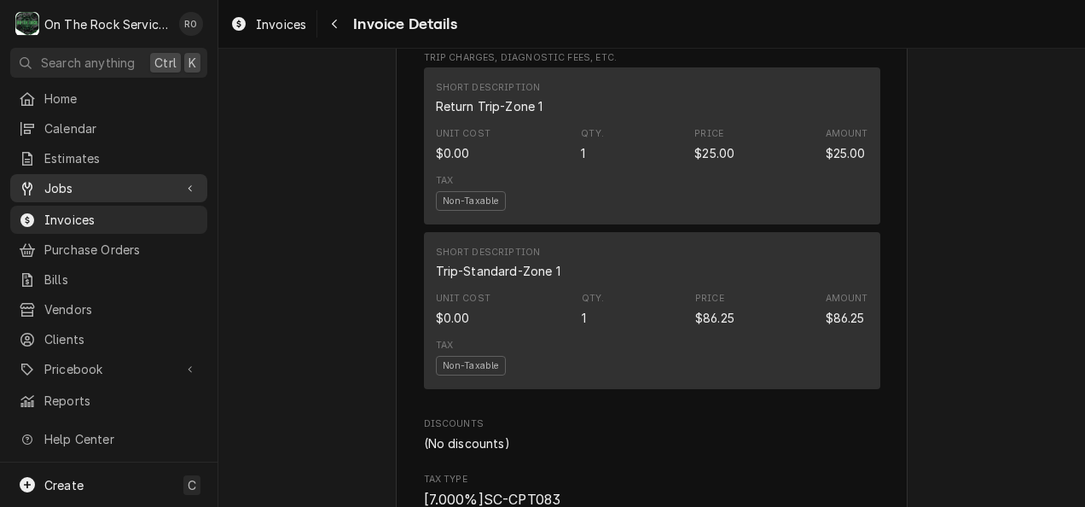
click at [92, 191] on div "Jobs" at bounding box center [109, 187] width 190 height 21
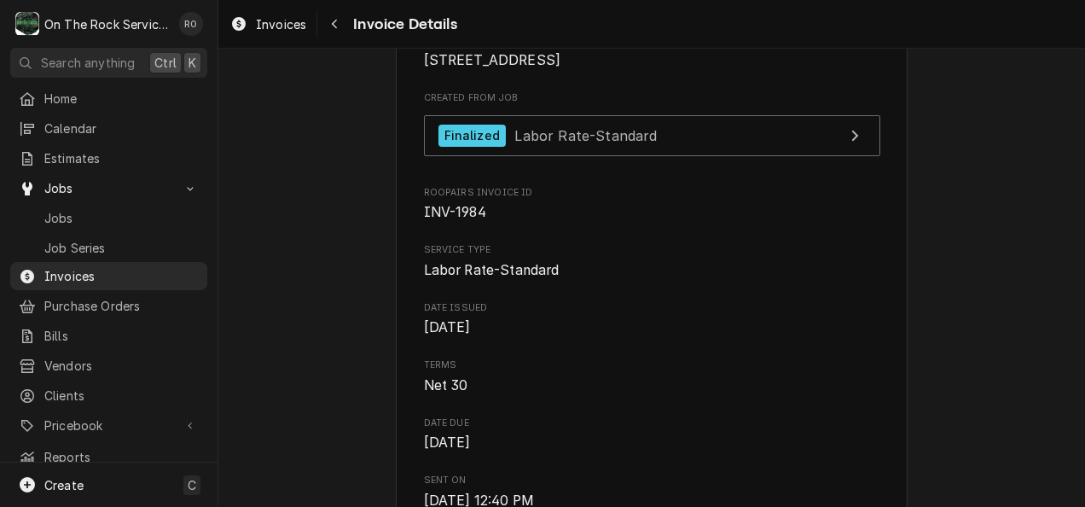
scroll to position [0, 0]
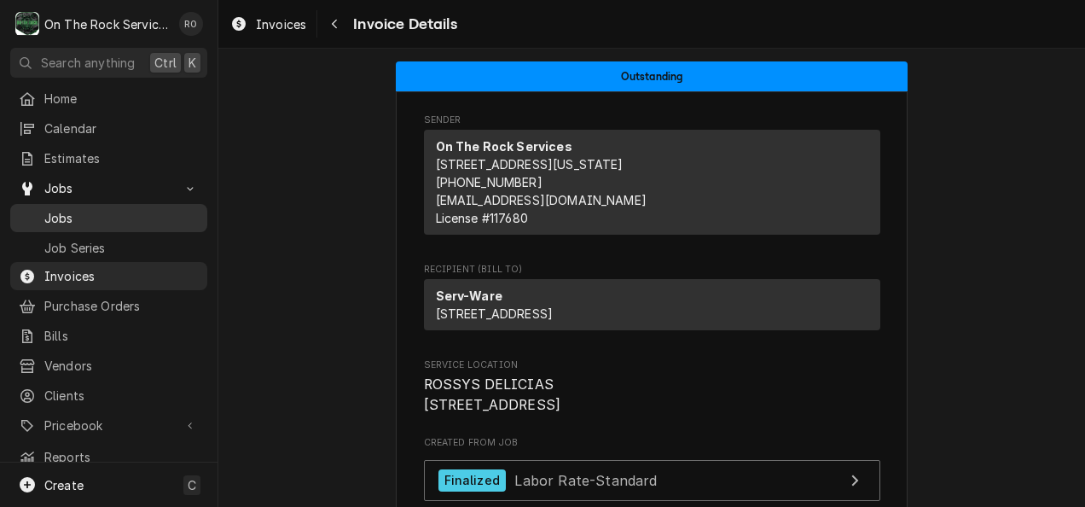
click at [85, 217] on span "Jobs" at bounding box center [121, 218] width 154 height 18
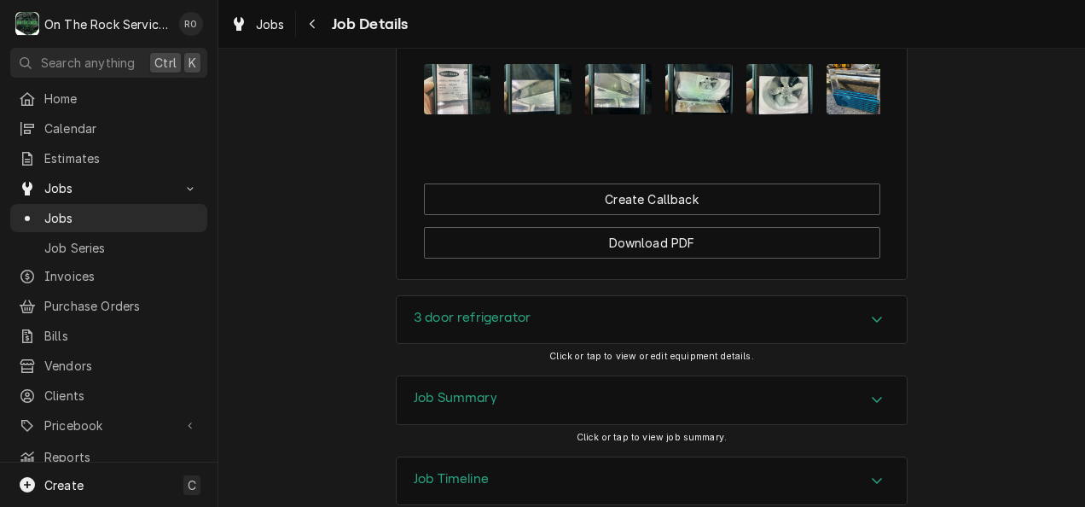
scroll to position [1857, 0]
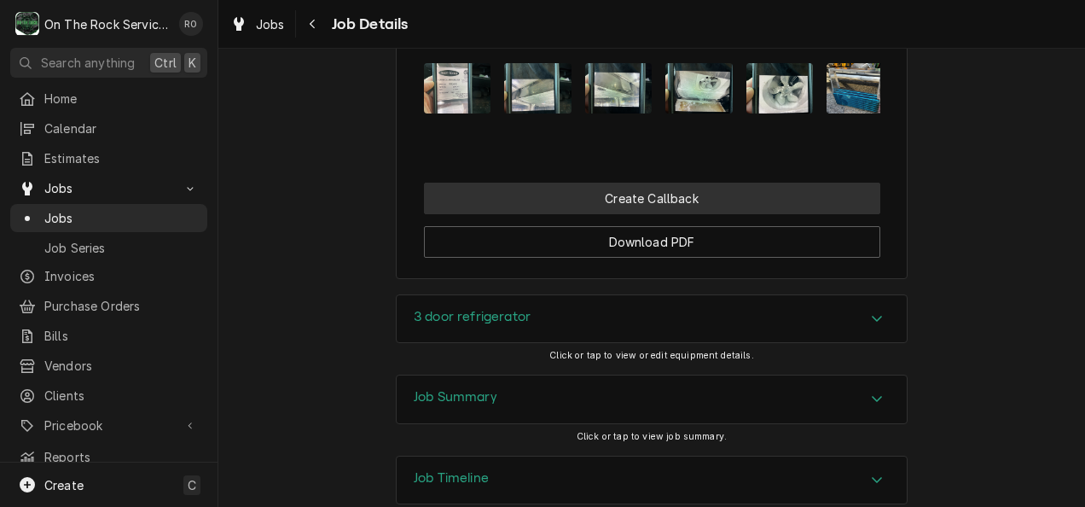
click at [775, 183] on button "Create Callback" at bounding box center [652, 199] width 456 height 32
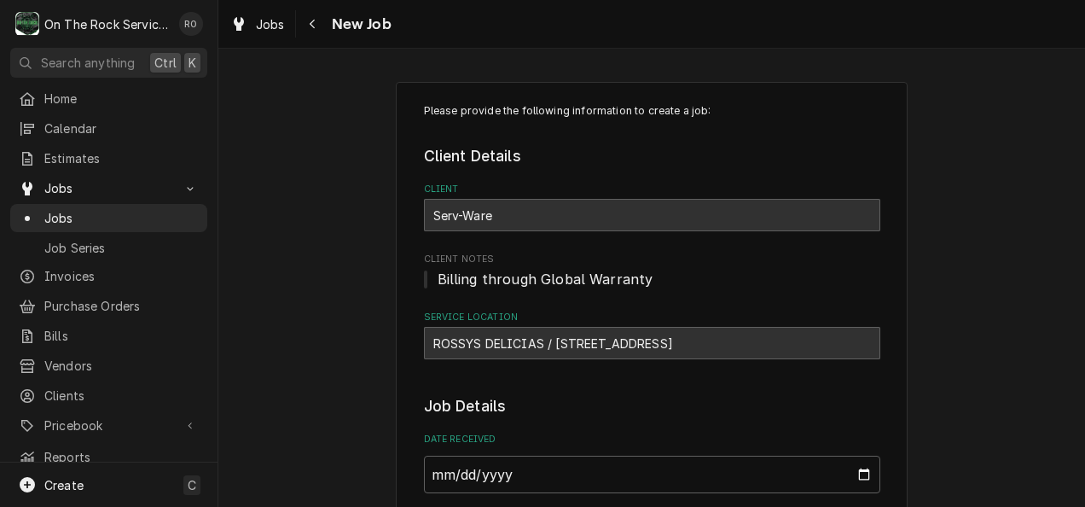
type textarea "x"
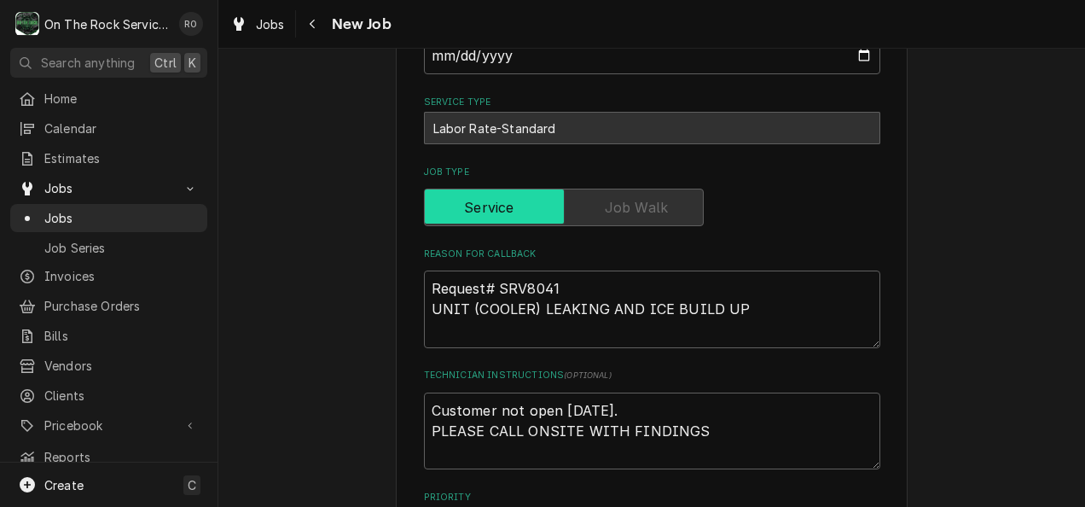
scroll to position [421, 0]
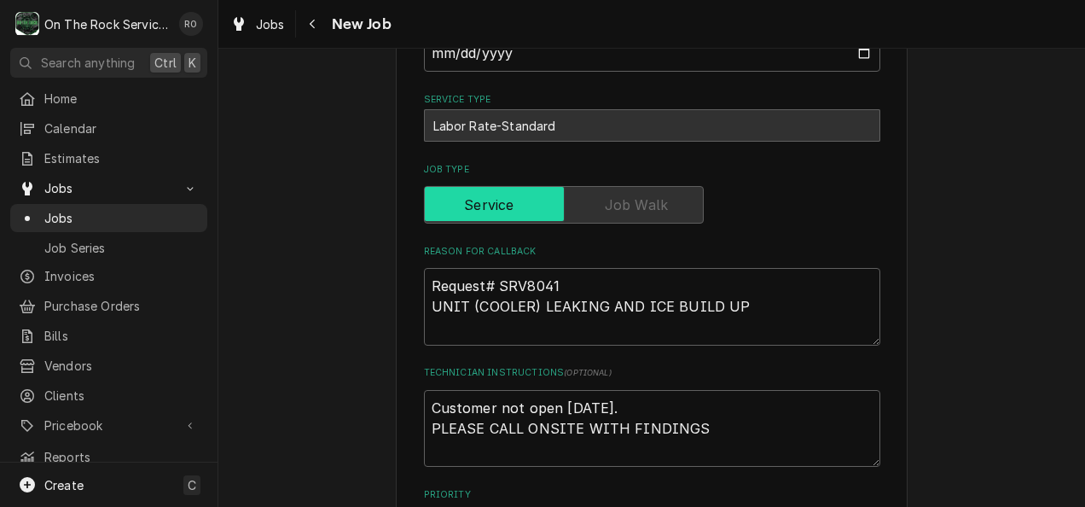
click at [775, 169] on label "Job Type" at bounding box center [652, 170] width 456 height 14
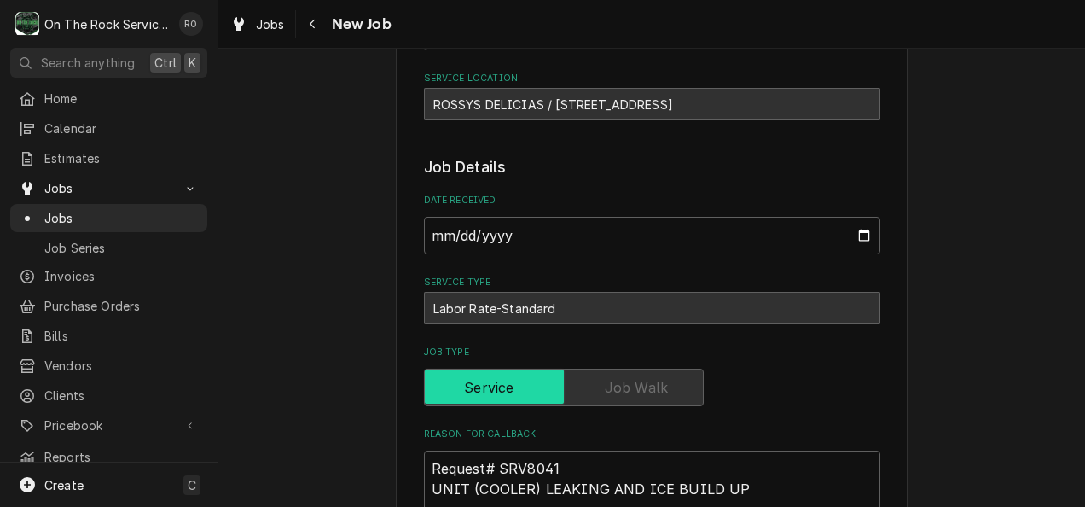
scroll to position [0, 0]
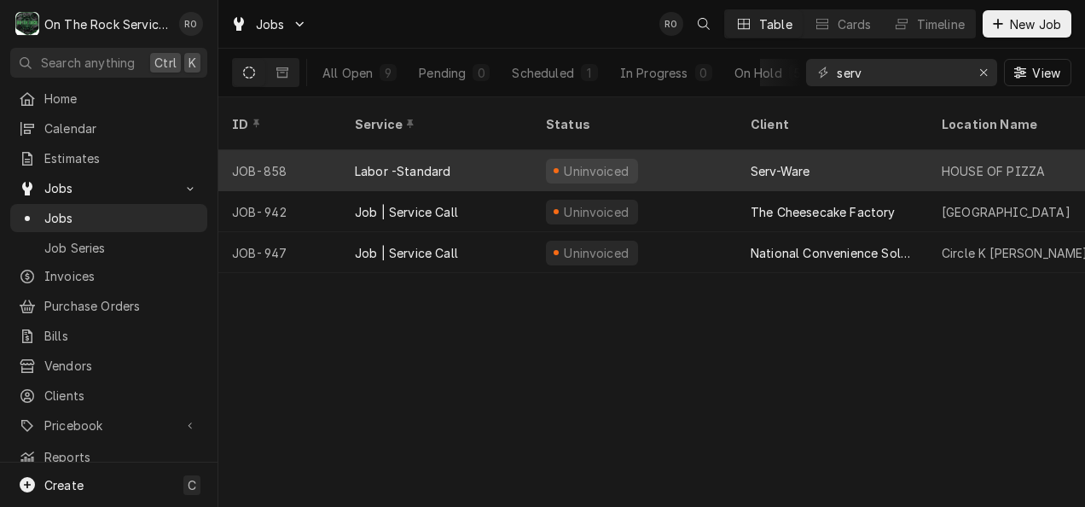
click at [666, 154] on div "Uninvoiced" at bounding box center [634, 170] width 205 height 41
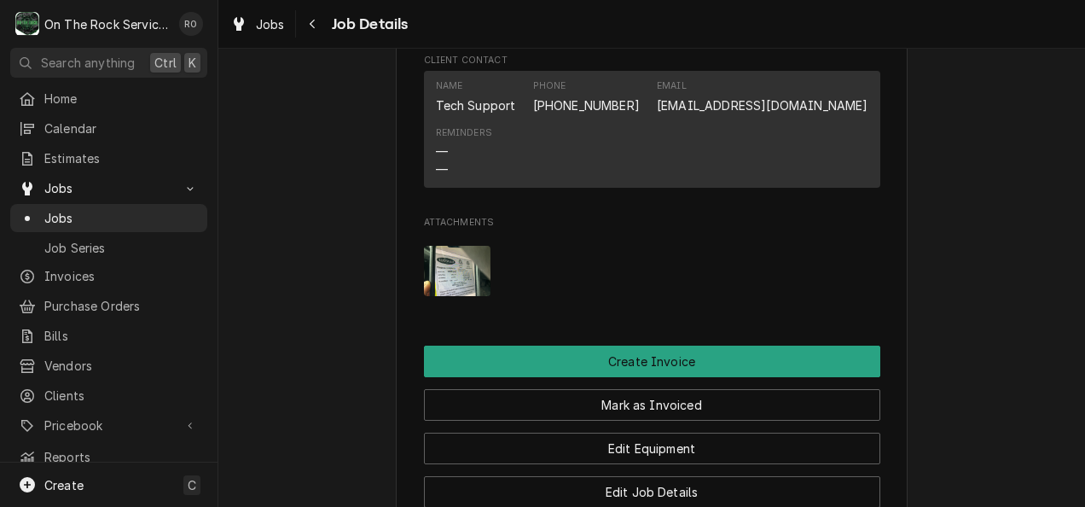
scroll to position [1503, 0]
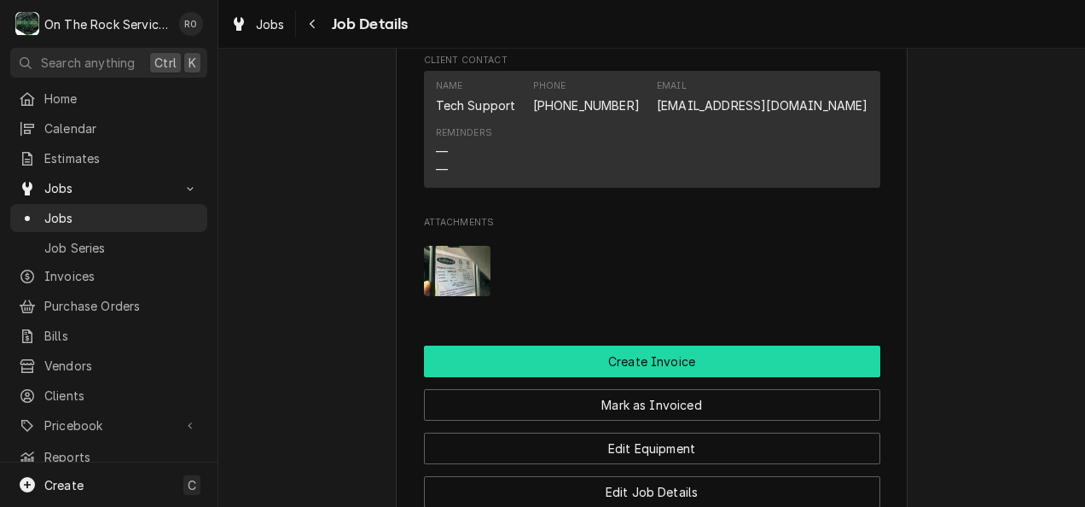
click at [747, 346] on button "Create Invoice" at bounding box center [652, 362] width 456 height 32
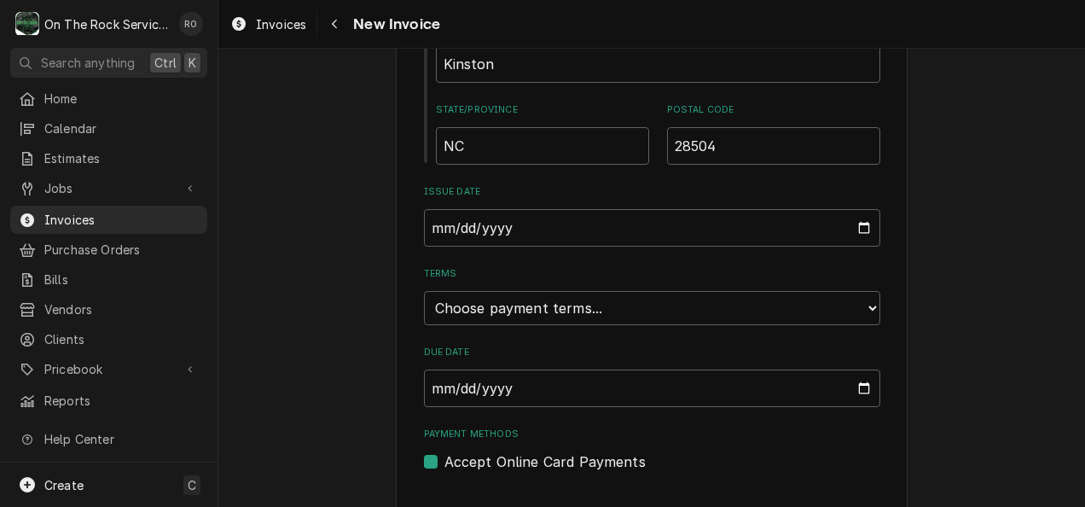
scroll to position [985, 0]
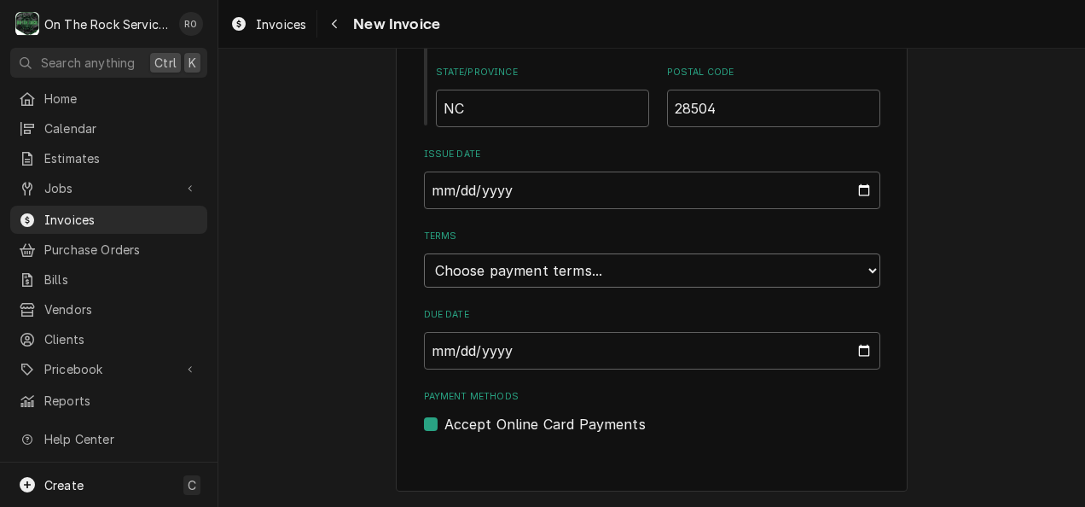
click at [747, 264] on select "Choose payment terms... Same Day Net 7 Net 14 Net 21 Net 30 Net 45 Net 60 Net 90" at bounding box center [652, 270] width 456 height 34
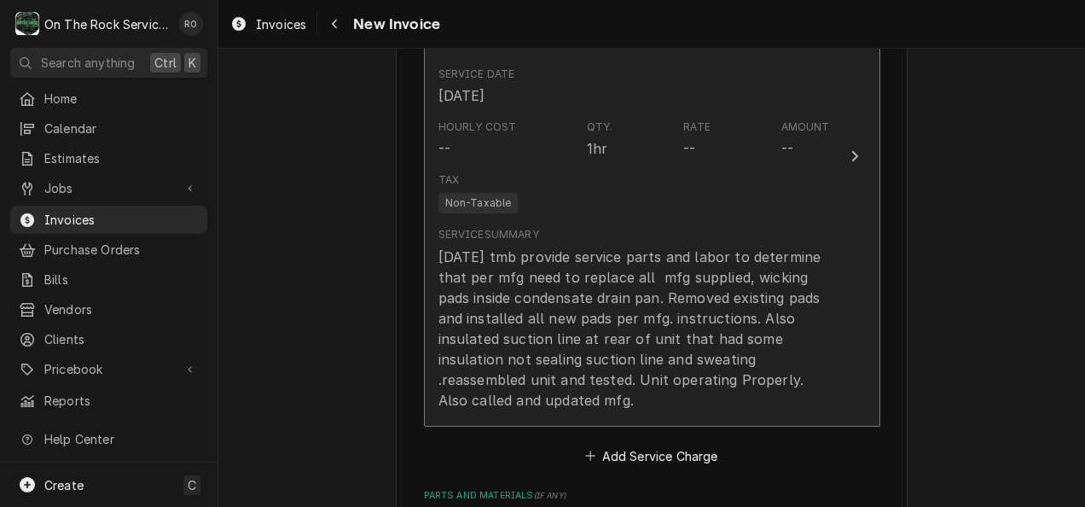
click at [671, 232] on div "Service Summary 8/7/25 tmb provide service parts and labor to determine that pe…" at bounding box center [635, 318] width 392 height 183
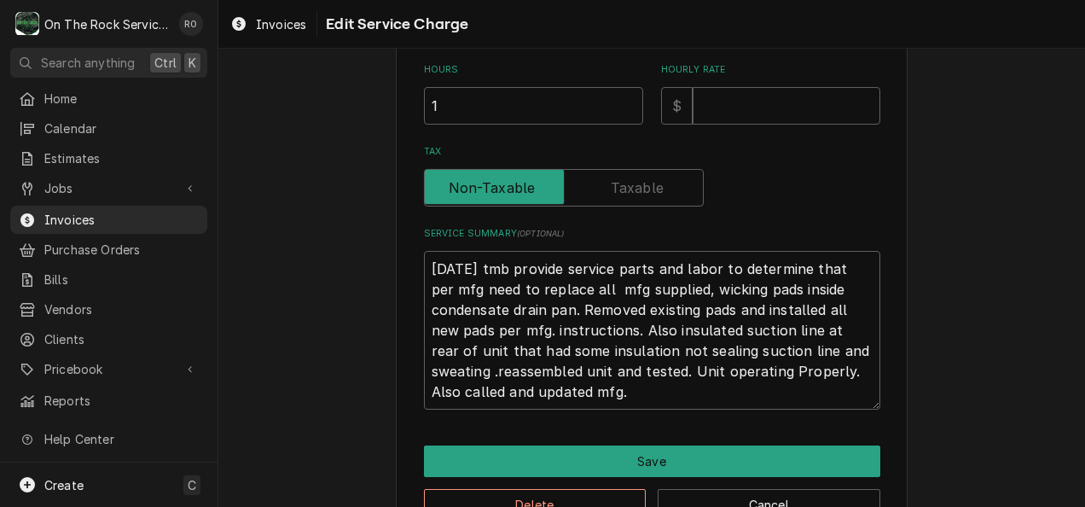
scroll to position [561, 0]
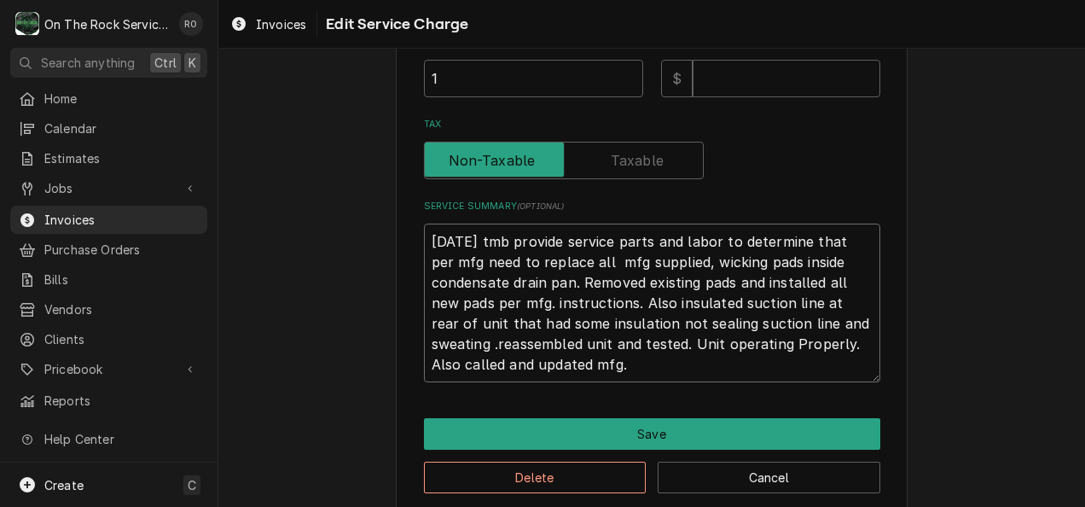
drag, startPoint x: 651, startPoint y: 370, endPoint x: 415, endPoint y: 212, distance: 284.7
click at [415, 212] on div "Use the fields below to edit this service charge This line item does not exist …" at bounding box center [652, 17] width 512 height 995
click at [942, 253] on div "Use the fields below to edit this service charge This line item does not exist …" at bounding box center [651, 17] width 867 height 1025
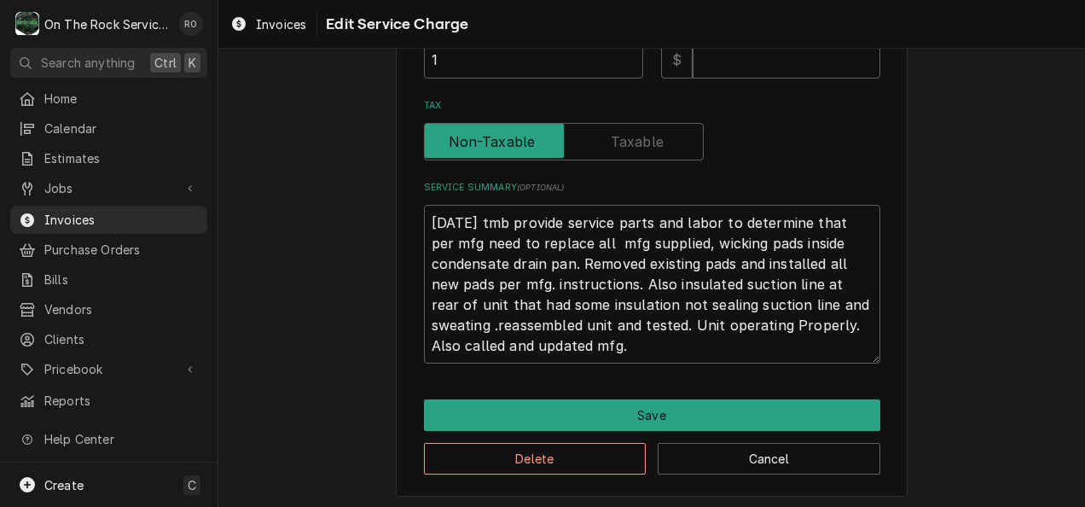
scroll to position [582, 0]
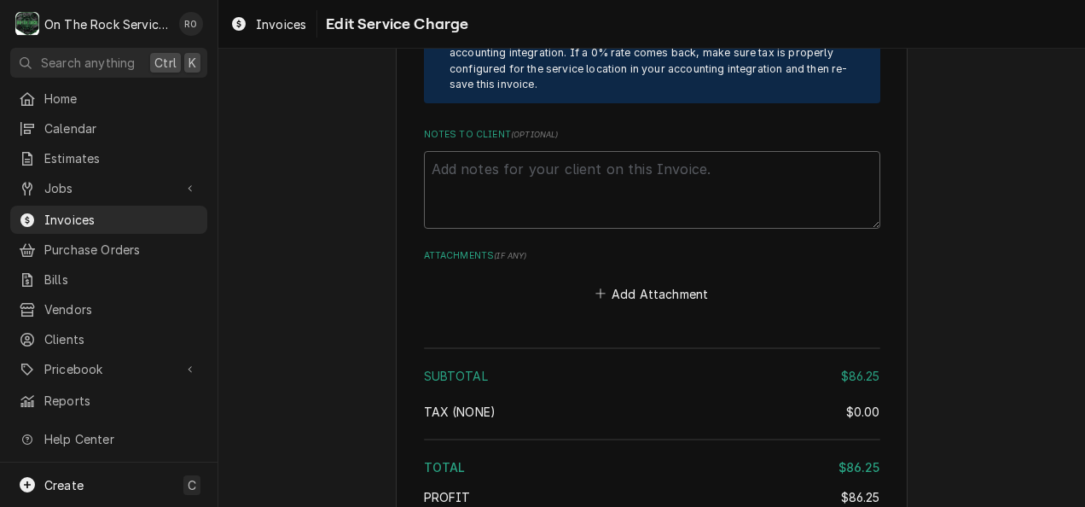
scroll to position [2736, 0]
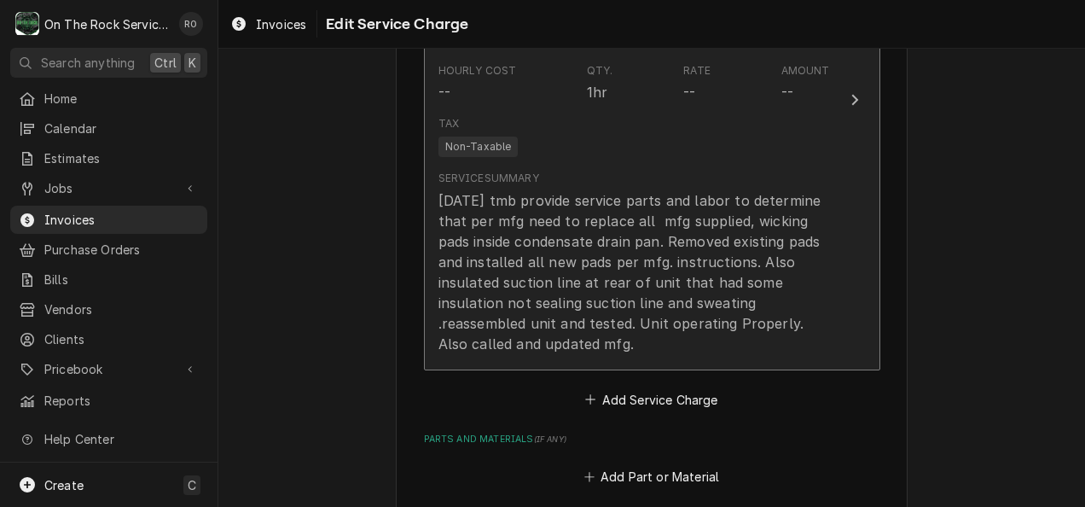
click at [656, 307] on div "8/7/25 tmb provide service parts and labor to determine that per mfg need to re…" at bounding box center [635, 272] width 392 height 164
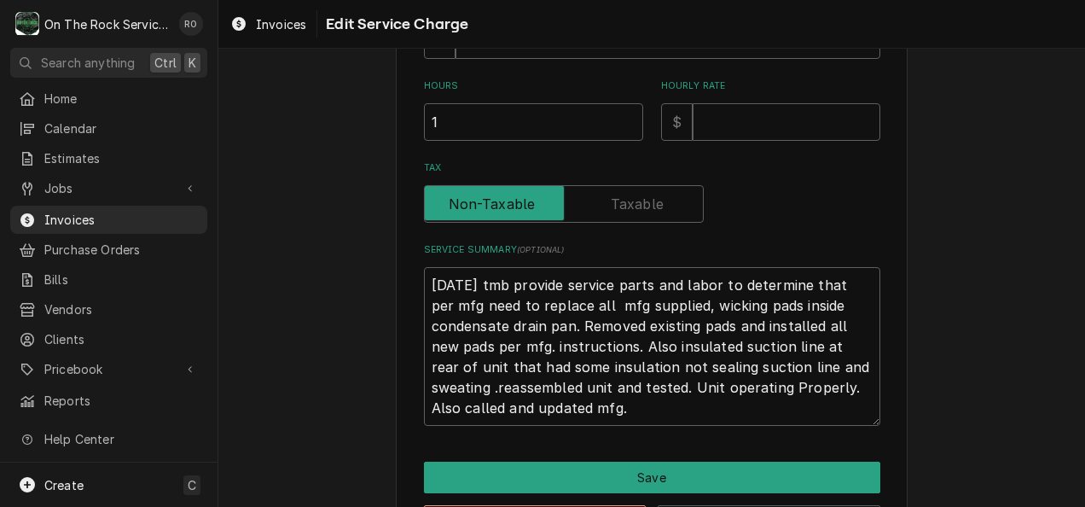
scroll to position [585, 0]
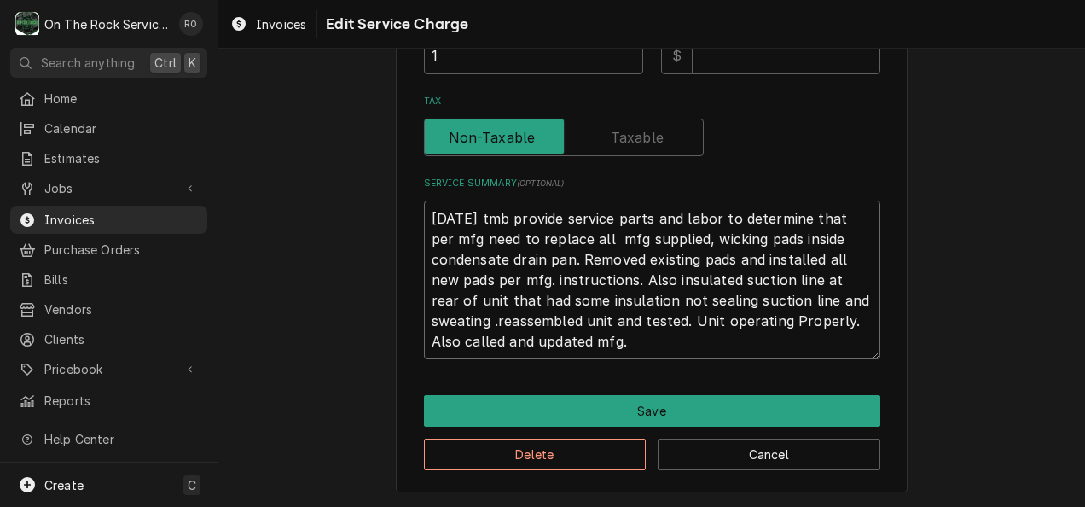
drag, startPoint x: 674, startPoint y: 352, endPoint x: 414, endPoint y: 196, distance: 303.0
type textarea "x"
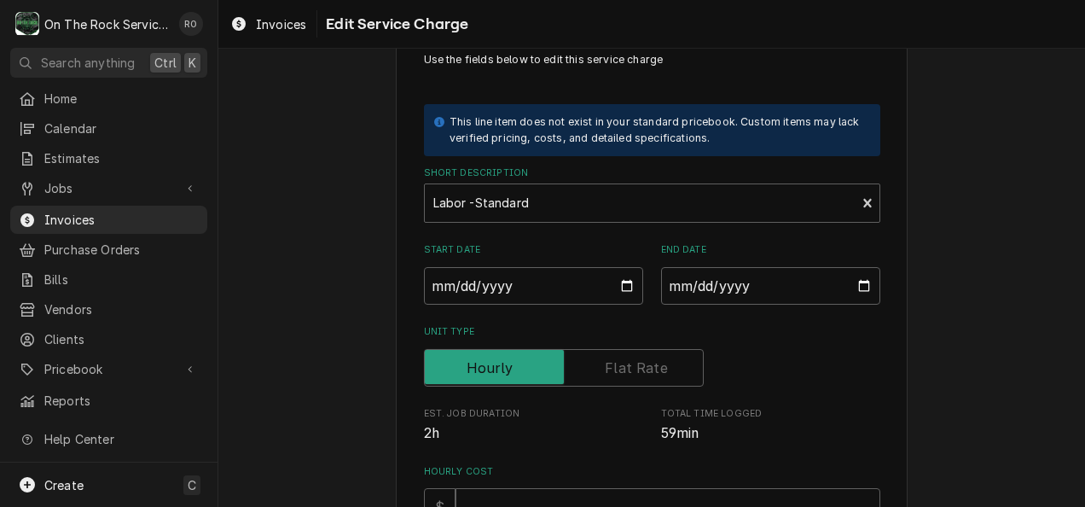
scroll to position [49, 0]
click at [817, 211] on div "Short Description" at bounding box center [640, 204] width 415 height 31
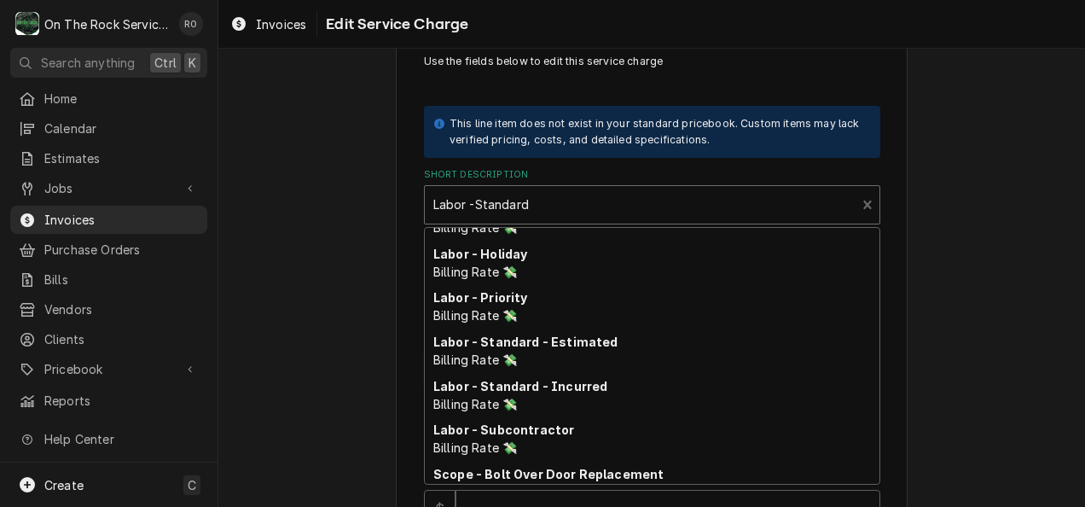
scroll to position [826, 0]
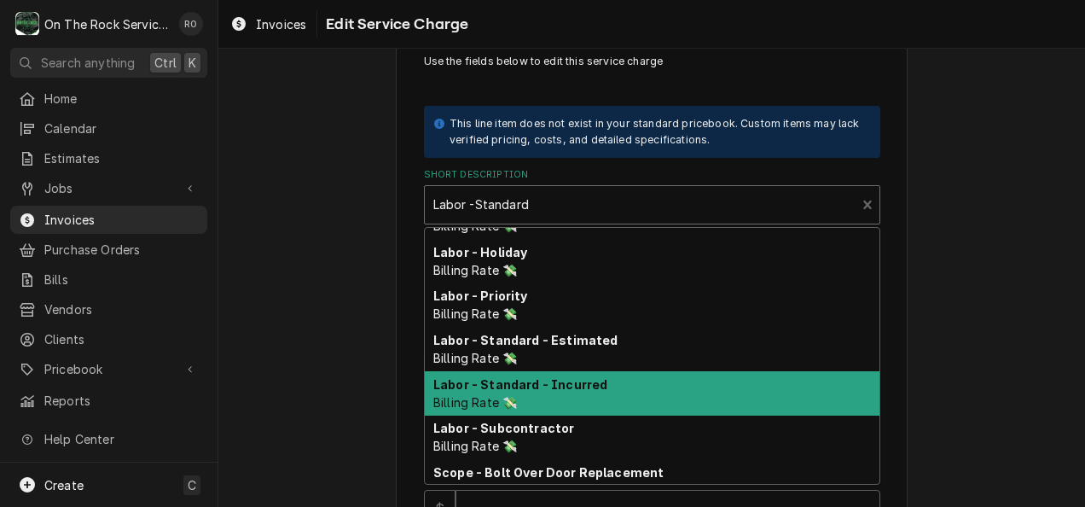
click at [752, 401] on div "Labor - Standard - Incurred Billing Rate 💸" at bounding box center [652, 393] width 455 height 44
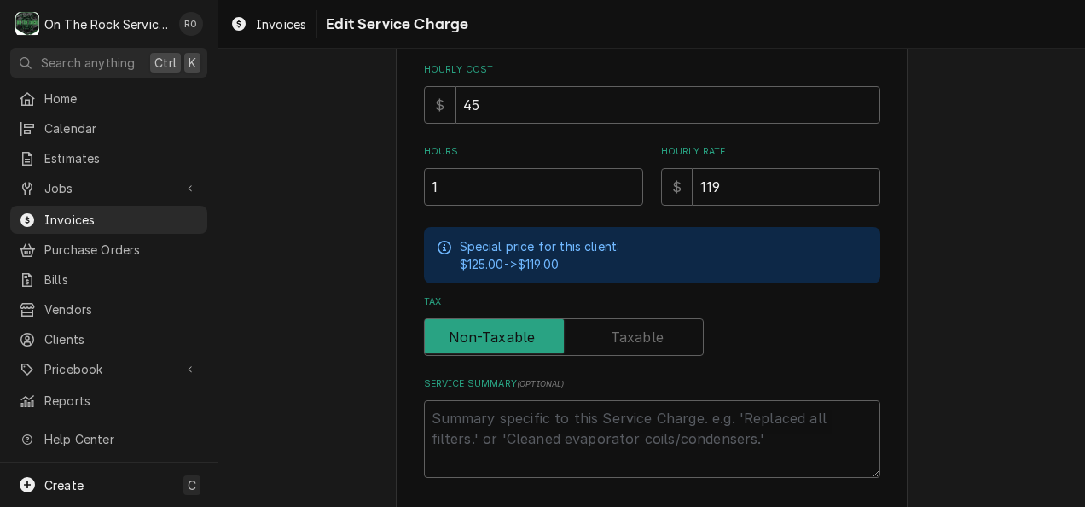
scroll to position [420, 0]
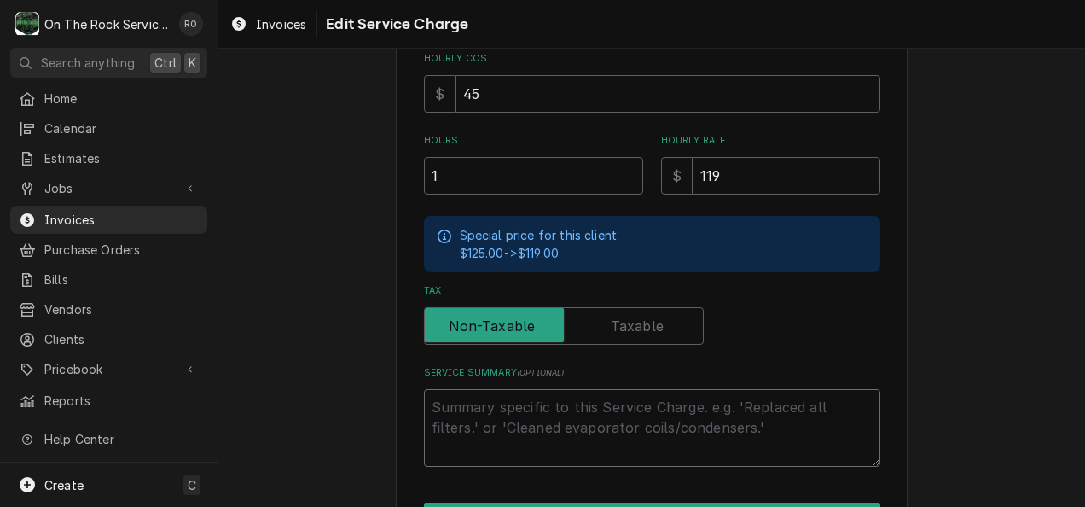
click at [505, 450] on textarea "Service Summary ( optional )" at bounding box center [652, 428] width 456 height 78
paste textarea "8/7/25 tmb provide service parts and labor to determine that per mfg need to re…"
type textarea "x"
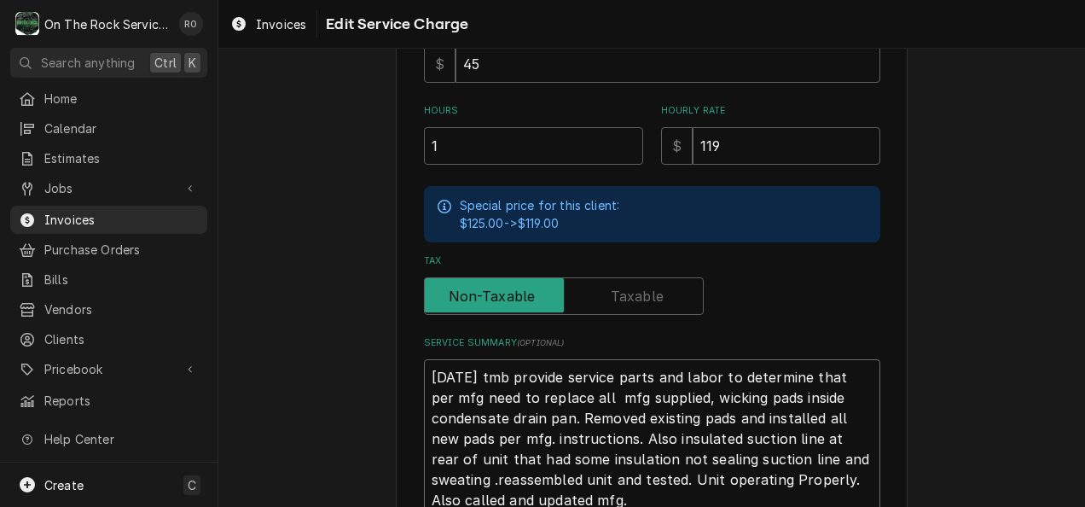
scroll to position [607, 0]
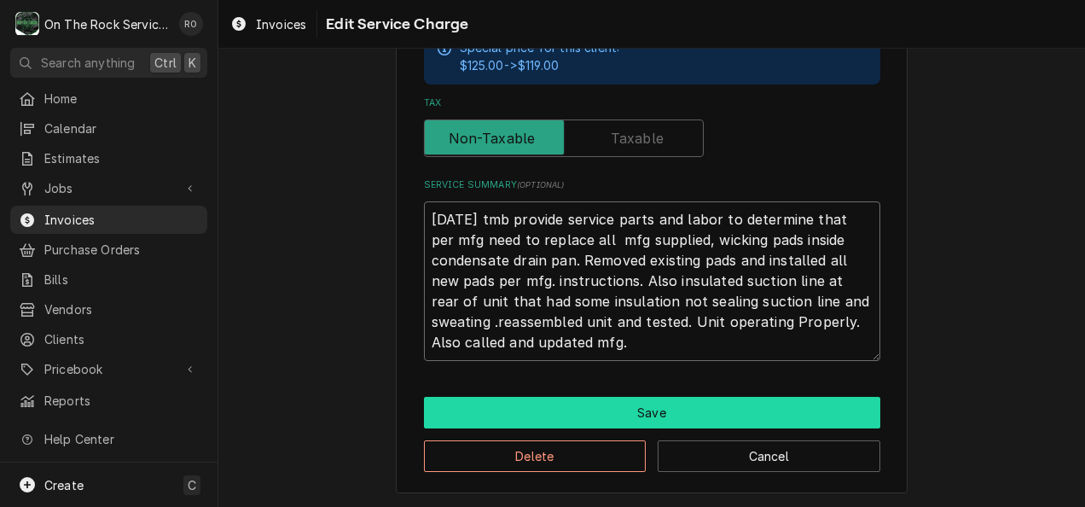
type textarea "8/7/25 tmb provide service parts and labor to determine that per mfg need to re…"
click at [607, 403] on button "Save" at bounding box center [652, 413] width 456 height 32
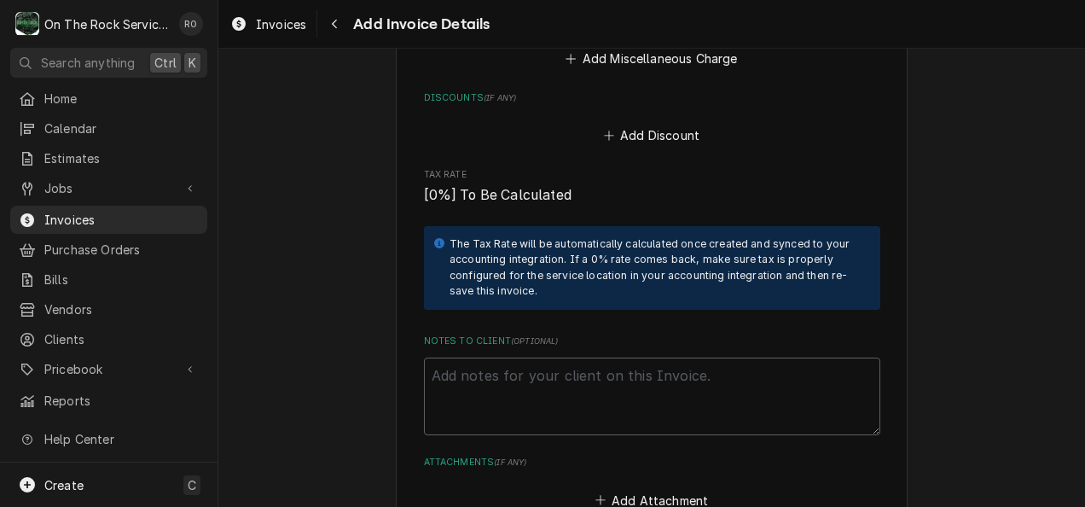
scroll to position [2624, 0]
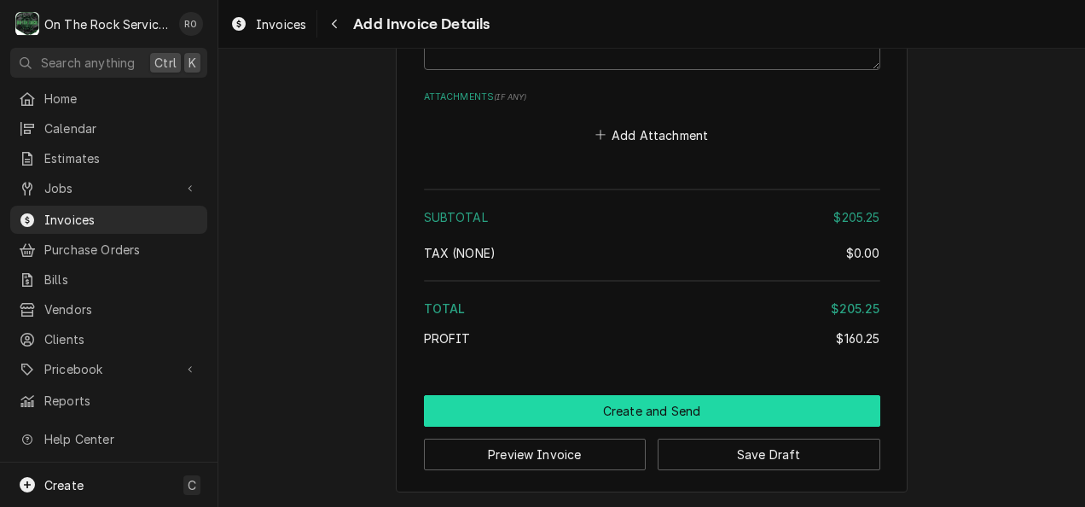
click at [802, 398] on button "Create and Send" at bounding box center [652, 411] width 456 height 32
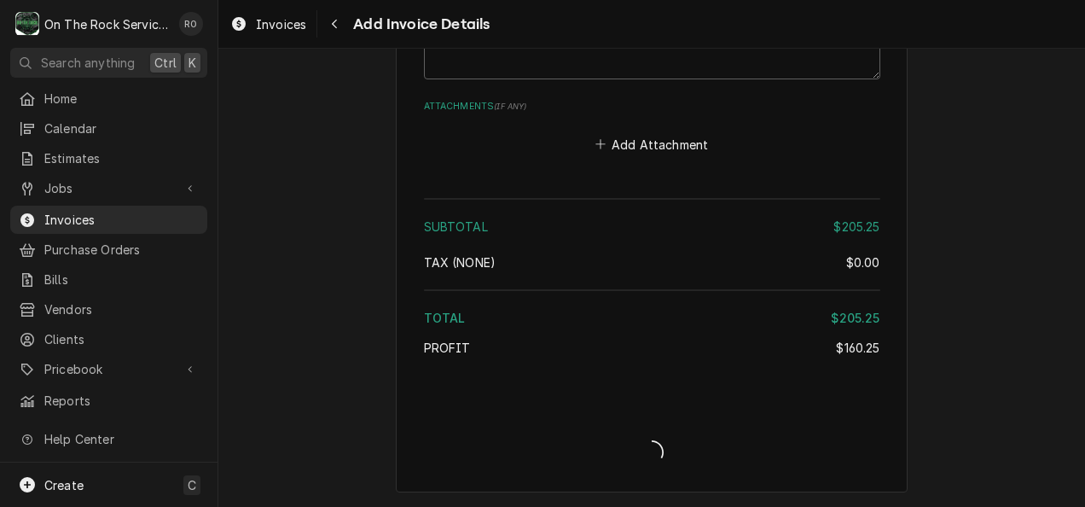
type textarea "x"
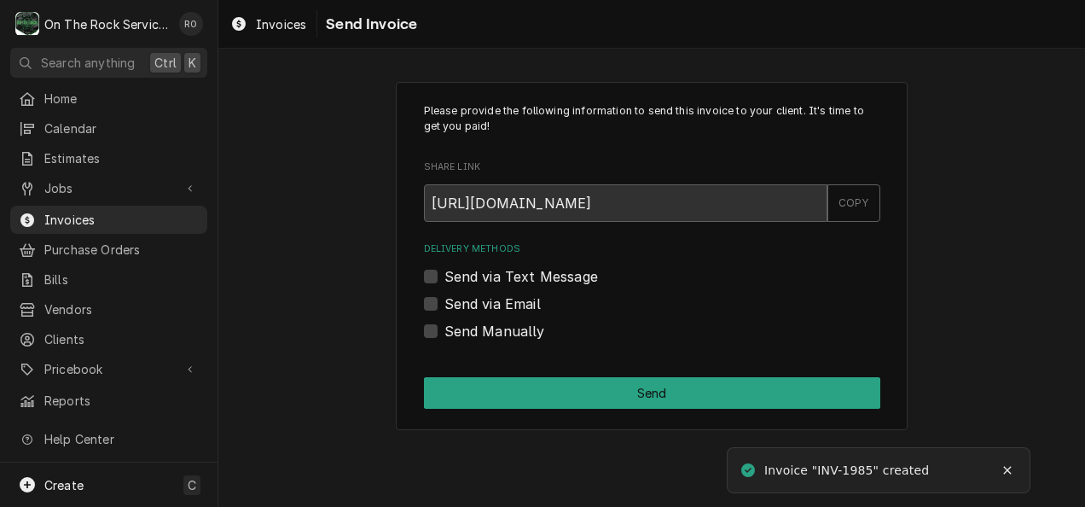
click at [474, 333] on label "Send Manually" at bounding box center [495, 331] width 101 height 20
click at [474, 333] on input "Send Manually" at bounding box center [673, 340] width 456 height 38
checkbox input "true"
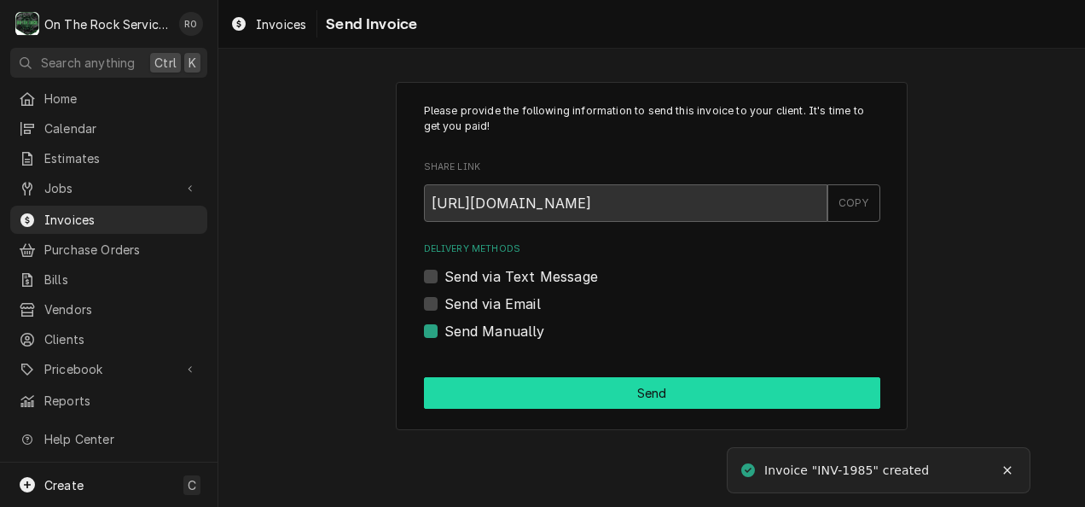
click at [578, 394] on button "Send" at bounding box center [652, 393] width 456 height 32
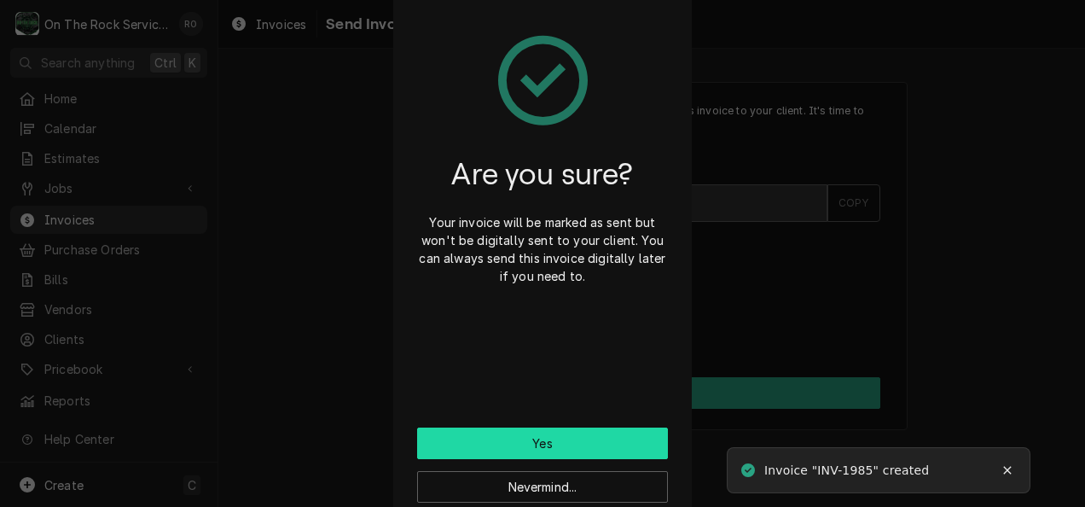
click at [633, 449] on button "Yes" at bounding box center [542, 443] width 251 height 32
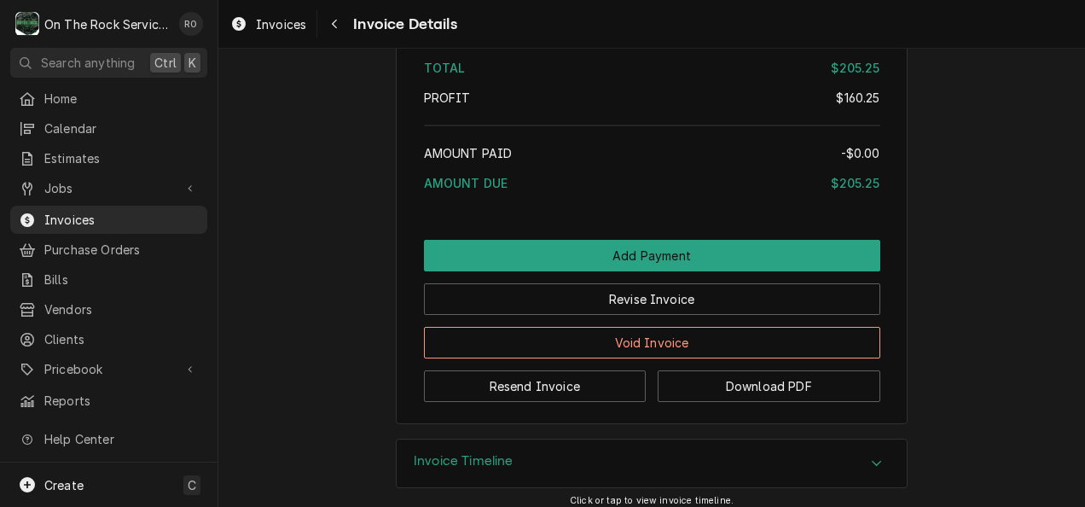
scroll to position [1942, 0]
